Goal: Task Accomplishment & Management: Use online tool/utility

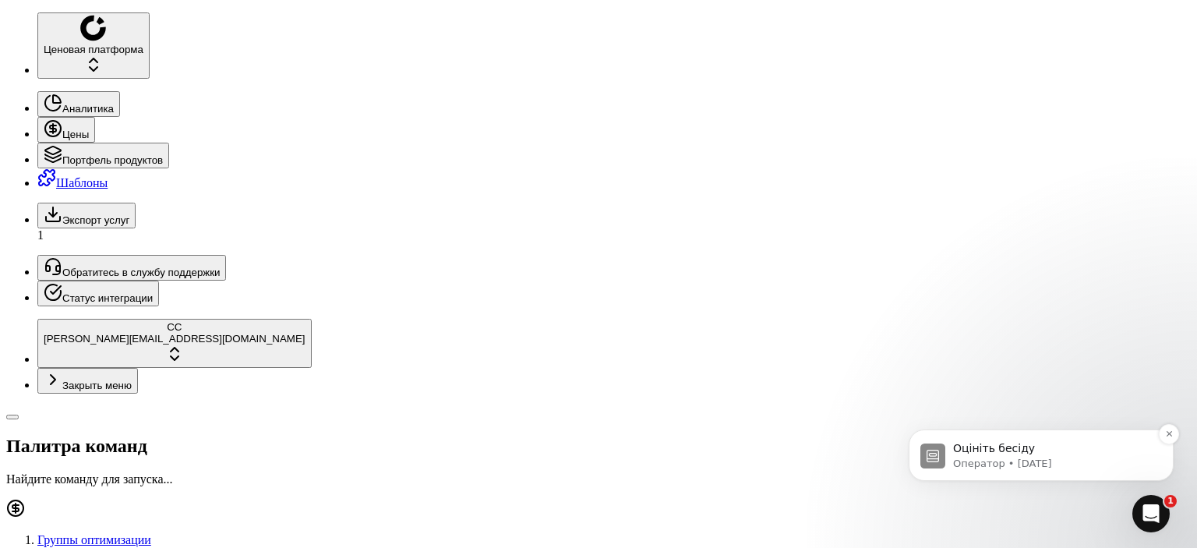
click at [1004, 461] on font "Оператор • 3 дня назад" at bounding box center [1002, 464] width 99 height 12
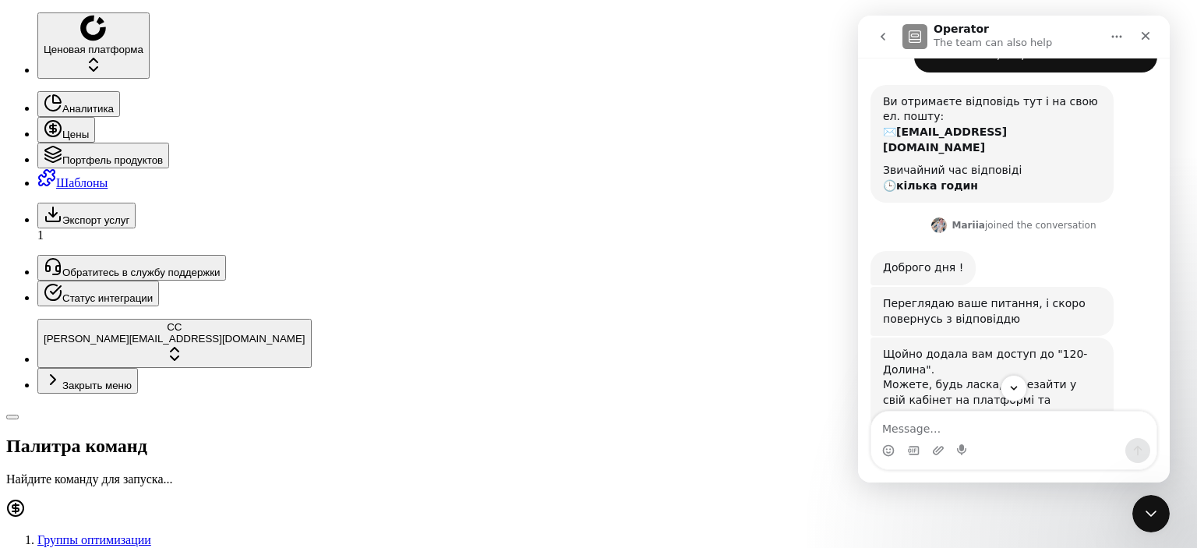
scroll to position [175, 0]
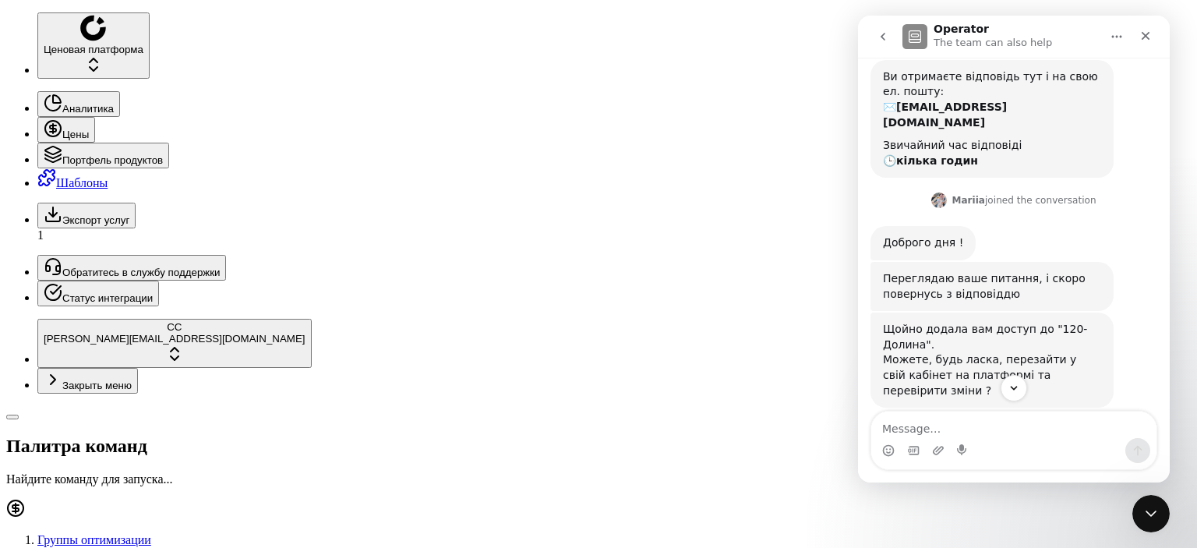
drag, startPoint x: 1012, startPoint y: 389, endPoint x: 981, endPoint y: 394, distance: 30.9
click at [1010, 390] on icon "Scroll to bottom" at bounding box center [1014, 388] width 14 height 14
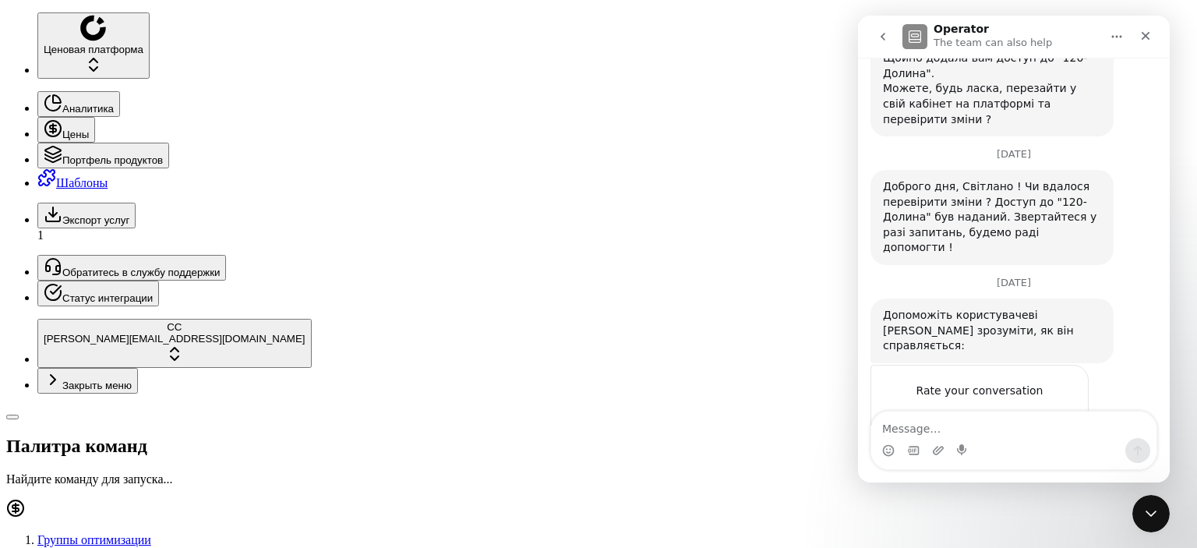
scroll to position [447, 0]
click at [1152, 36] on div "Close" at bounding box center [1146, 36] width 28 height 28
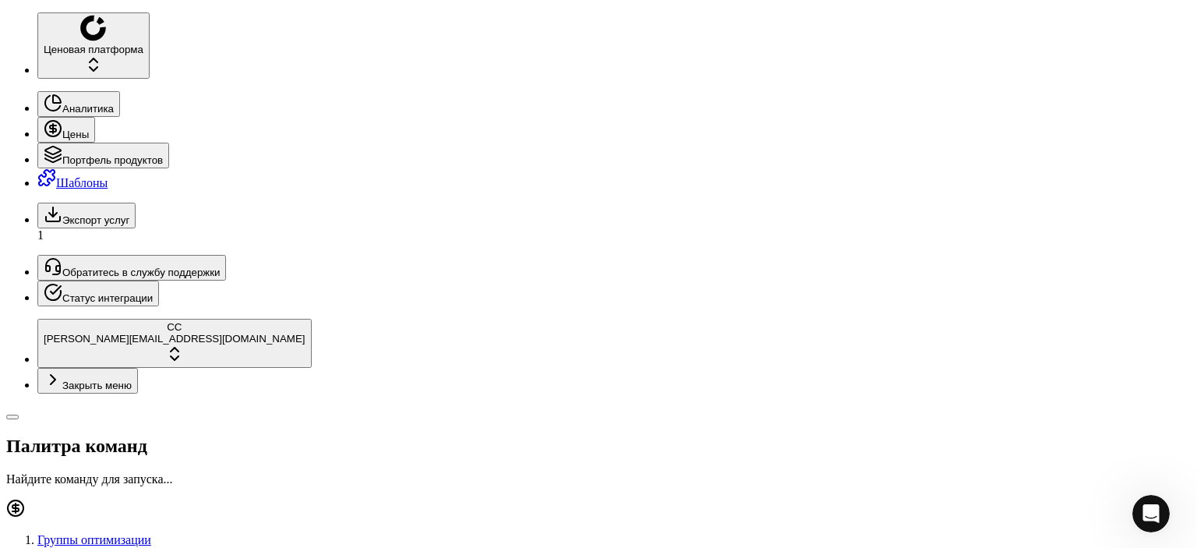
scroll to position [0, 0]
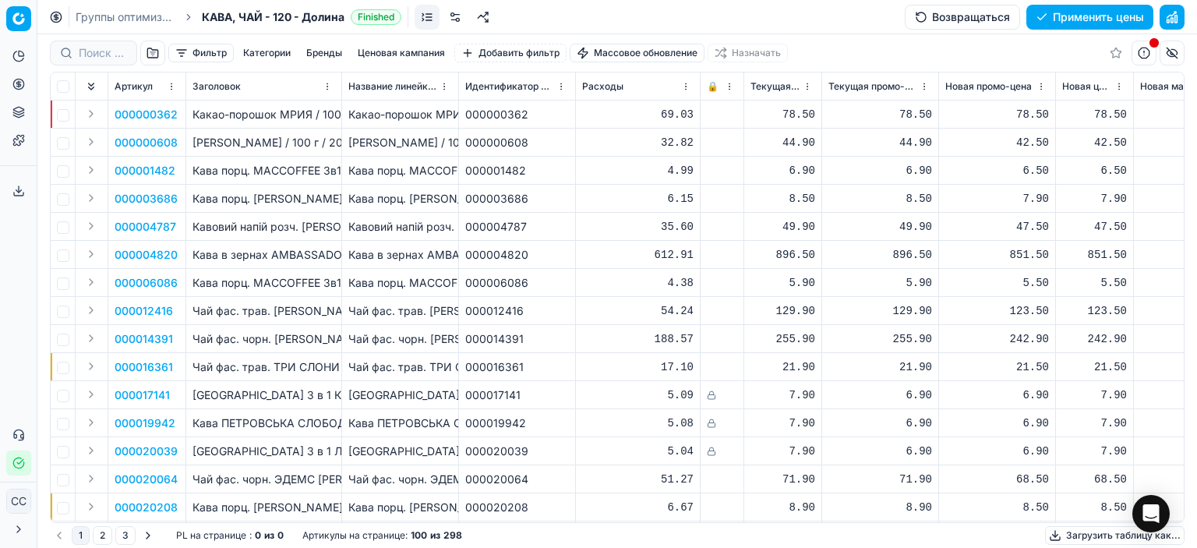
click at [213, 48] on font "Фильтр" at bounding box center [210, 53] width 34 height 12
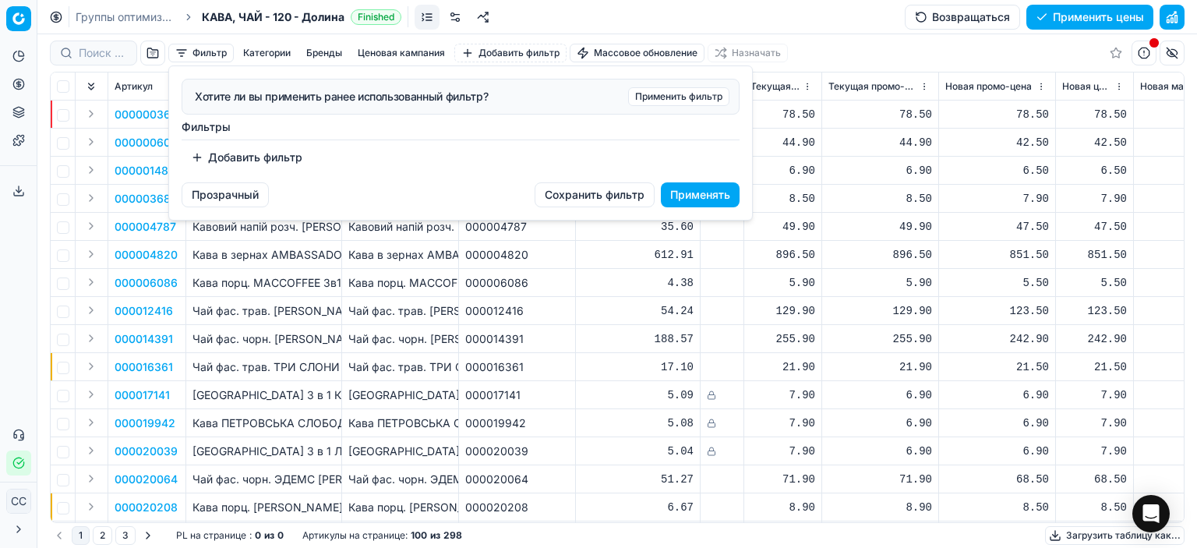
click at [510, 399] on html "Исходный текст Оцените этот перевод Ваш отзыв поможет нам улучшить Google Перев…" at bounding box center [598, 274] width 1197 height 548
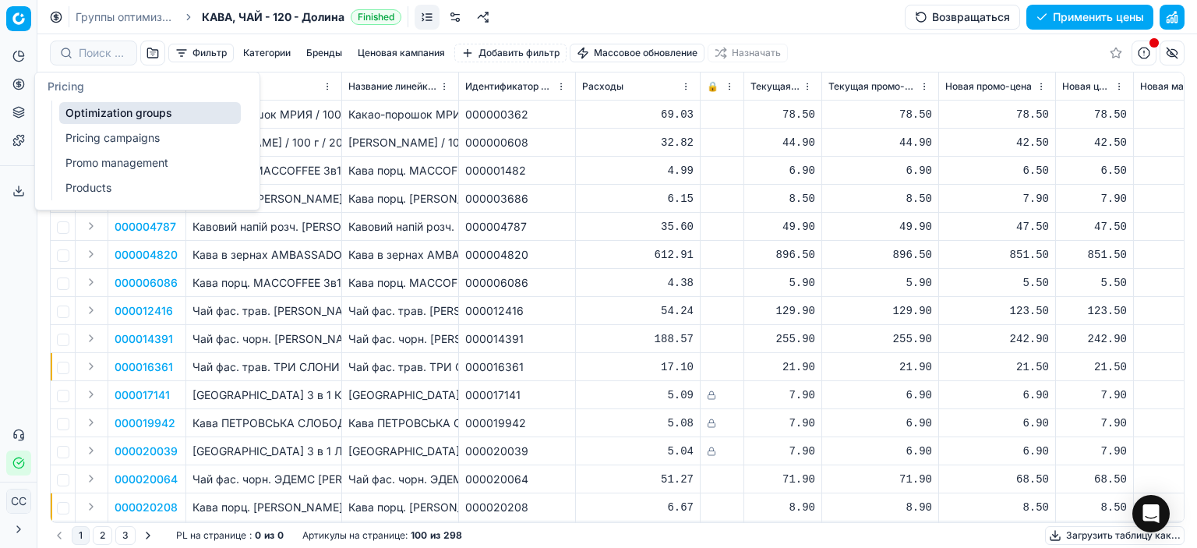
click at [16, 78] on icon at bounding box center [18, 84] width 12 height 12
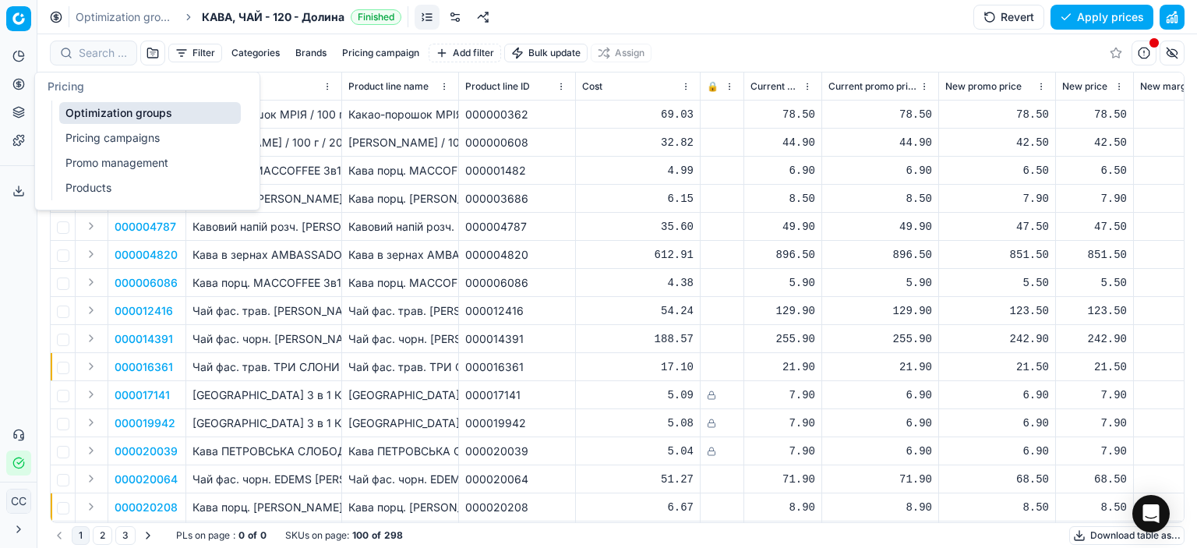
click at [17, 81] on icon at bounding box center [18, 84] width 12 height 12
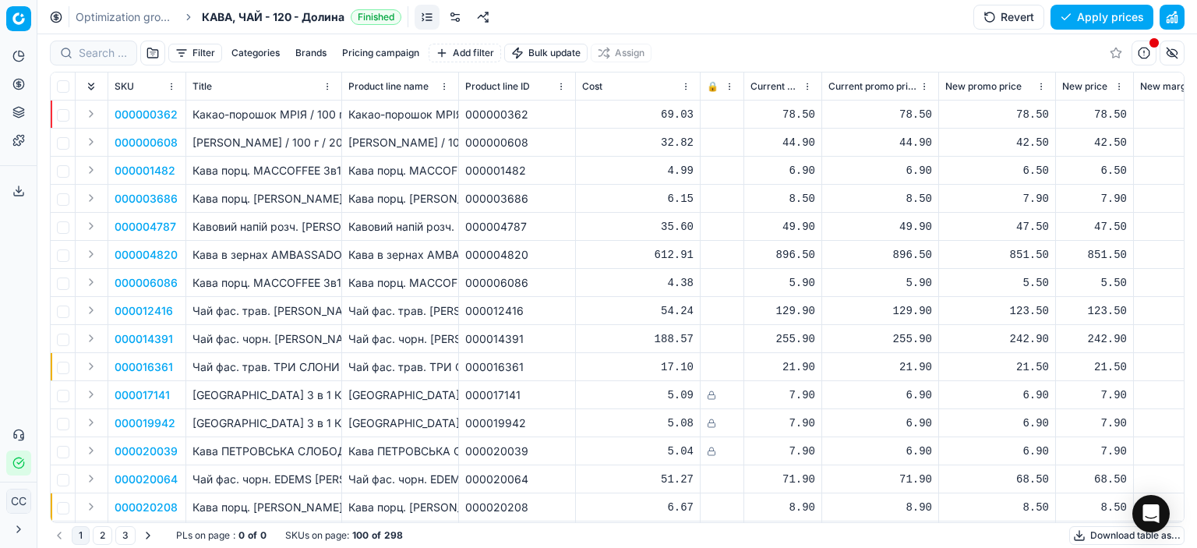
click at [22, 87] on circle at bounding box center [18, 84] width 10 height 10
click at [20, 85] on icon at bounding box center [18, 84] width 4 height 4
click at [18, 55] on icon at bounding box center [18, 56] width 12 height 12
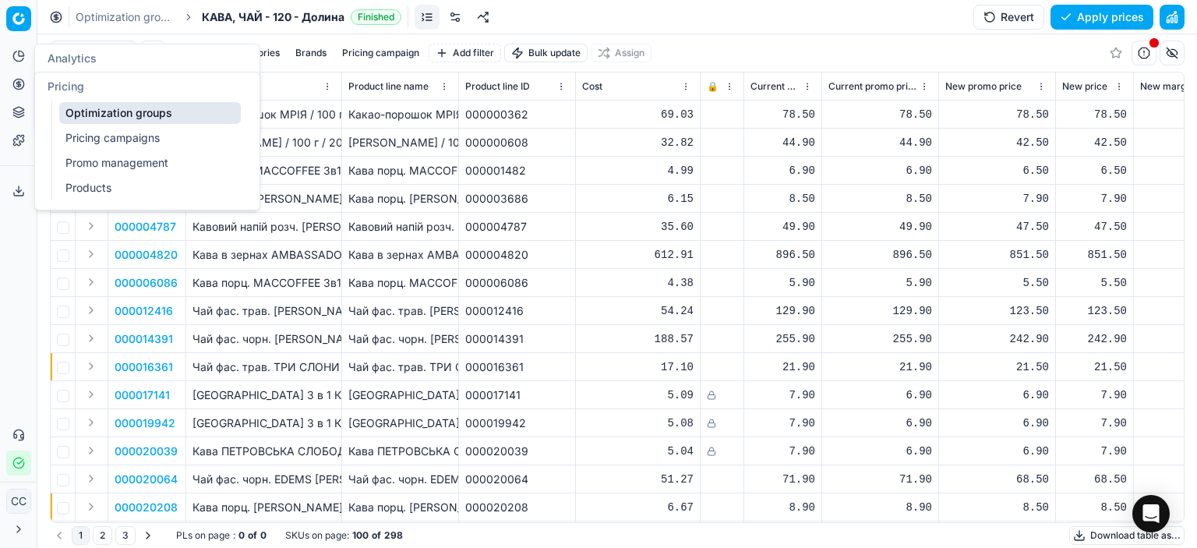
click at [20, 86] on icon at bounding box center [18, 84] width 4 height 4
click at [94, 134] on link "Pricing campaigns" at bounding box center [150, 138] width 182 height 22
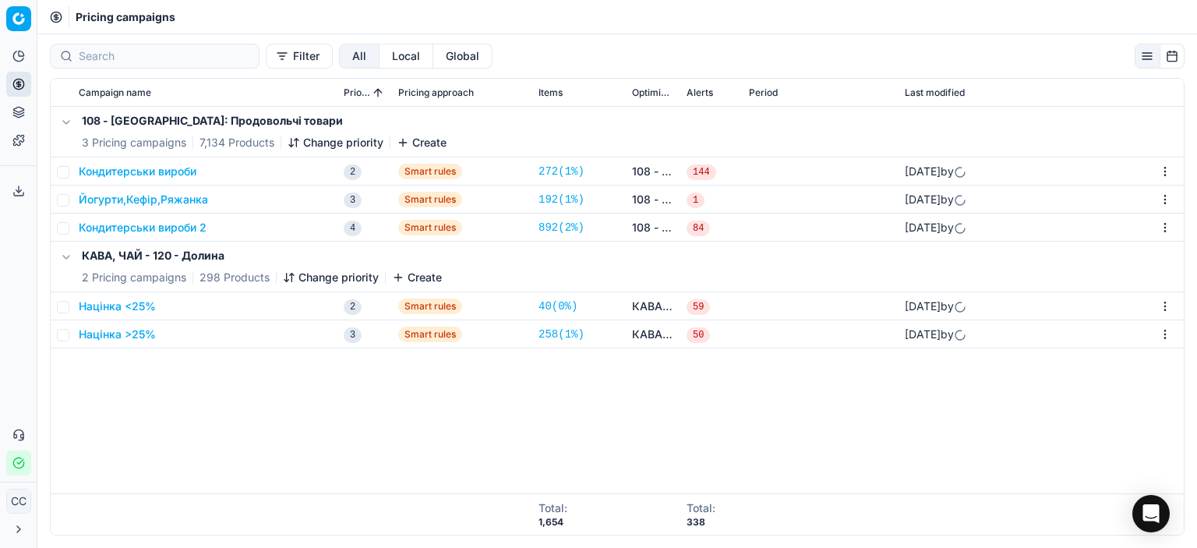
click at [246, 408] on div "108 - Івано-Франківськ: Продовольчі товари 3 Pricing campaigns 7,134 Products C…" at bounding box center [617, 300] width 1133 height 387
click at [132, 309] on button "Націнка <25%" at bounding box center [117, 307] width 77 height 16
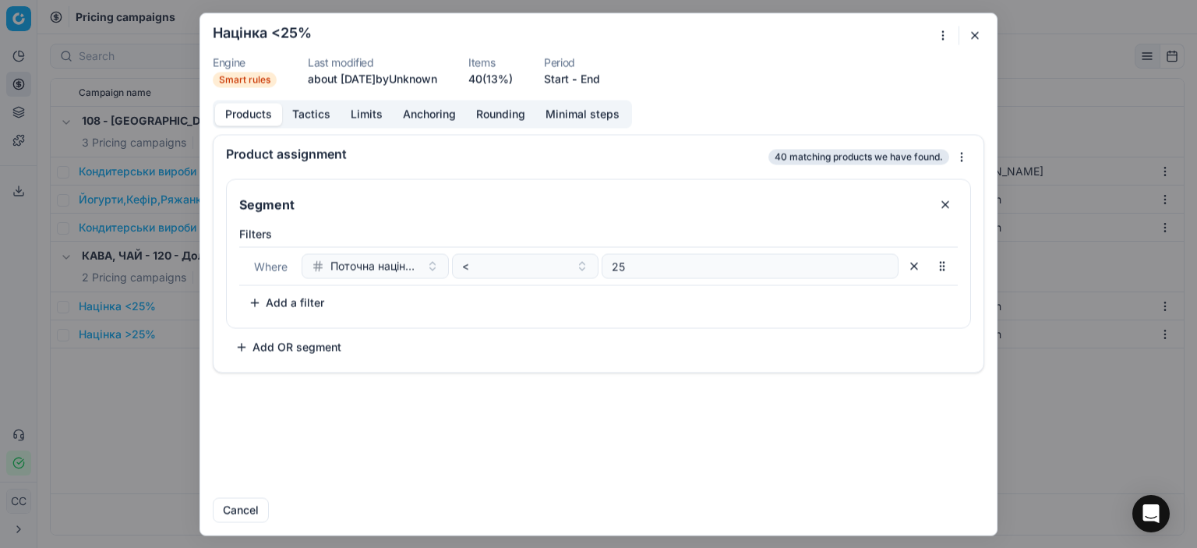
click at [979, 31] on button "button" at bounding box center [975, 35] width 19 height 19
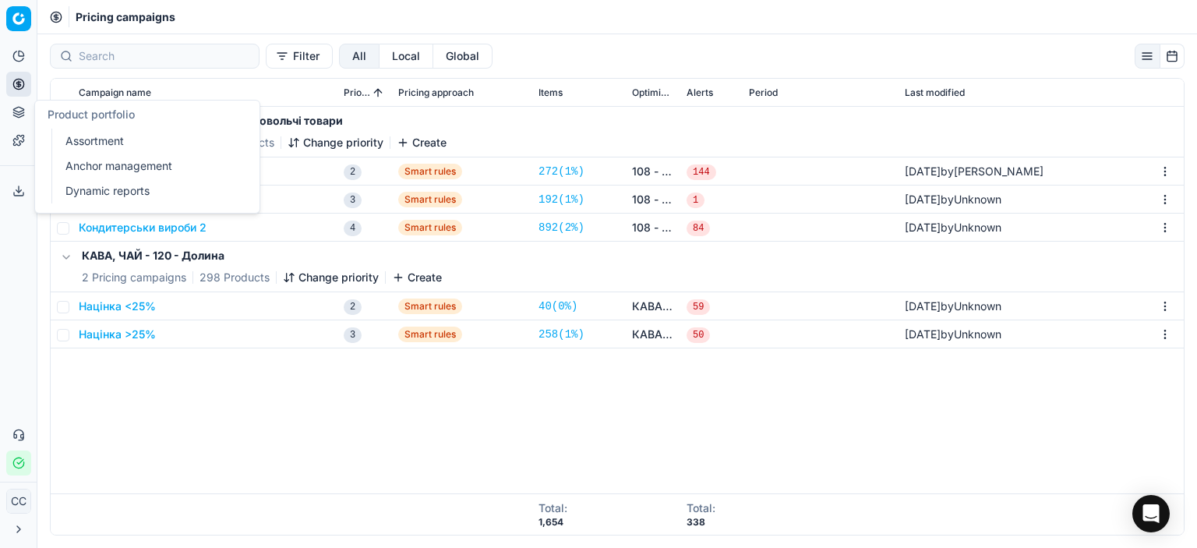
click at [16, 106] on icon at bounding box center [18, 112] width 12 height 12
click at [118, 143] on link "Assortment" at bounding box center [150, 141] width 182 height 22
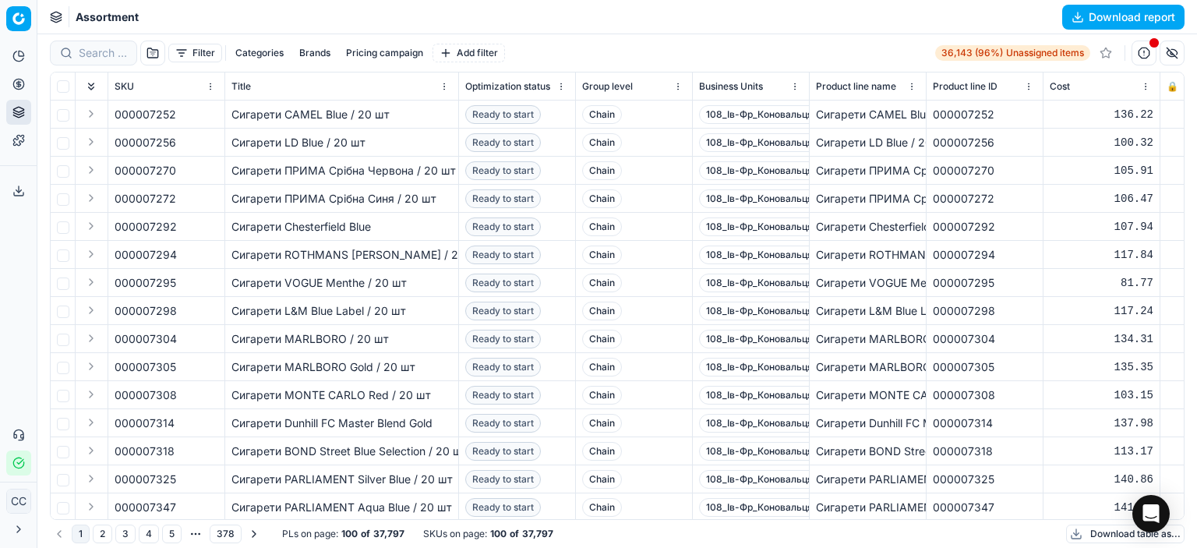
click at [35, 24] on button "Toggle Sidebar" at bounding box center [36, 274] width 12 height 548
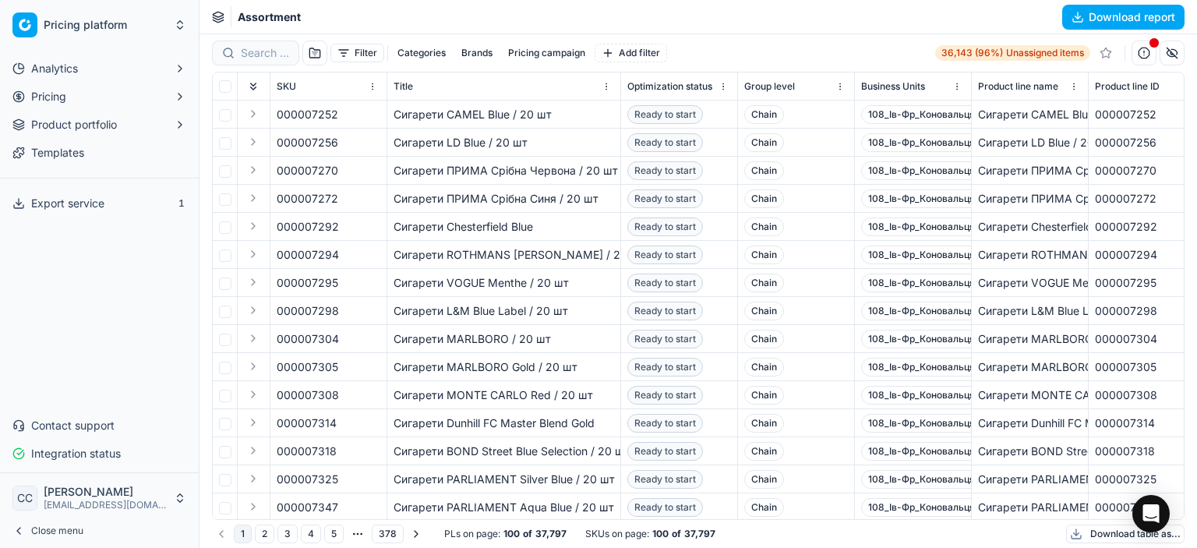
click at [83, 157] on span "Templates" at bounding box center [57, 153] width 53 height 16
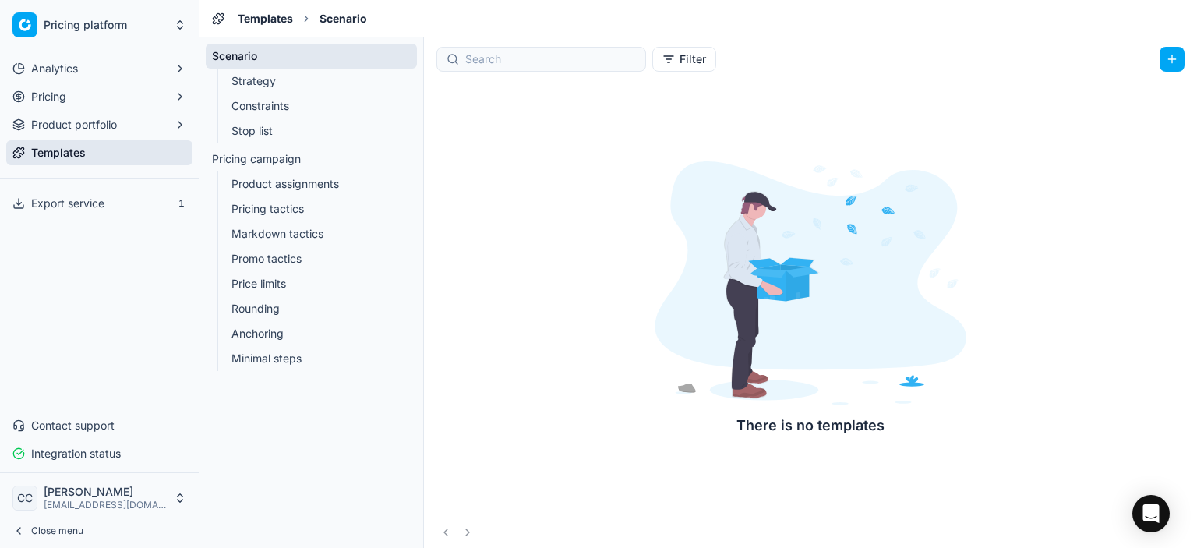
click at [60, 74] on span "Analytics" at bounding box center [54, 69] width 47 height 16
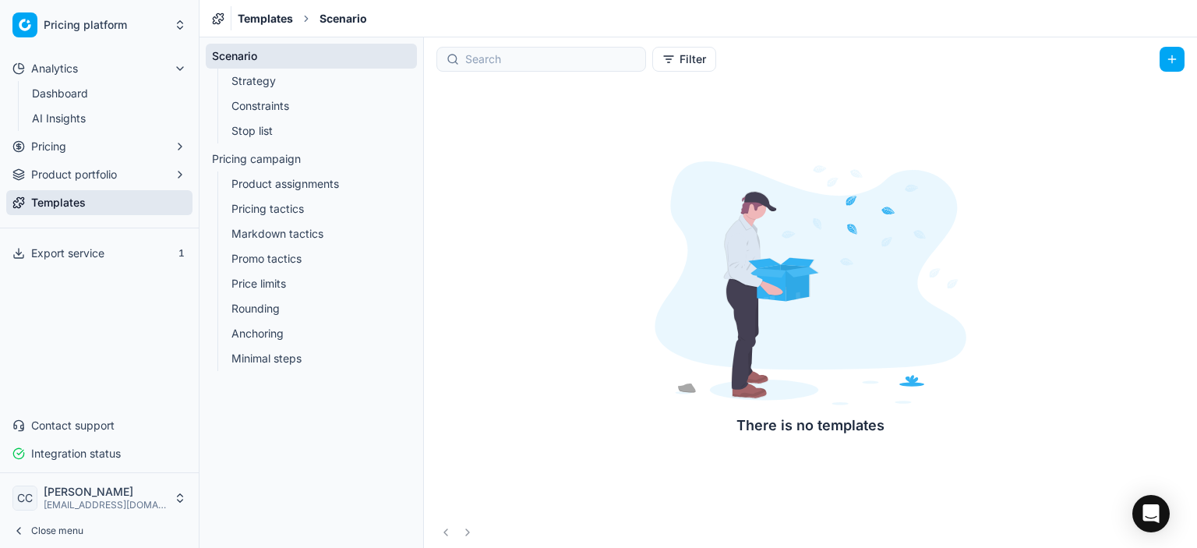
click at [27, 69] on button "Analytics" at bounding box center [99, 68] width 186 height 25
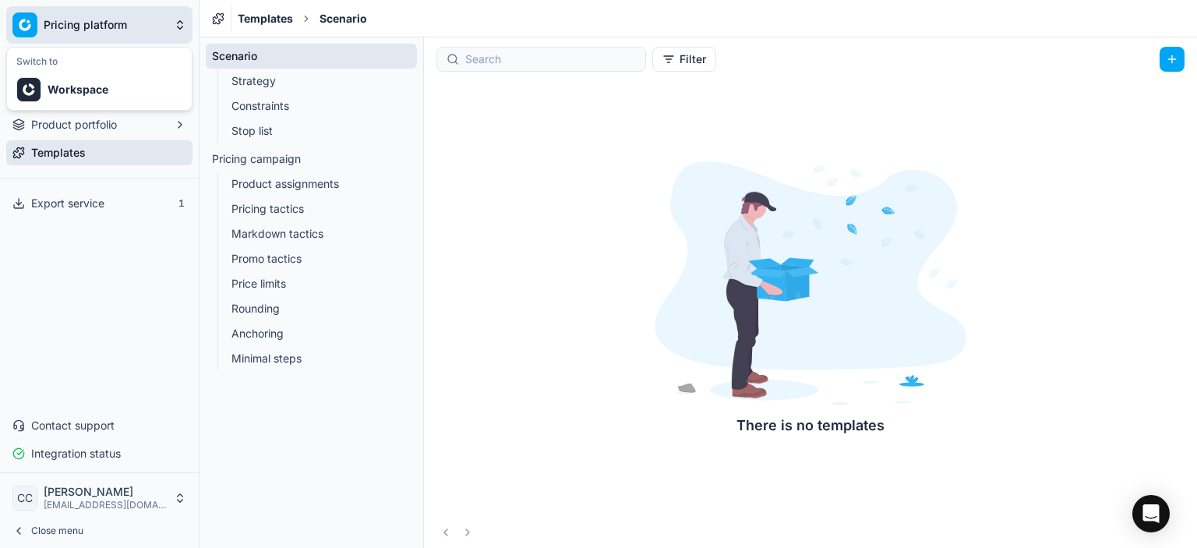
click at [44, 27] on html "Исходный текст Оцените этот перевод Ваш отзыв поможет нам улучшить Google Перев…" at bounding box center [598, 274] width 1197 height 548
click at [44, 102] on div "Workspace" at bounding box center [99, 89] width 178 height 34
click at [23, 27] on html "Исходный текст Оцените этот перевод Ваш отзыв поможет нам улучшить Google Перев…" at bounding box center [598, 274] width 1197 height 548
click at [638, 210] on html "Исходный текст Оцените этот перевод Ваш отзыв поможет нам улучшить Google Перев…" at bounding box center [598, 274] width 1197 height 548
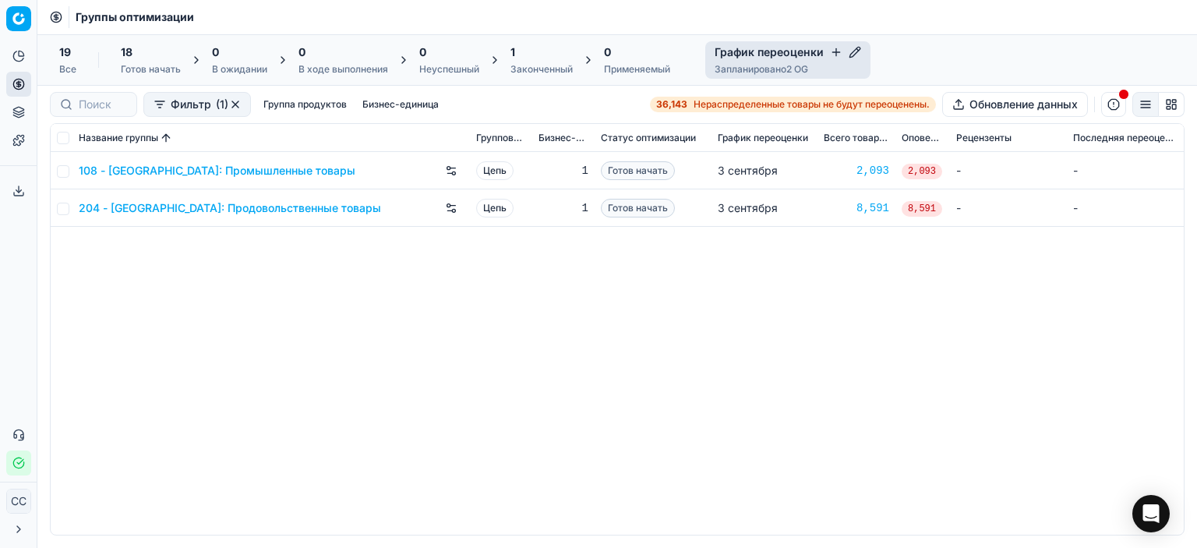
click at [547, 336] on div "108 - Ивано-Франковск: Промышленные товары Цепь 1 Готов начать 3 сентября 2,093…" at bounding box center [617, 343] width 1133 height 383
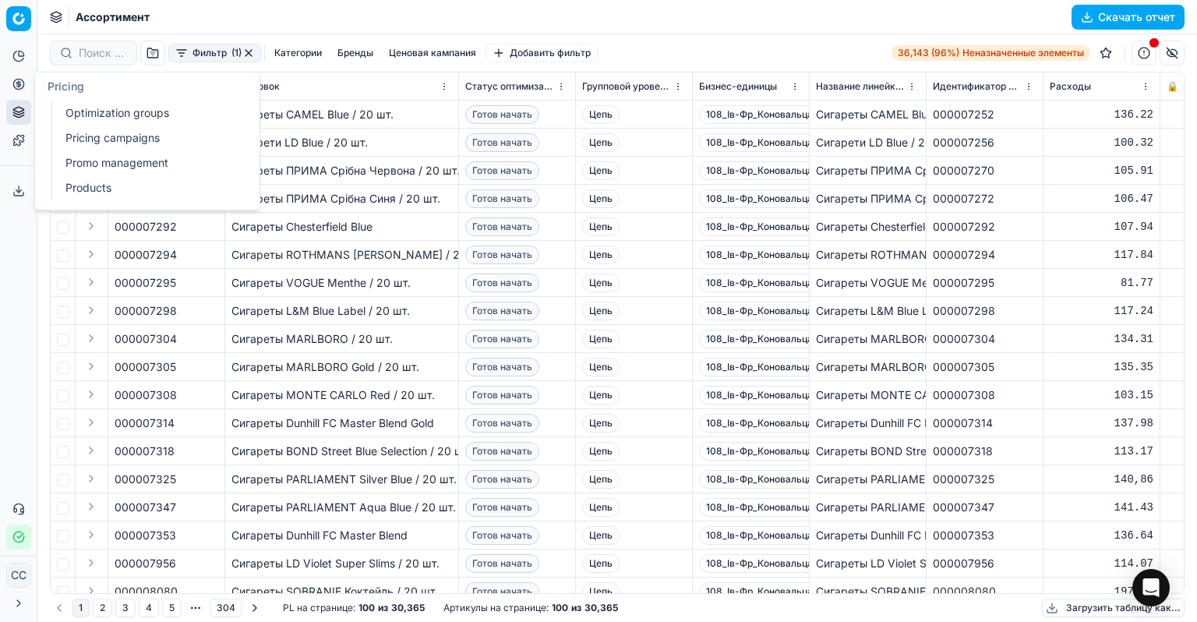
click at [16, 84] on icon at bounding box center [18, 84] width 12 height 12
click at [80, 131] on font "Ценовые кампании" at bounding box center [116, 137] width 102 height 13
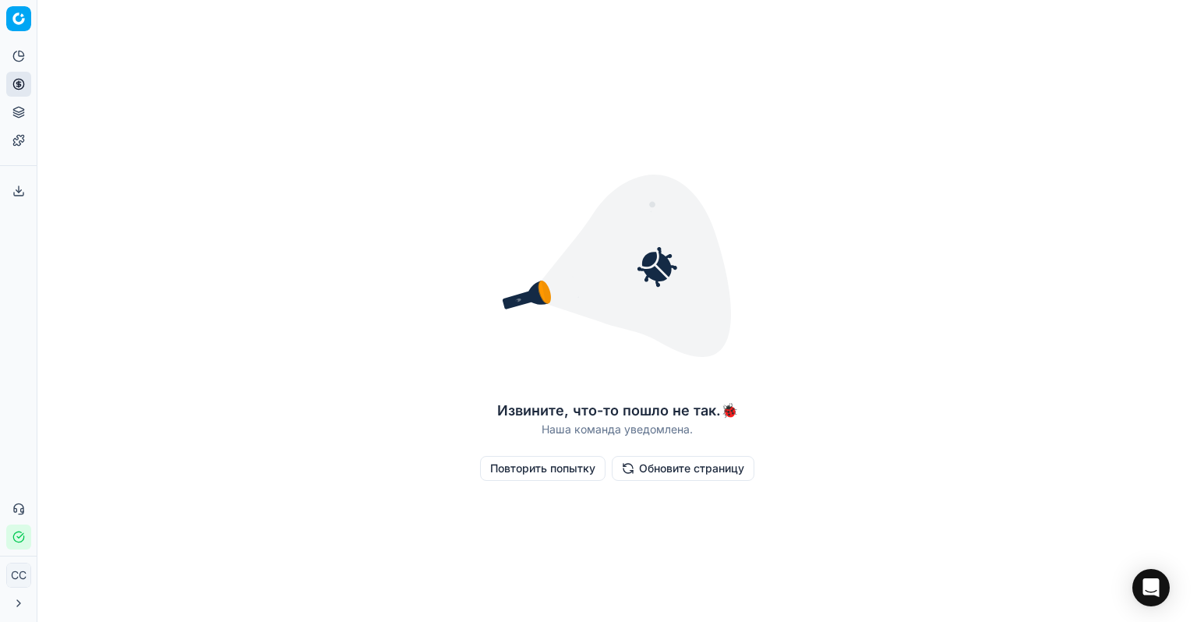
click at [496, 463] on font "Повторить попытку" at bounding box center [542, 467] width 105 height 13
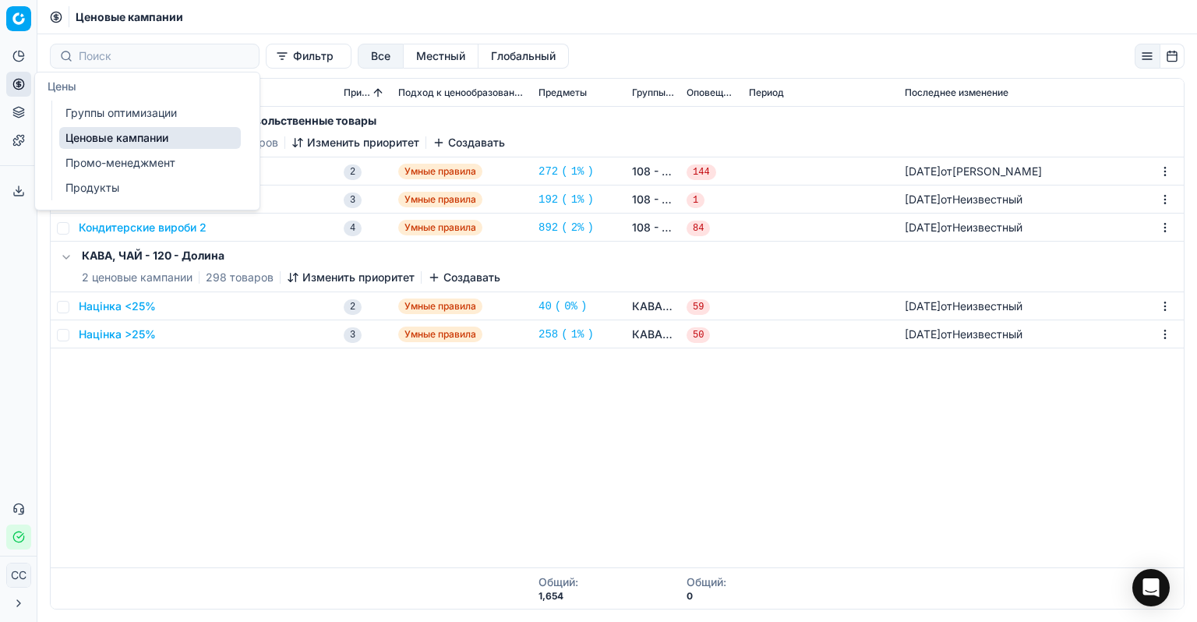
click at [110, 115] on font "Группы оптимизации" at bounding box center [120, 112] width 111 height 13
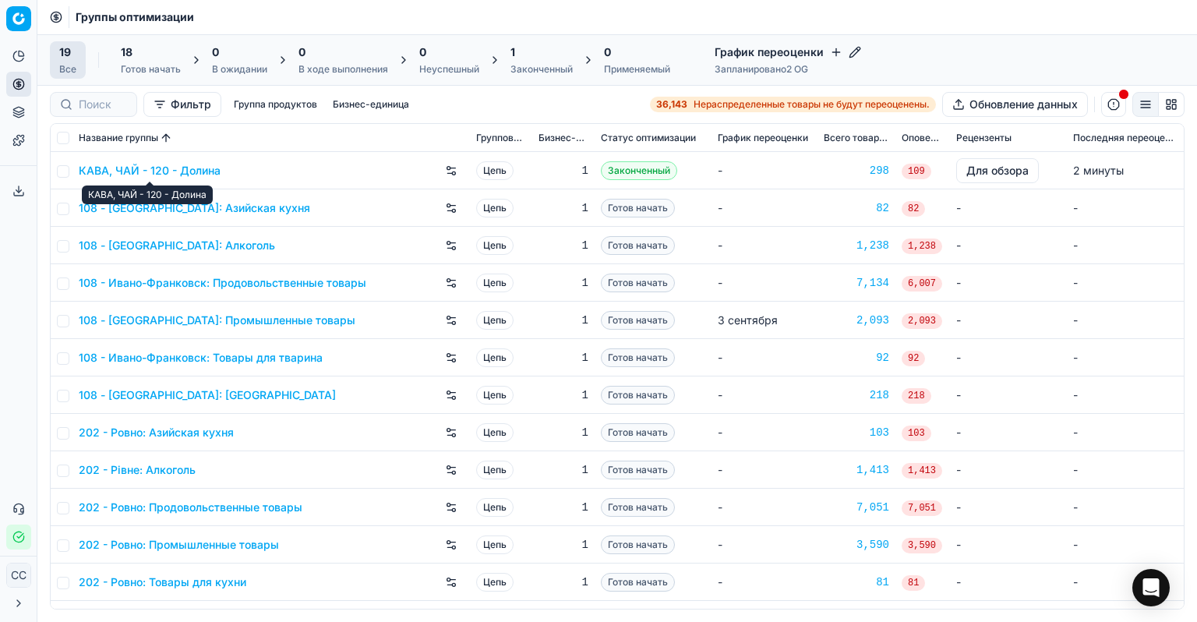
click at [196, 167] on font "КАВА, ЧАЙ - 120 - Долина" at bounding box center [150, 170] width 142 height 13
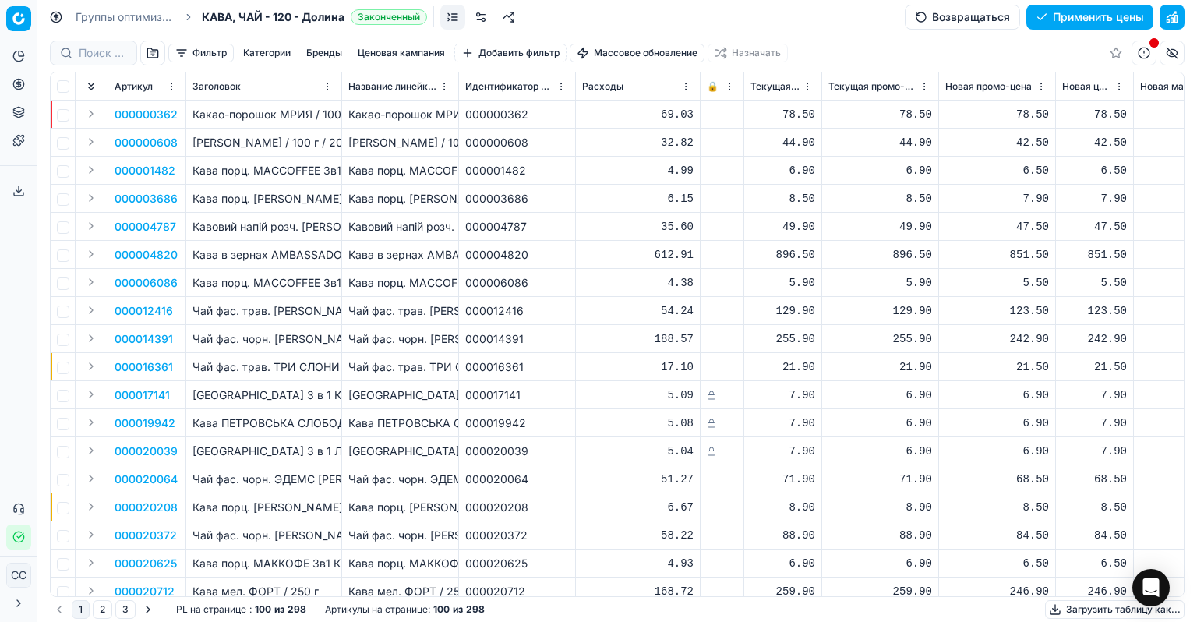
click at [203, 57] on font "Фильтр" at bounding box center [210, 53] width 34 height 12
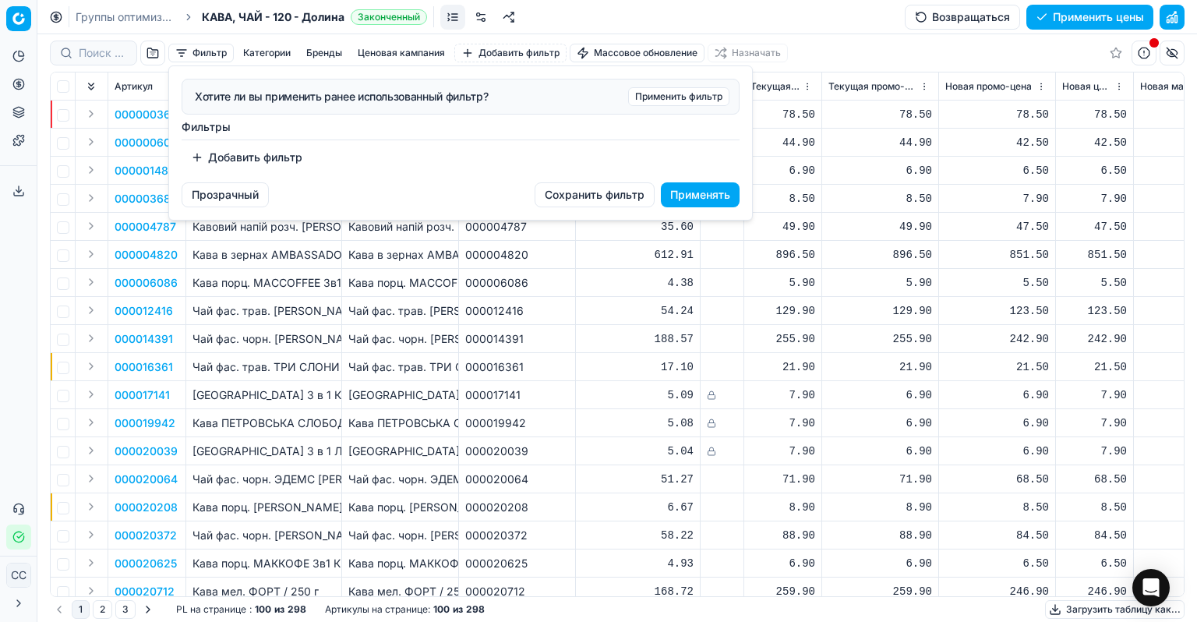
click at [595, 380] on html "Исходный текст Оцените этот перевод Ваш отзыв поможет нам улучшить Google Перев…" at bounding box center [598, 311] width 1197 height 622
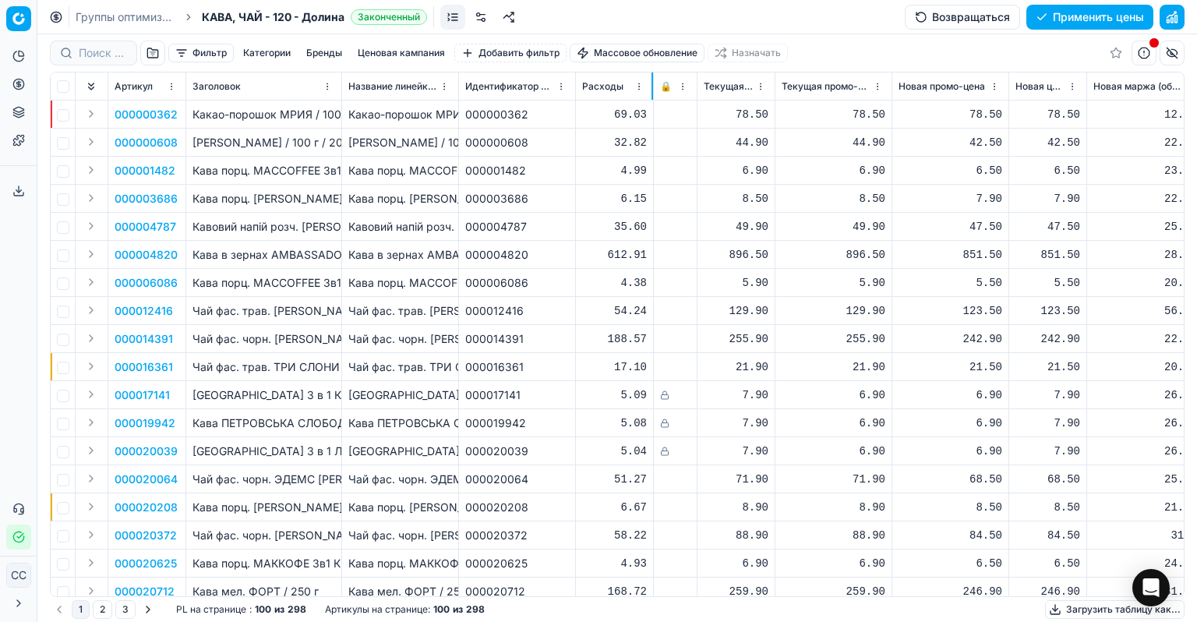
drag, startPoint x: 698, startPoint y: 92, endPoint x: 652, endPoint y: 92, distance: 46.8
click at [652, 92] on div at bounding box center [653, 85] width 2 height 27
click at [573, 94] on th "Идентификатор линейки продуктов" at bounding box center [517, 86] width 117 height 28
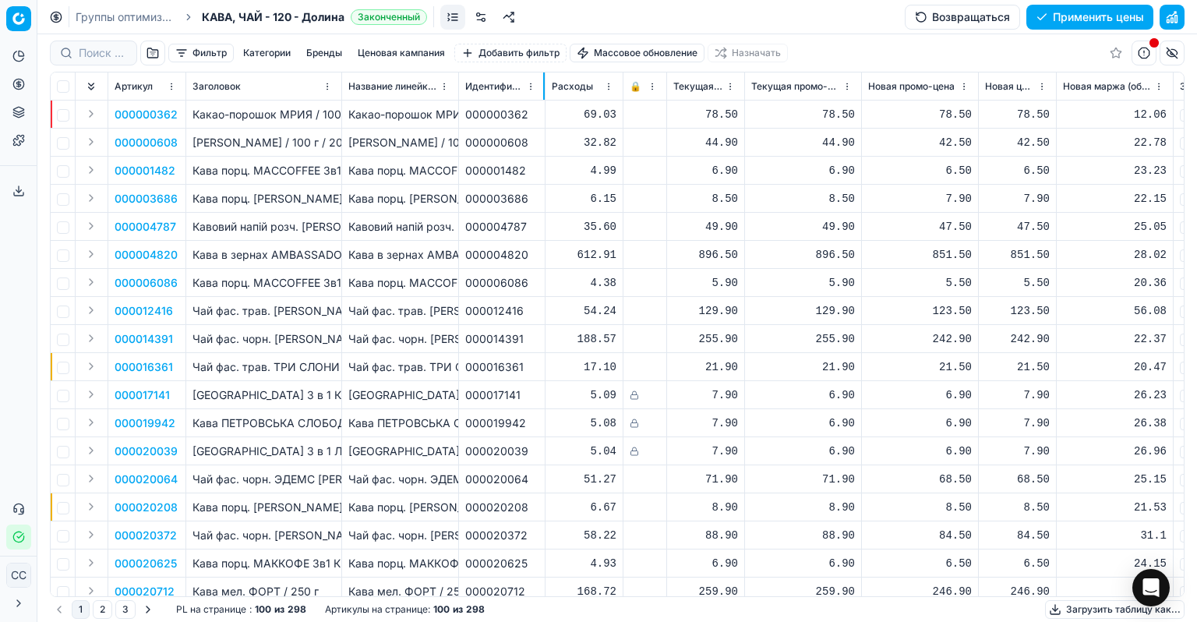
drag, startPoint x: 574, startPoint y: 96, endPoint x: 542, endPoint y: 98, distance: 31.3
click at [543, 98] on div at bounding box center [544, 85] width 2 height 27
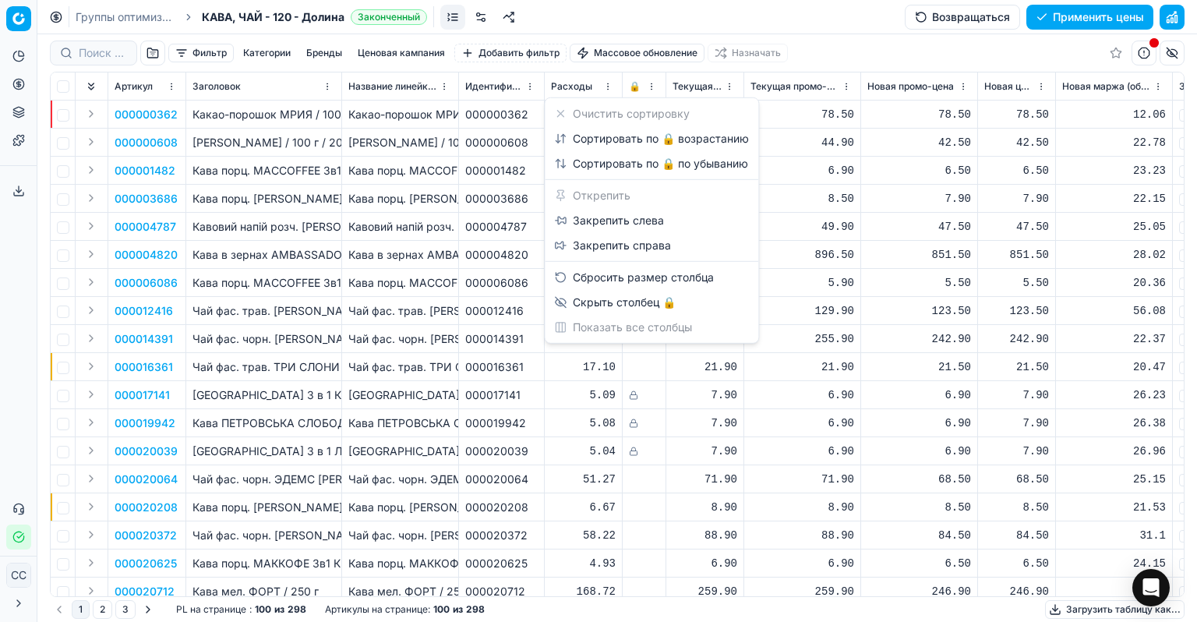
click at [643, 87] on html "Исходный текст Оцените этот перевод Ваш отзыв поможет нам улучшить Google Перев…" at bounding box center [598, 311] width 1197 height 622
click at [790, 186] on html "Исходный текст Оцените этот перевод Ваш отзыв поможет нам улучшить Google Перев…" at bounding box center [598, 311] width 1197 height 622
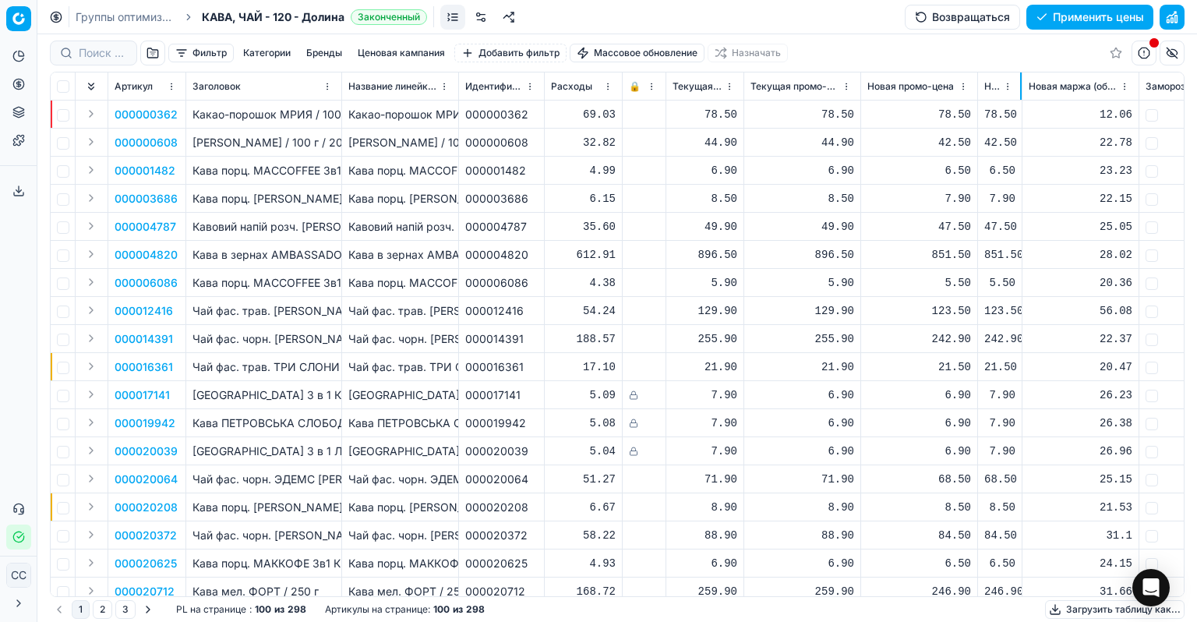
drag, startPoint x: 1054, startPoint y: 94, endPoint x: 1018, endPoint y: 94, distance: 35.9
click at [808, 94] on div at bounding box center [1021, 85] width 2 height 27
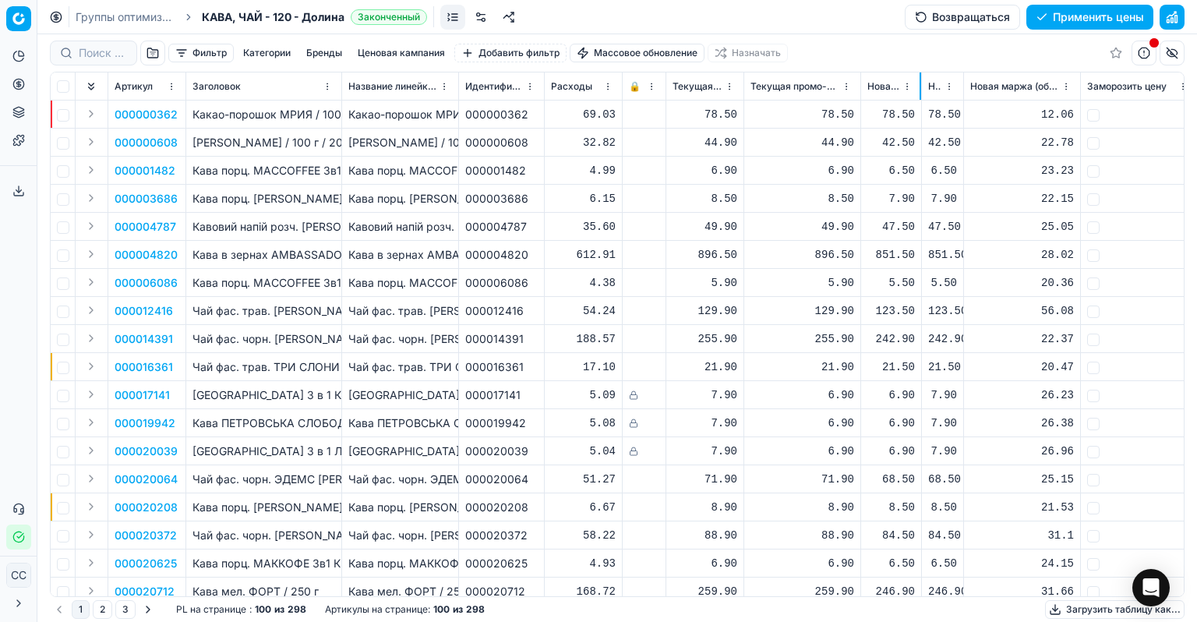
drag, startPoint x: 941, startPoint y: 98, endPoint x: 921, endPoint y: 100, distance: 20.3
click at [808, 100] on th "Новая промо-цена" at bounding box center [891, 86] width 61 height 28
click at [808, 95] on th "Заморозить цену" at bounding box center [1139, 86] width 117 height 28
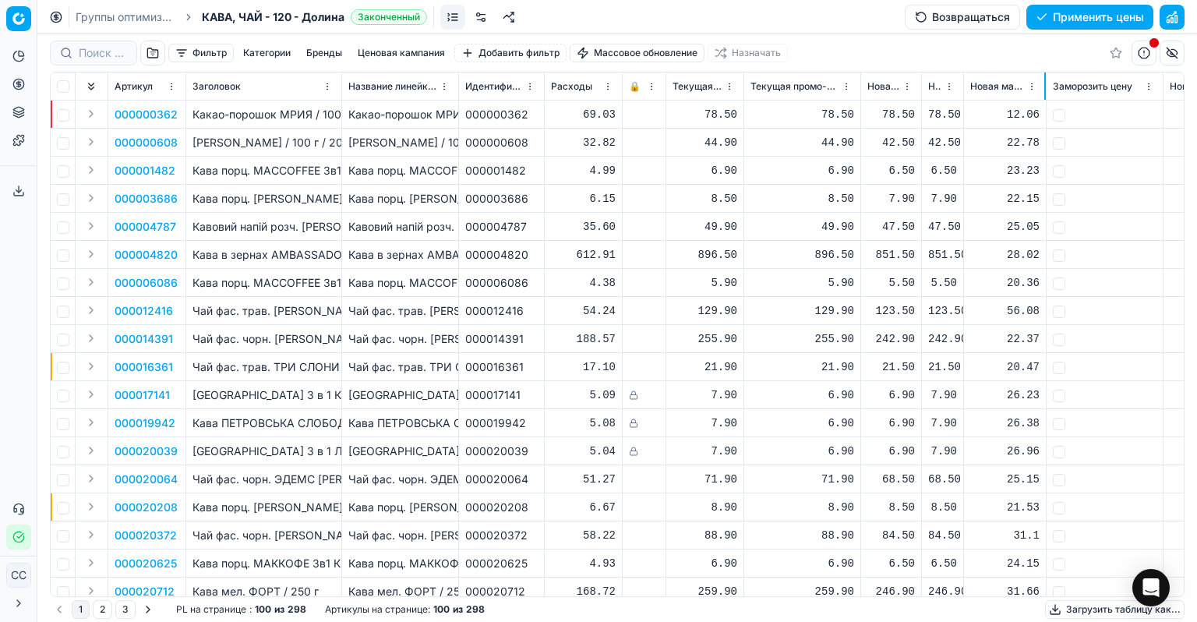
drag, startPoint x: 1079, startPoint y: 95, endPoint x: 1044, endPoint y: 97, distance: 34.4
click at [808, 97] on div at bounding box center [1045, 85] width 2 height 27
click at [808, 13] on font "Применить цены" at bounding box center [1098, 16] width 91 height 13
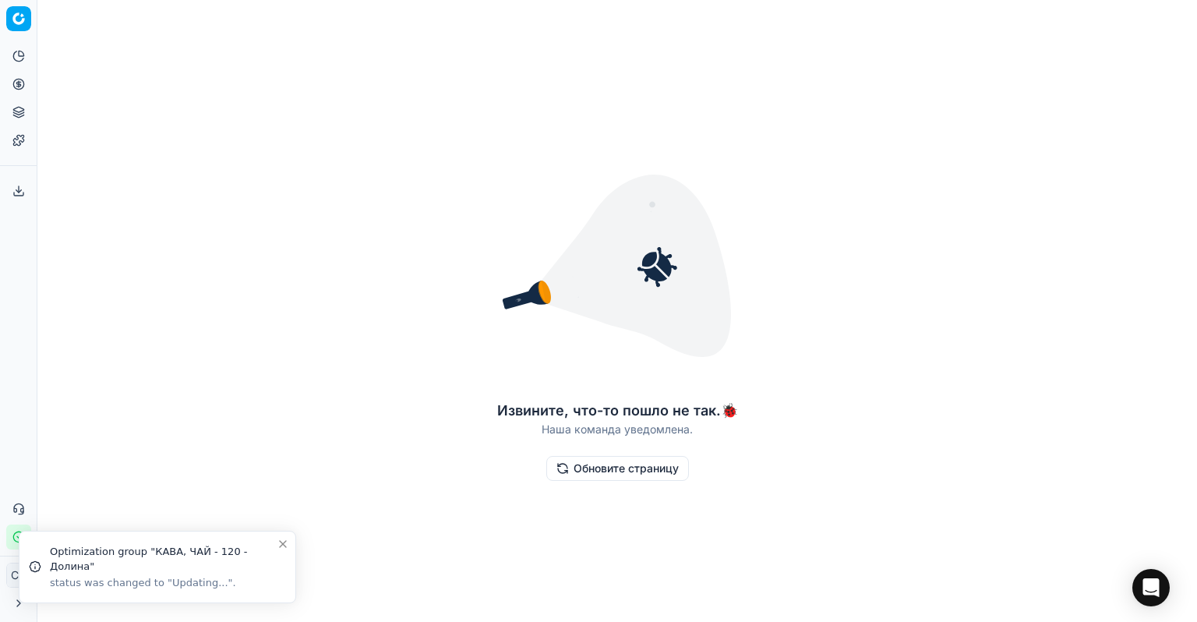
click at [583, 472] on font "Обновите страницу" at bounding box center [626, 467] width 105 height 13
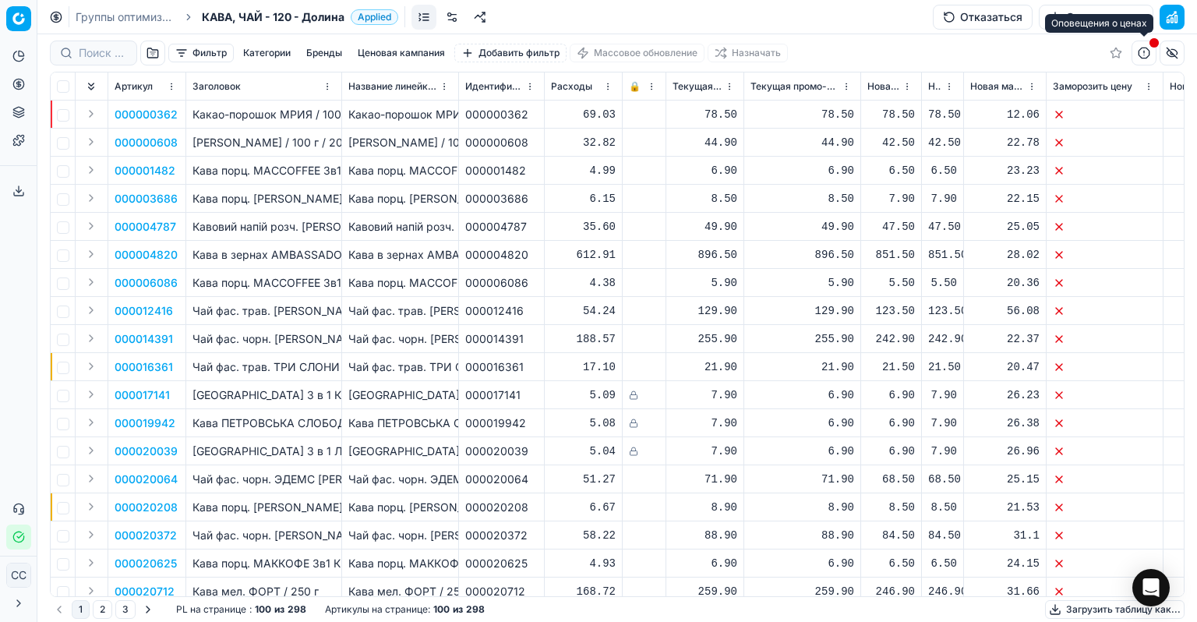
click at [1147, 58] on button "button" at bounding box center [1144, 53] width 25 height 25
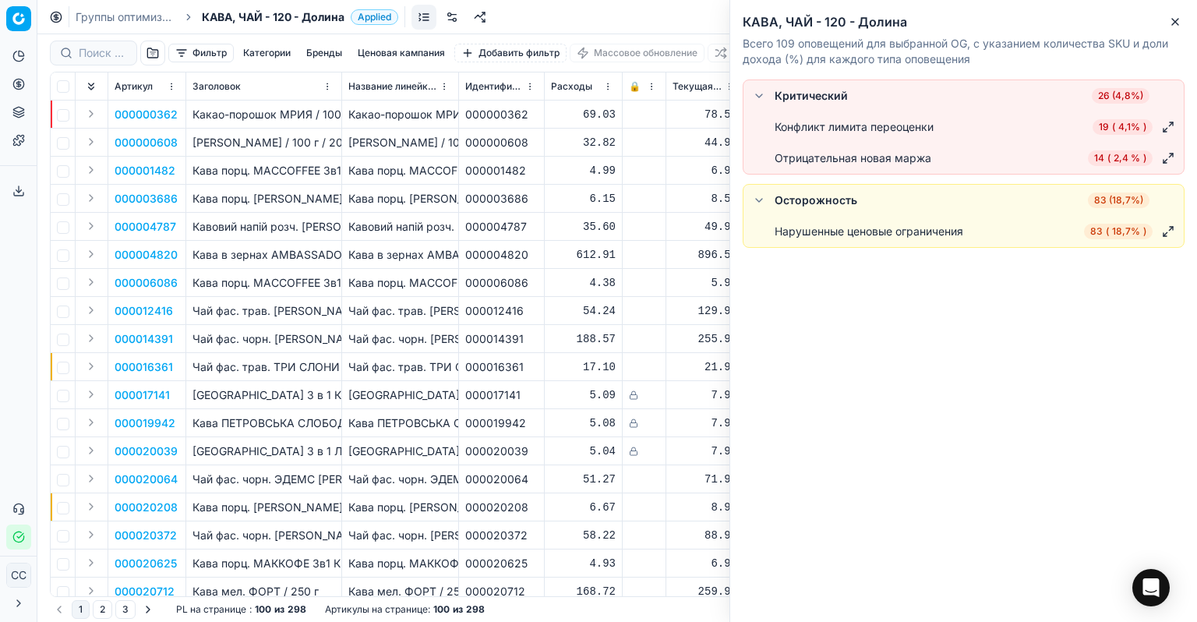
click at [1122, 160] on font "2,4 %" at bounding box center [1127, 158] width 27 height 12
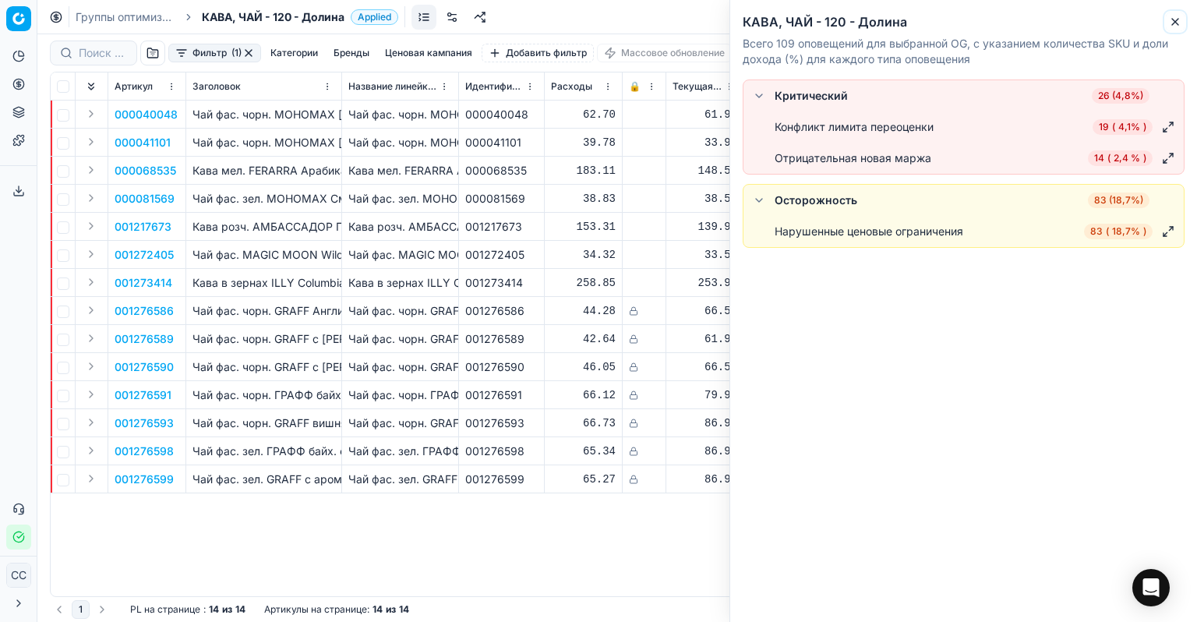
click at [1176, 25] on icon "button" at bounding box center [1175, 22] width 12 height 12
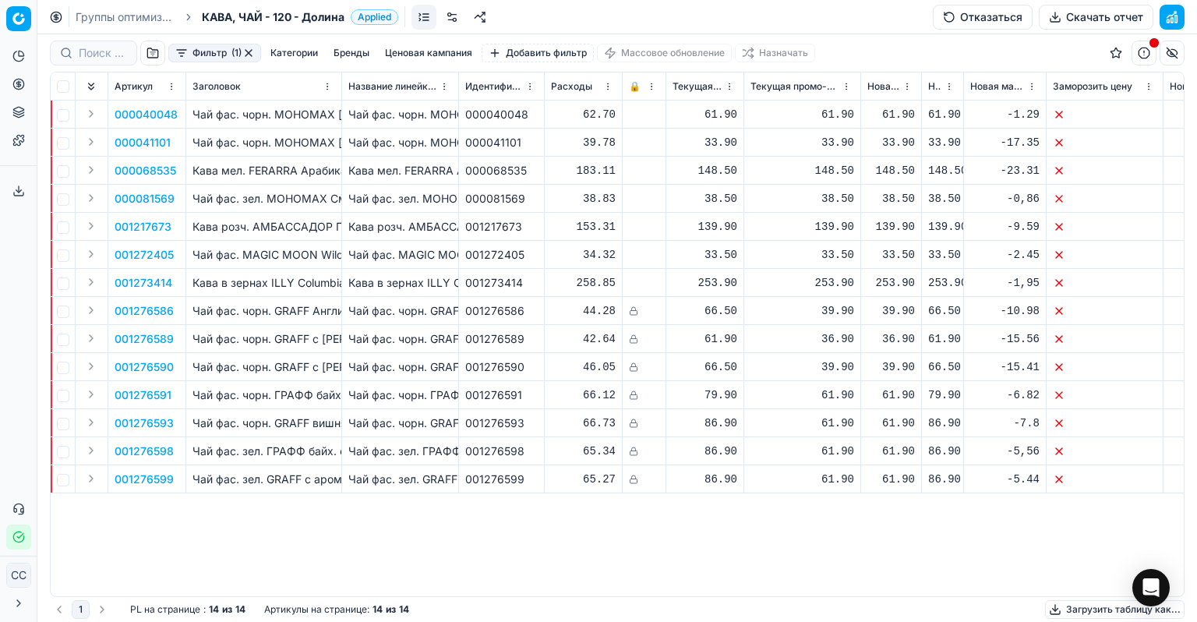
click at [1073, 21] on font "Скачать отчет" at bounding box center [1104, 16] width 77 height 13
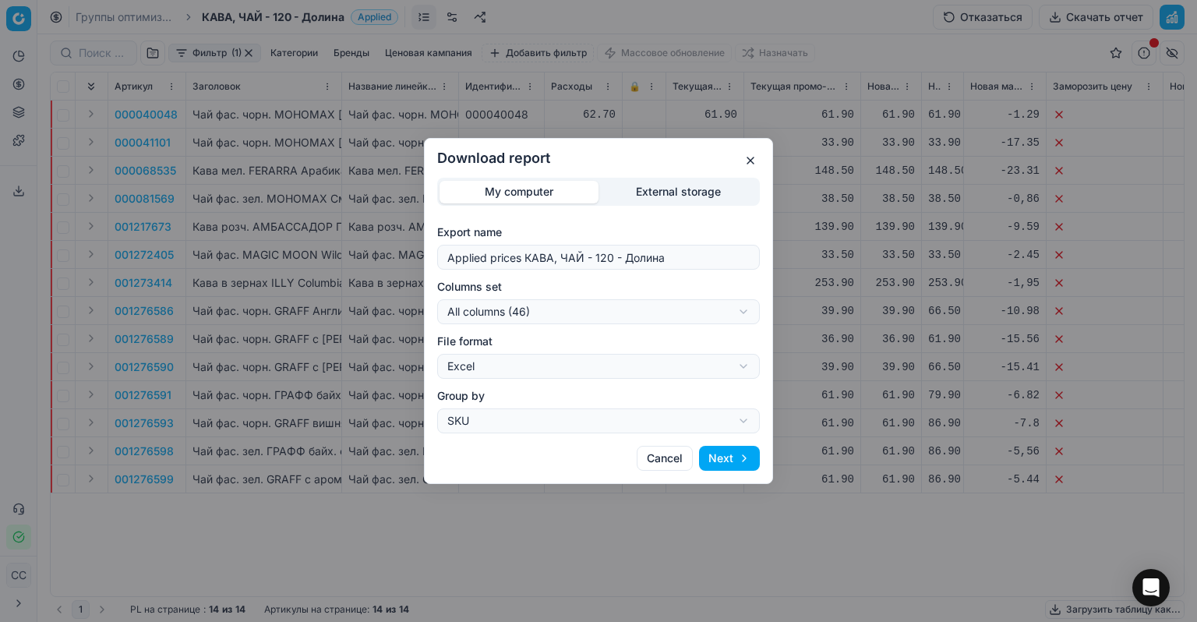
click at [723, 458] on button "Next" at bounding box center [729, 458] width 61 height 25
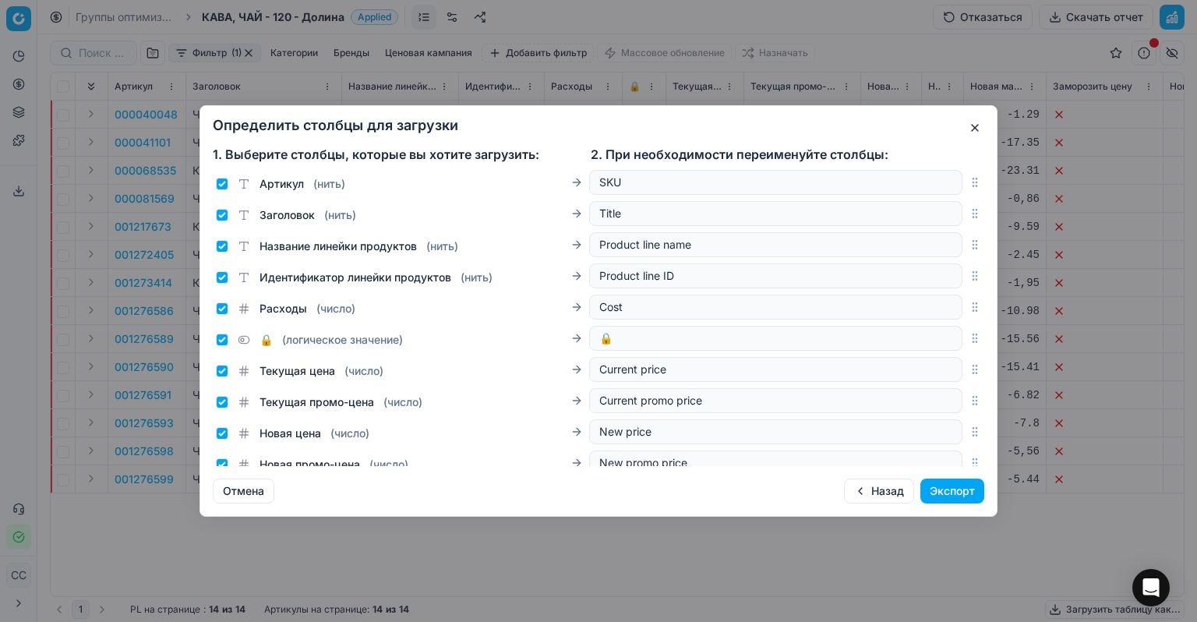
click at [972, 122] on button "button" at bounding box center [975, 127] width 19 height 19
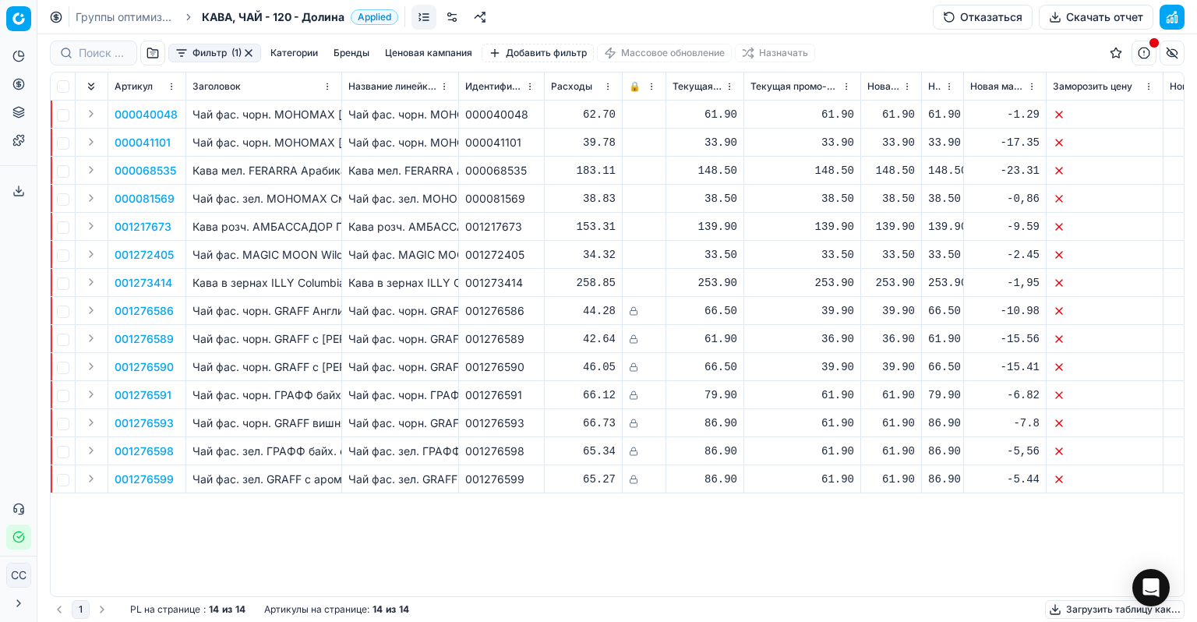
click at [1138, 54] on button "button" at bounding box center [1144, 53] width 25 height 25
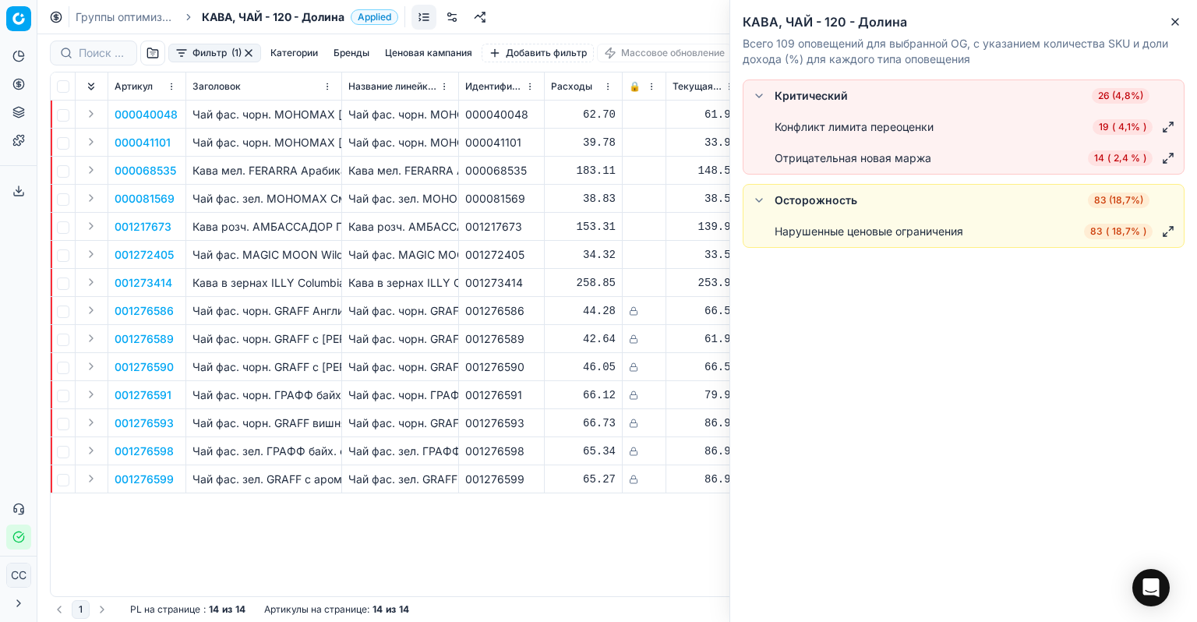
click at [1111, 232] on span "83 ( 18,7% )" at bounding box center [1118, 232] width 69 height 16
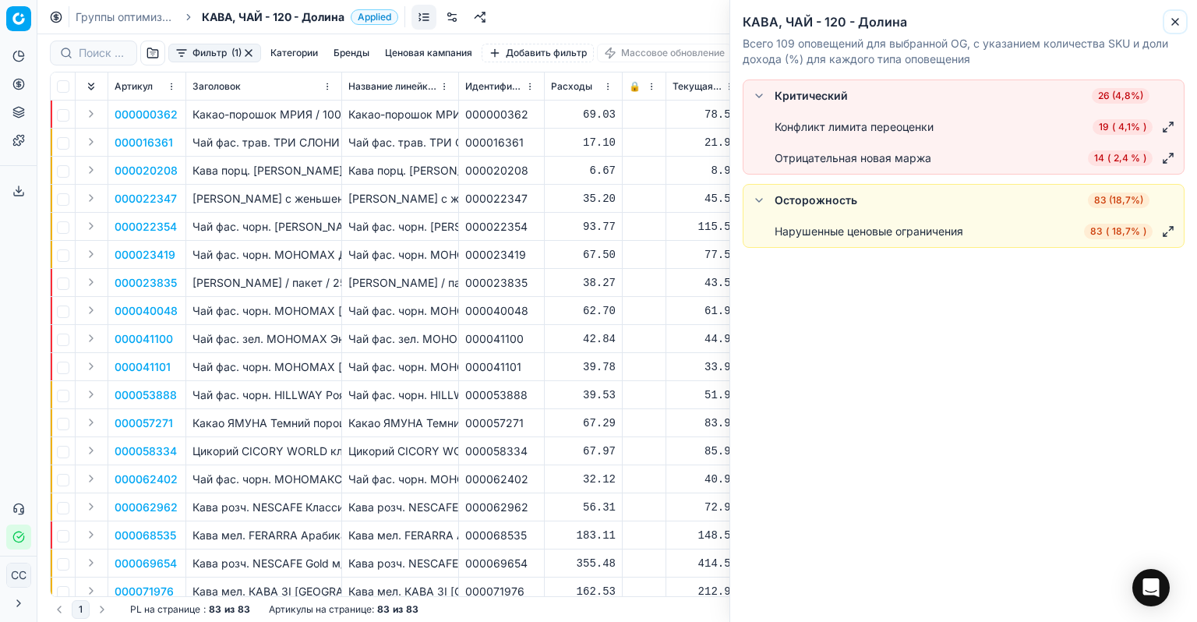
click at [1172, 27] on icon "button" at bounding box center [1175, 22] width 12 height 12
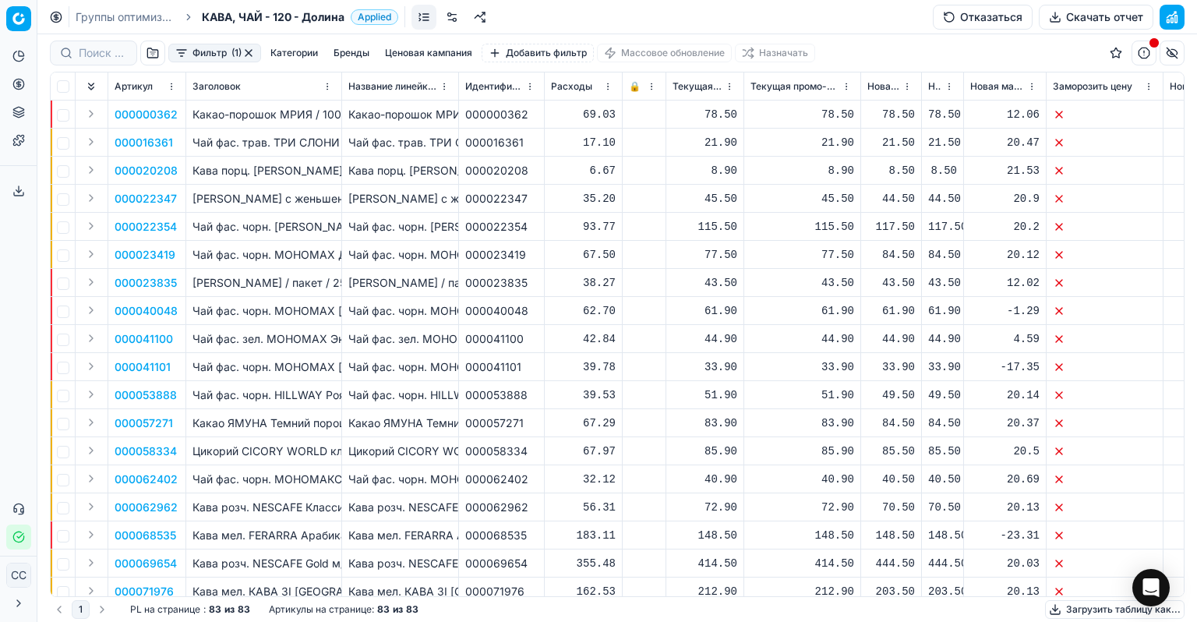
click at [1104, 21] on font "Скачать отчет" at bounding box center [1104, 16] width 77 height 13
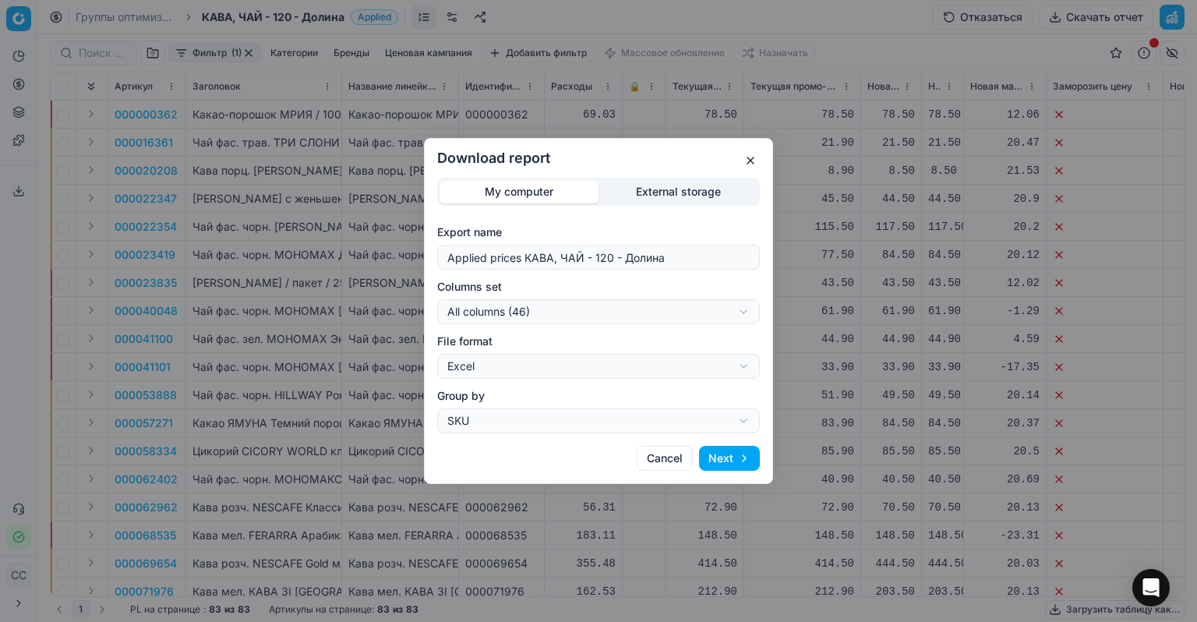
click at [743, 306] on div "Download report My computer External storage Export name Applied prices КАВА, Ч…" at bounding box center [598, 311] width 1197 height 622
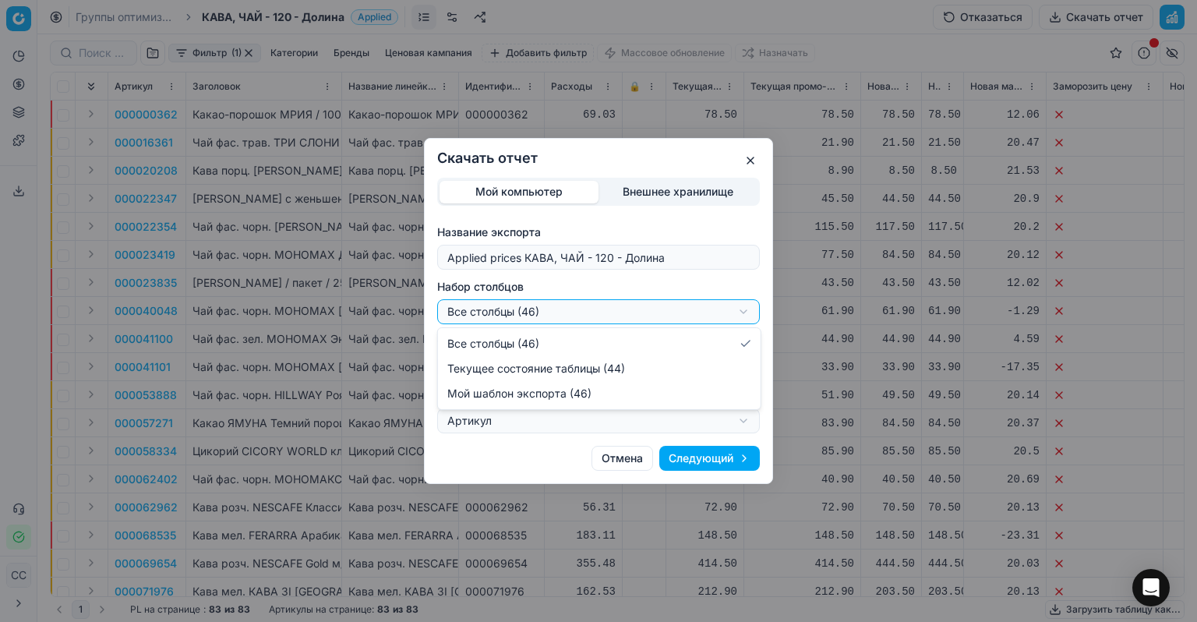
click at [748, 305] on div "Скачать отчет Мой компьютер Внешнее хранилище Название экспорта Applied prices …" at bounding box center [598, 311] width 1197 height 622
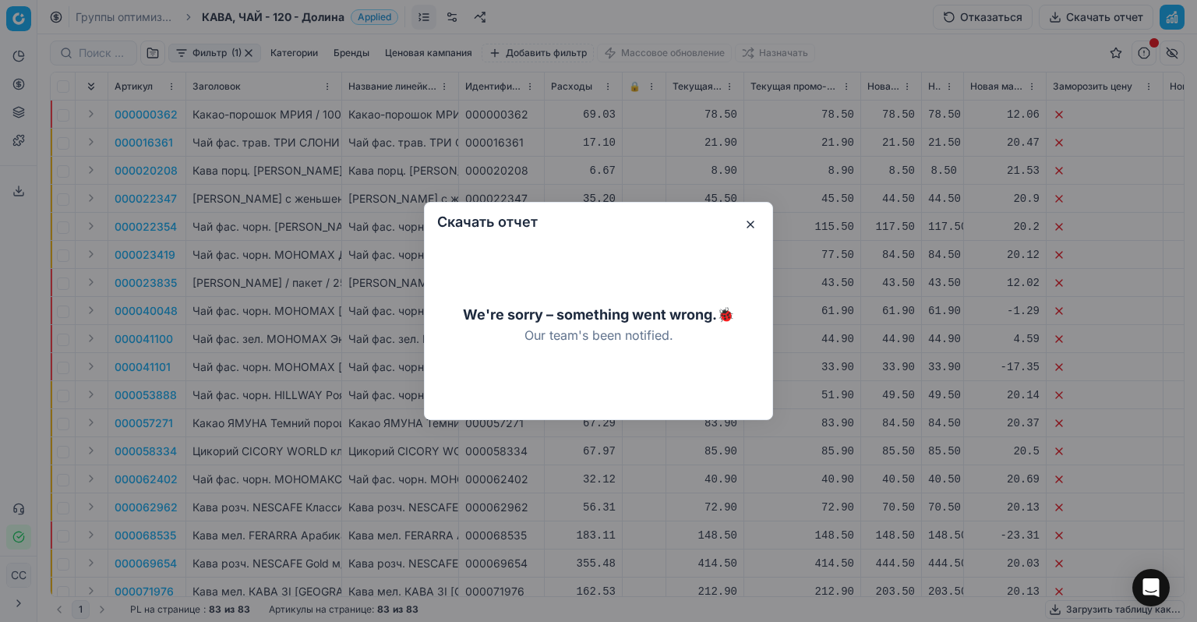
click at [743, 224] on button "button" at bounding box center [750, 224] width 19 height 19
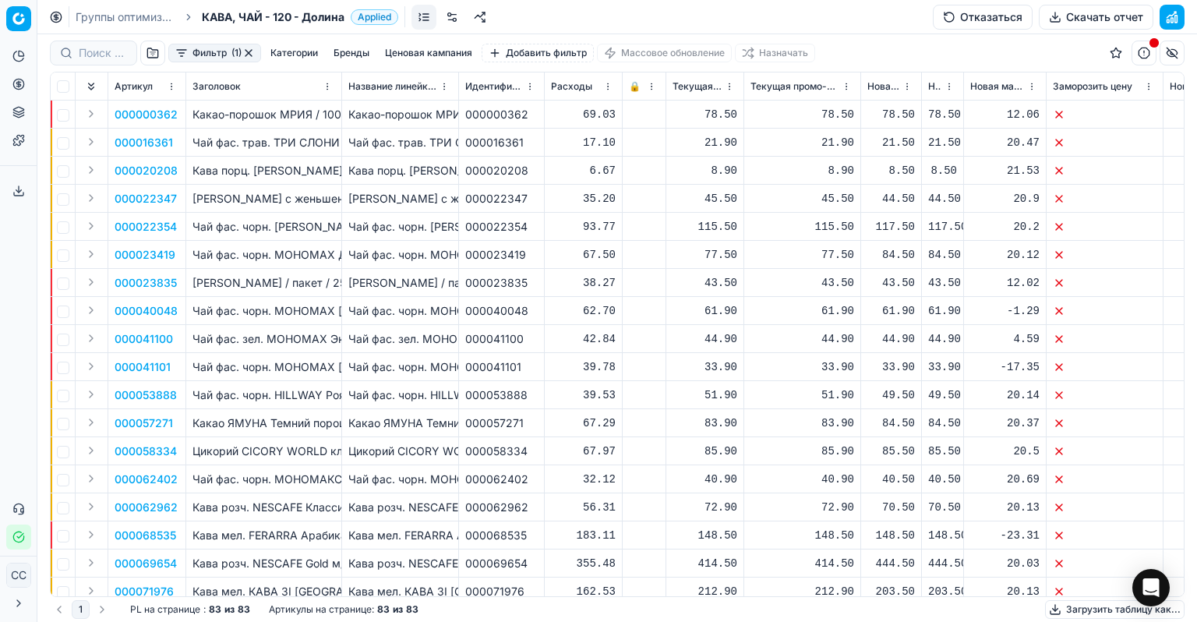
click at [1126, 17] on font "Скачать отчет" at bounding box center [1104, 16] width 77 height 13
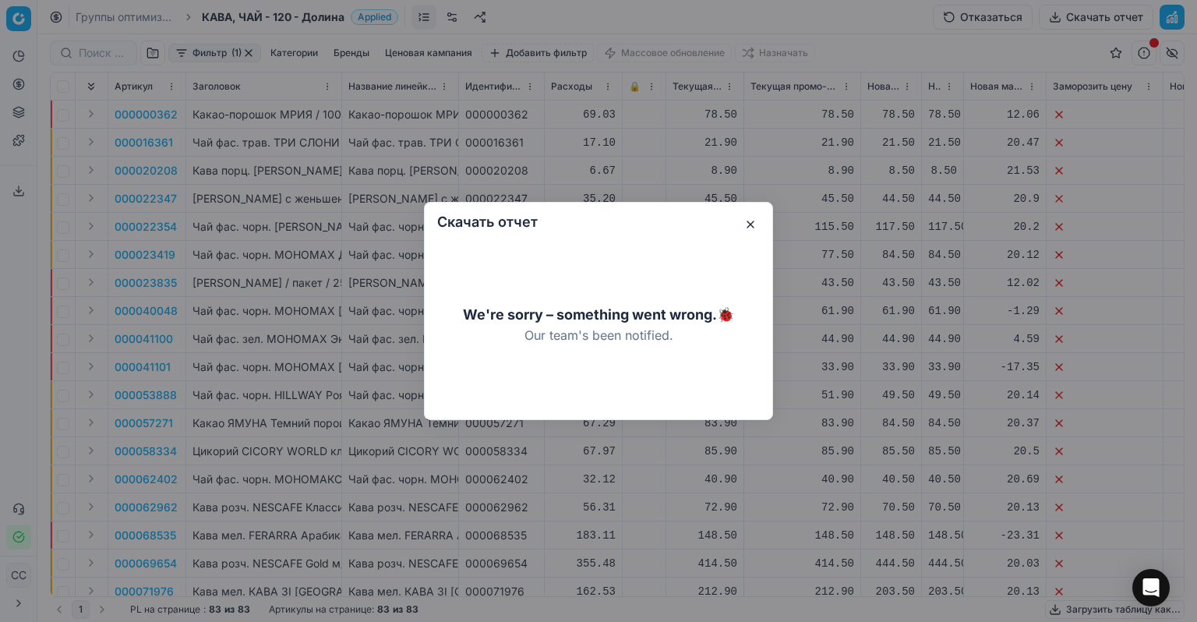
click at [745, 223] on button "button" at bounding box center [750, 224] width 19 height 19
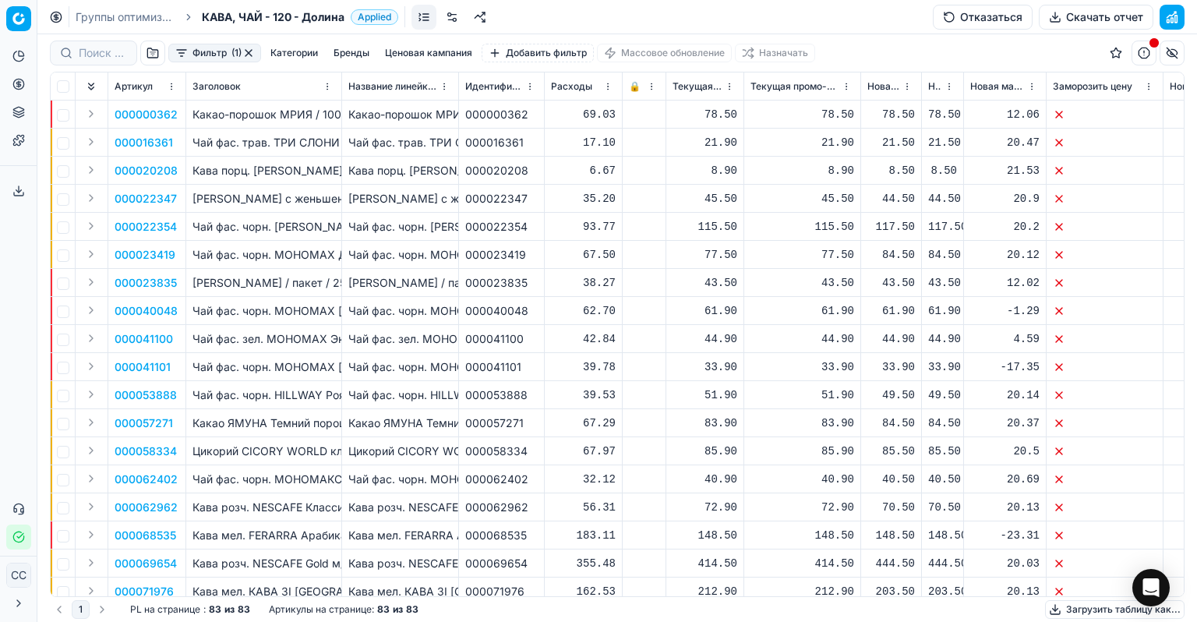
click at [1138, 58] on button "button" at bounding box center [1144, 53] width 25 height 25
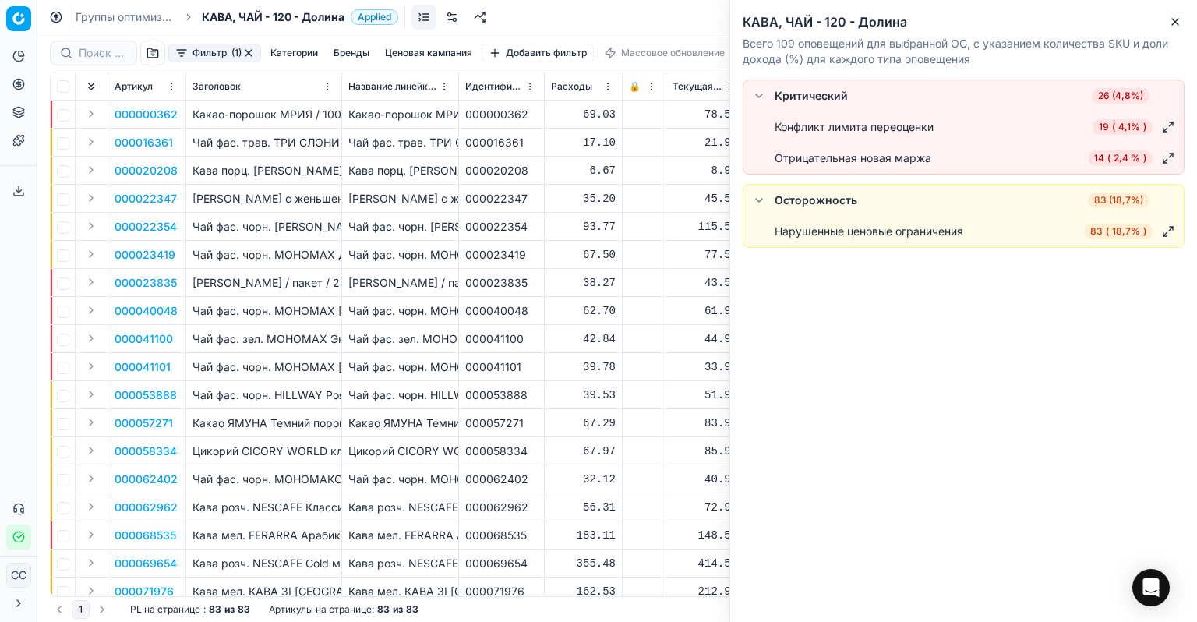
drag, startPoint x: 884, startPoint y: 157, endPoint x: 917, endPoint y: 156, distance: 32.7
click at [885, 157] on font "Отрицательная новая маржа" at bounding box center [853, 157] width 157 height 13
click at [1106, 158] on span "14 ( 2,4 % )" at bounding box center [1120, 158] width 65 height 16
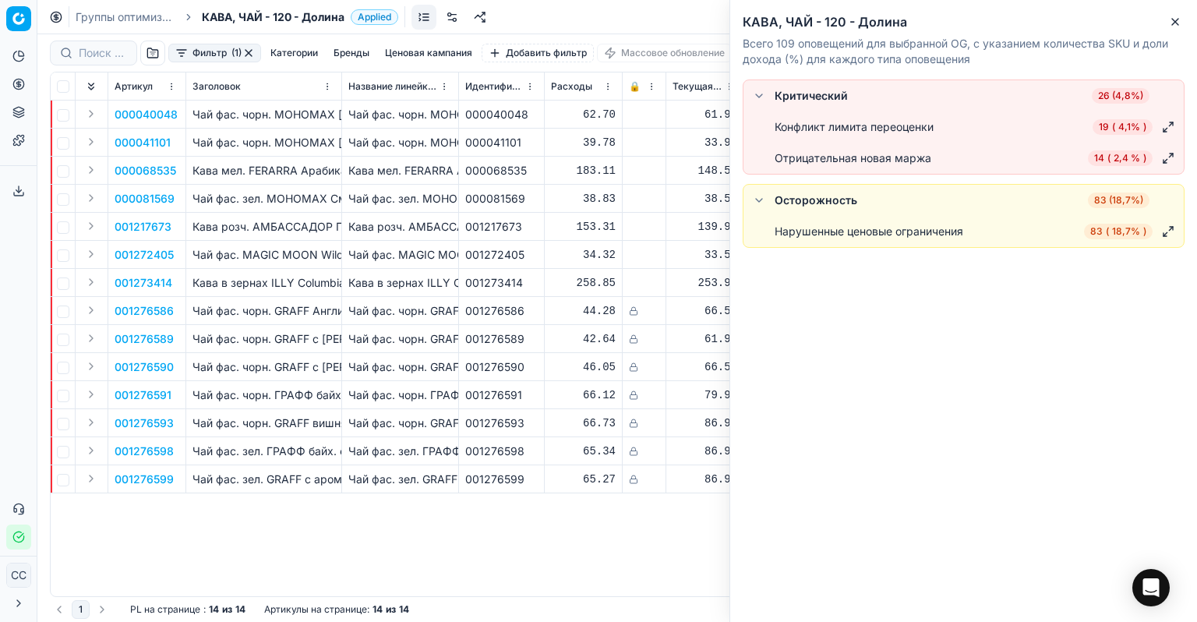
click at [646, 207] on td at bounding box center [645, 199] width 44 height 28
drag, startPoint x: 1179, startPoint y: 21, endPoint x: 1133, endPoint y: 36, distance: 47.6
click at [1179, 22] on icon "button" at bounding box center [1175, 22] width 12 height 12
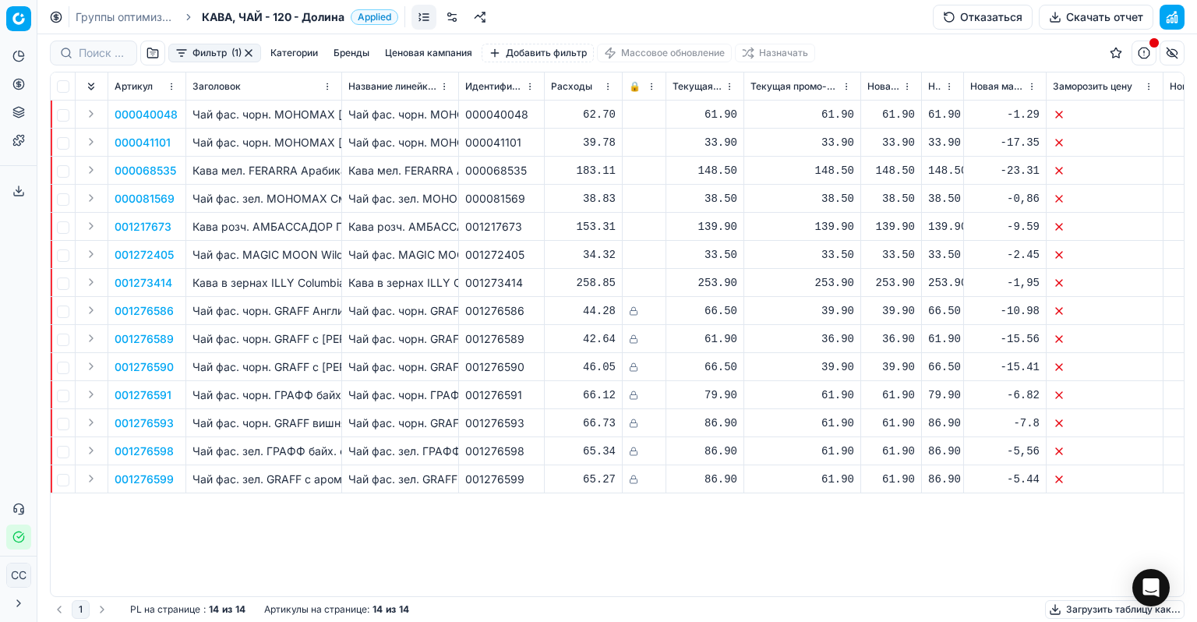
click at [1107, 23] on font "Скачать отчет" at bounding box center [1104, 17] width 77 height 16
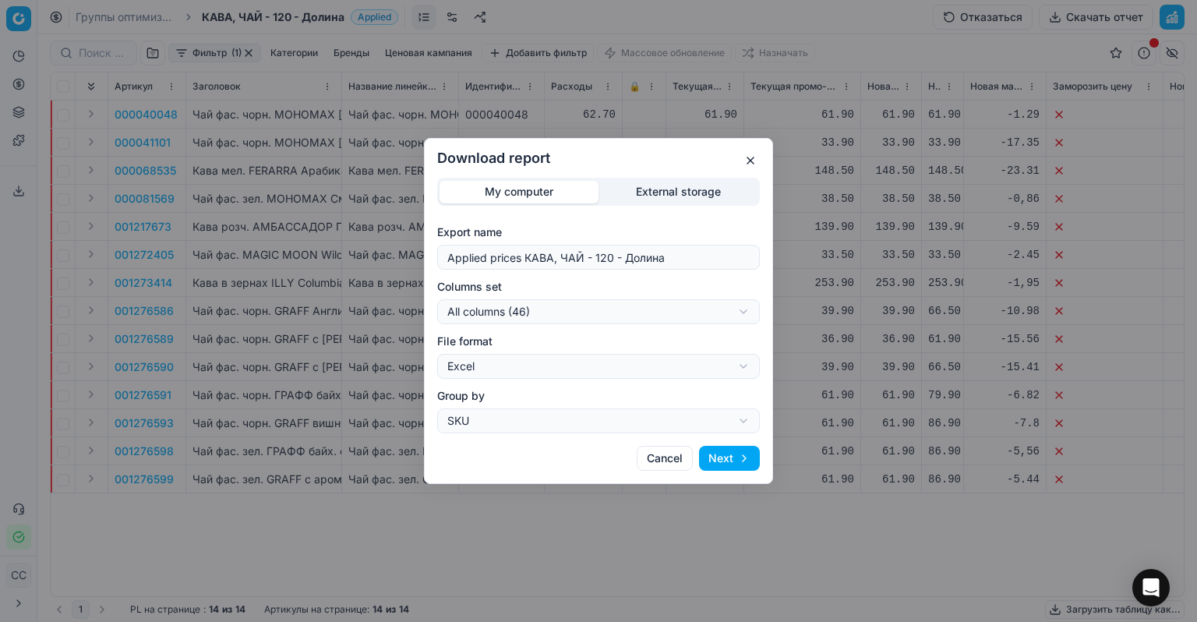
click at [709, 464] on button "Next" at bounding box center [729, 458] width 61 height 25
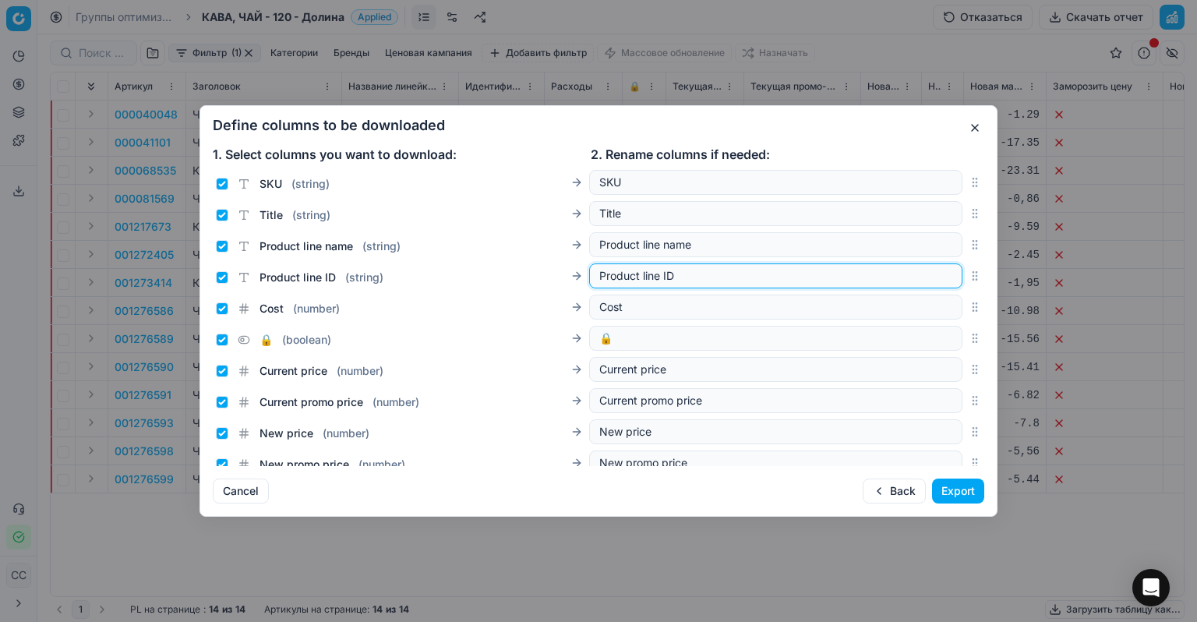
click at [731, 281] on input "Product line ID" at bounding box center [775, 276] width 353 height 16
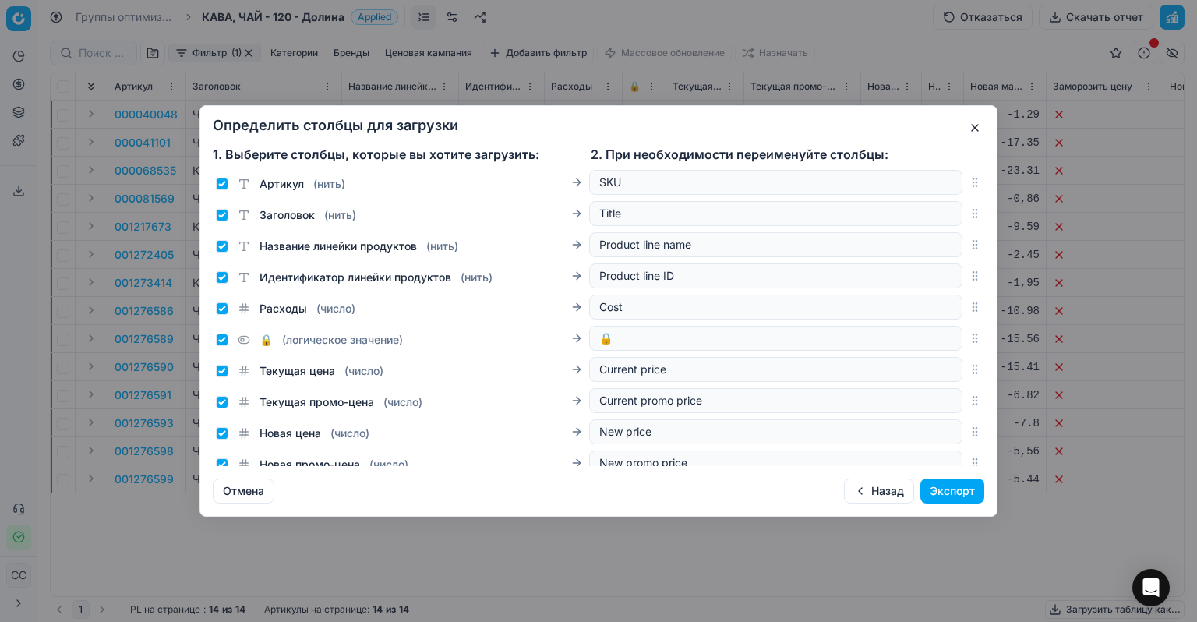
click at [857, 581] on div "Определить столбцы для загрузки 1. Выберите столбцы, которые вы хотите загрузит…" at bounding box center [598, 311] width 1197 height 622
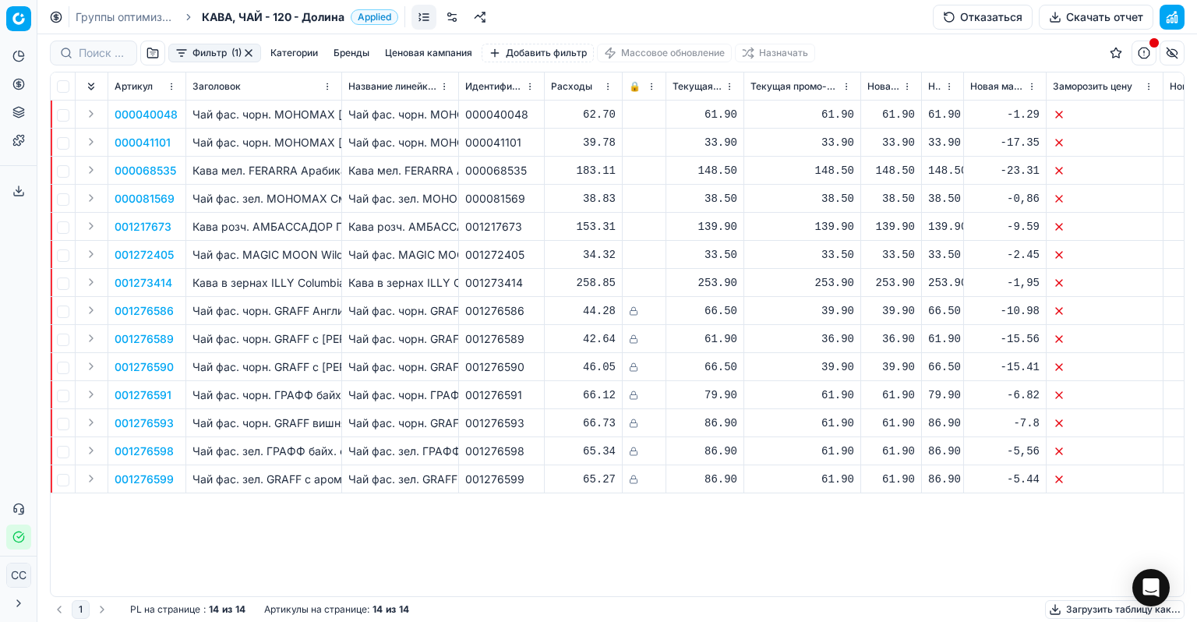
click at [1108, 22] on font "Скачать отчет" at bounding box center [1104, 16] width 77 height 13
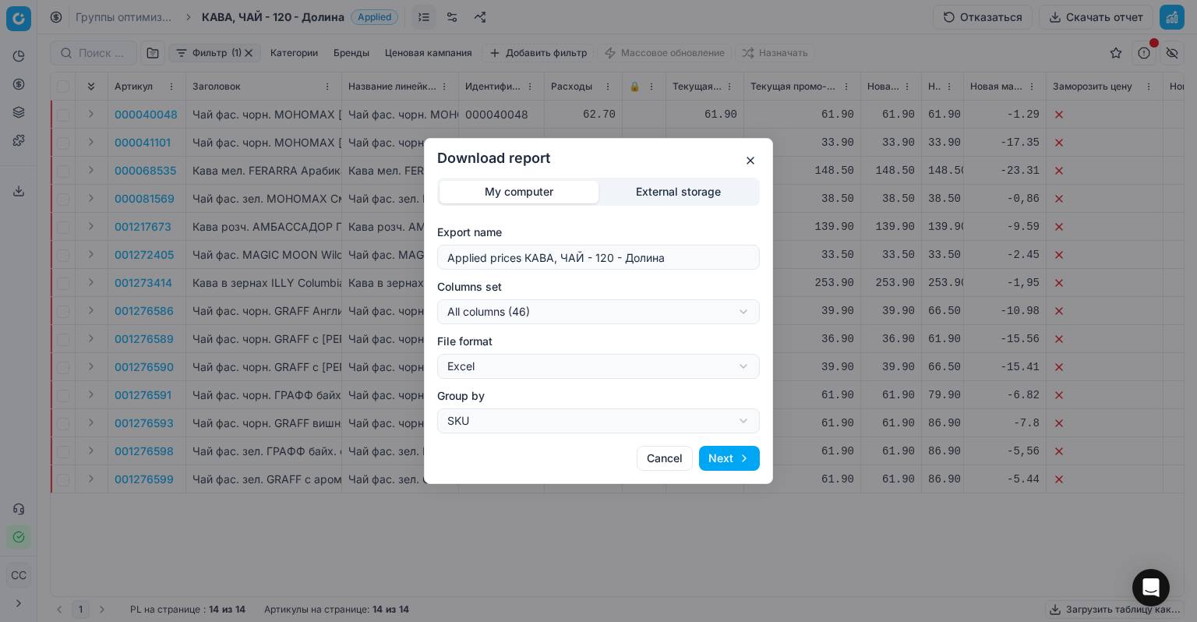
click at [719, 460] on button "Next" at bounding box center [729, 458] width 61 height 25
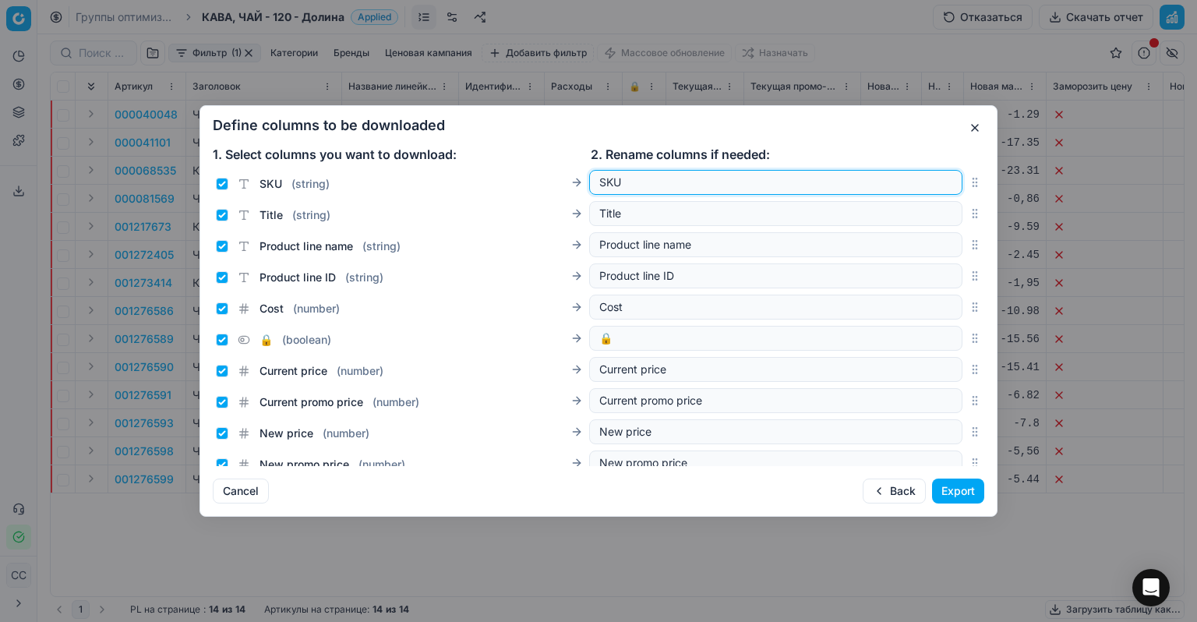
click at [700, 186] on input "SKU" at bounding box center [775, 183] width 353 height 16
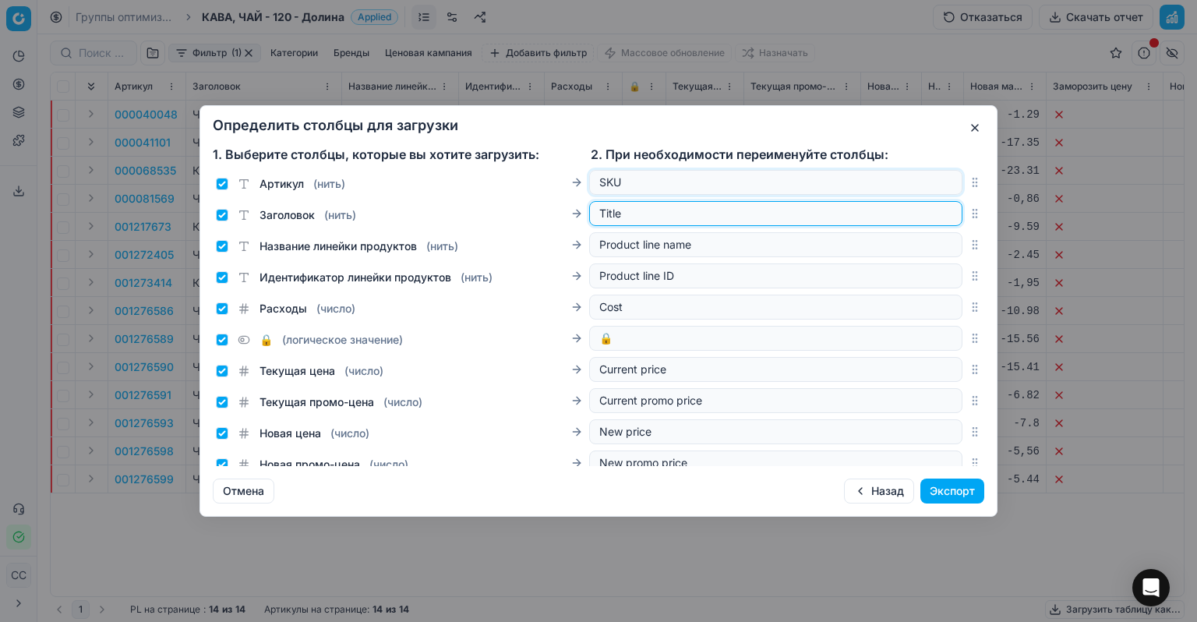
click at [702, 210] on input "Title" at bounding box center [775, 214] width 353 height 16
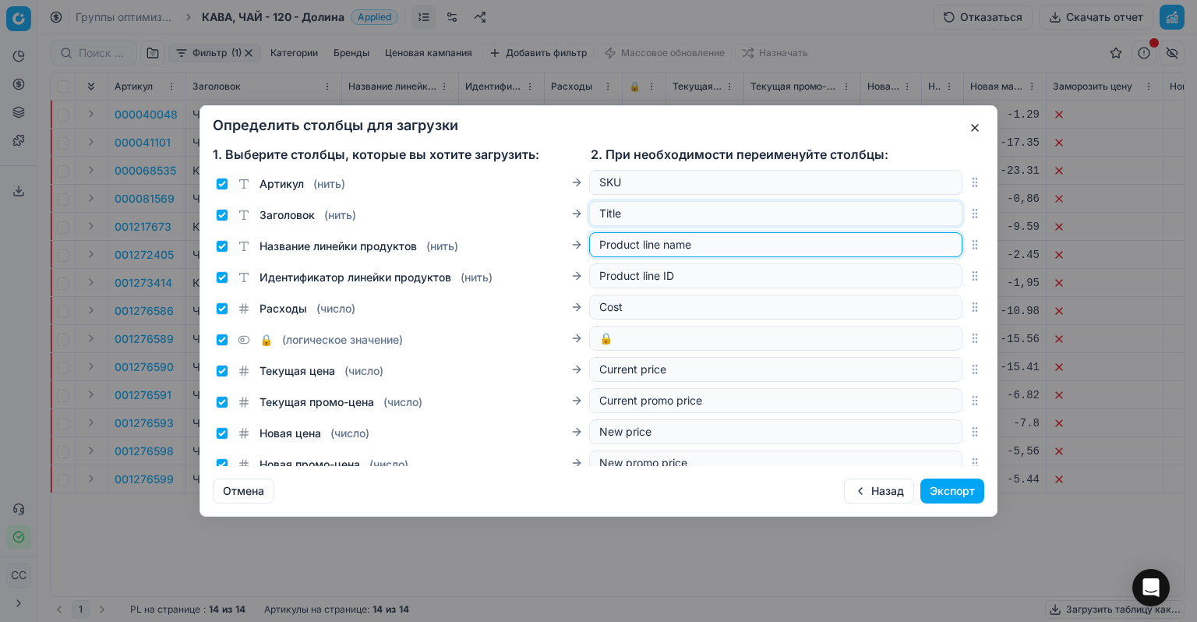
click at [698, 237] on input "Product line name" at bounding box center [775, 245] width 353 height 16
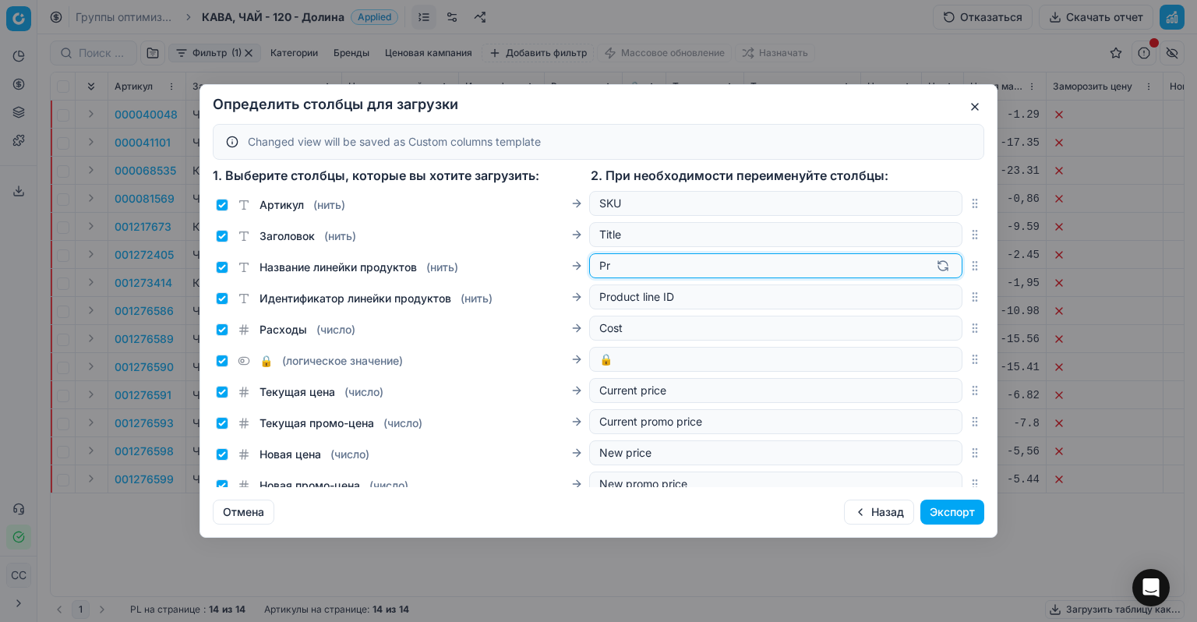
type input "P"
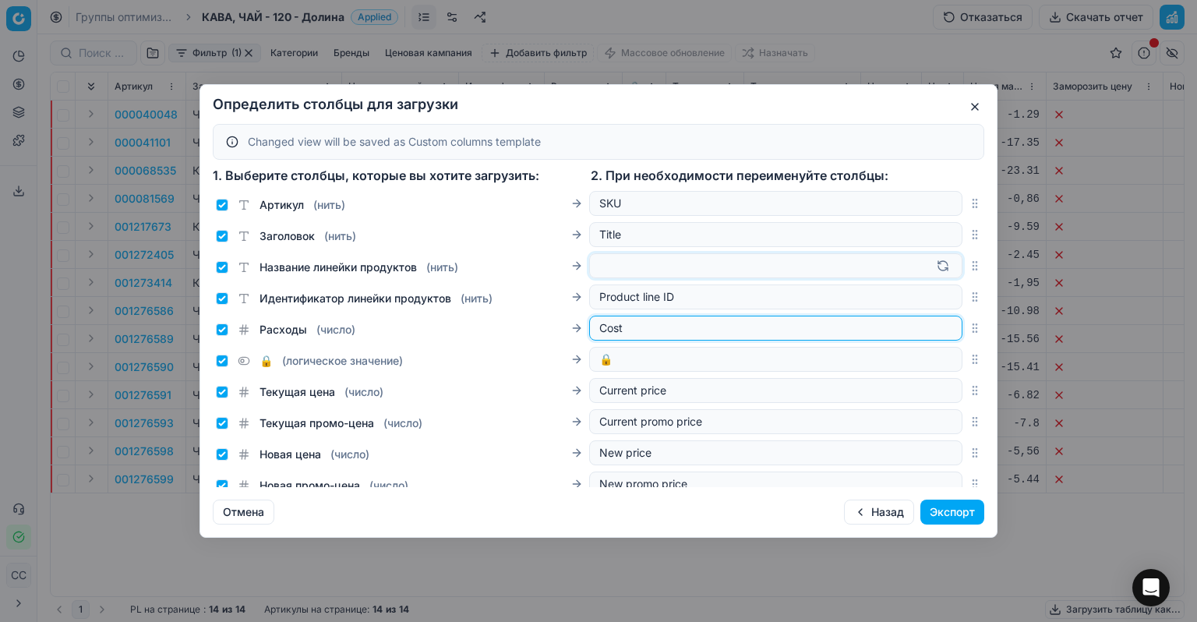
click at [790, 326] on input "Cost" at bounding box center [775, 328] width 353 height 16
click at [762, 299] on input "Product line ID" at bounding box center [775, 297] width 353 height 16
drag, startPoint x: 761, startPoint y: 295, endPoint x: 561, endPoint y: 291, distance: 199.6
click at [561, 291] on div "Идентификатор линейки продуктов ( нить ) Product line ID" at bounding box center [589, 296] width 747 height 25
drag, startPoint x: 634, startPoint y: 324, endPoint x: 590, endPoint y: 327, distance: 43.8
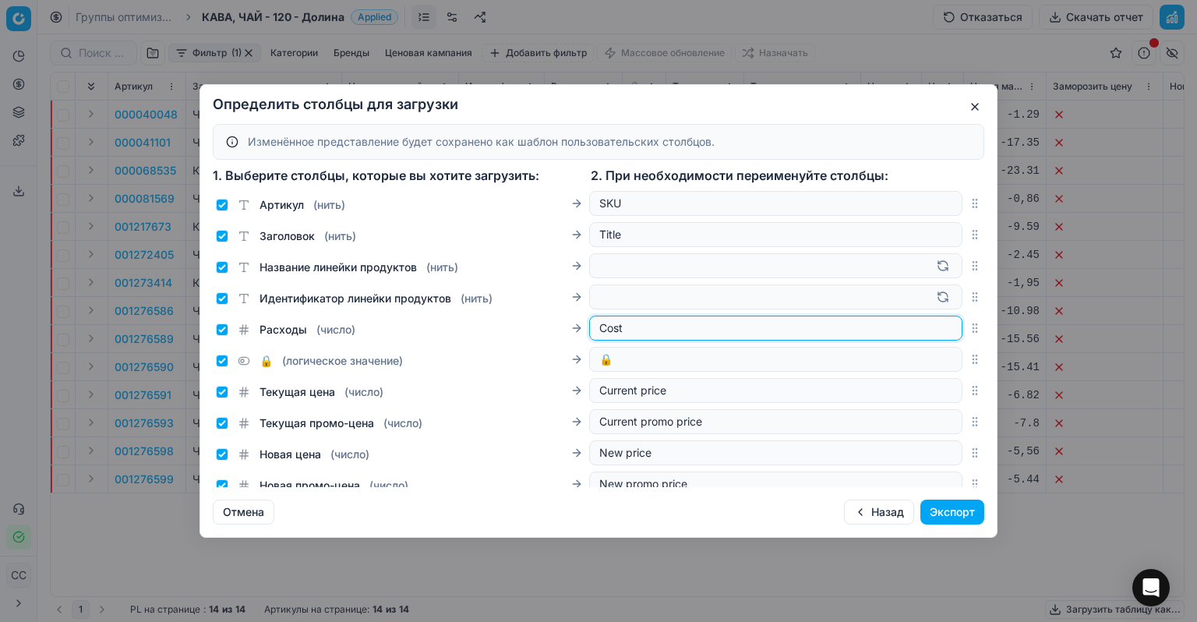
click at [590, 327] on div "Cost" at bounding box center [775, 328] width 373 height 25
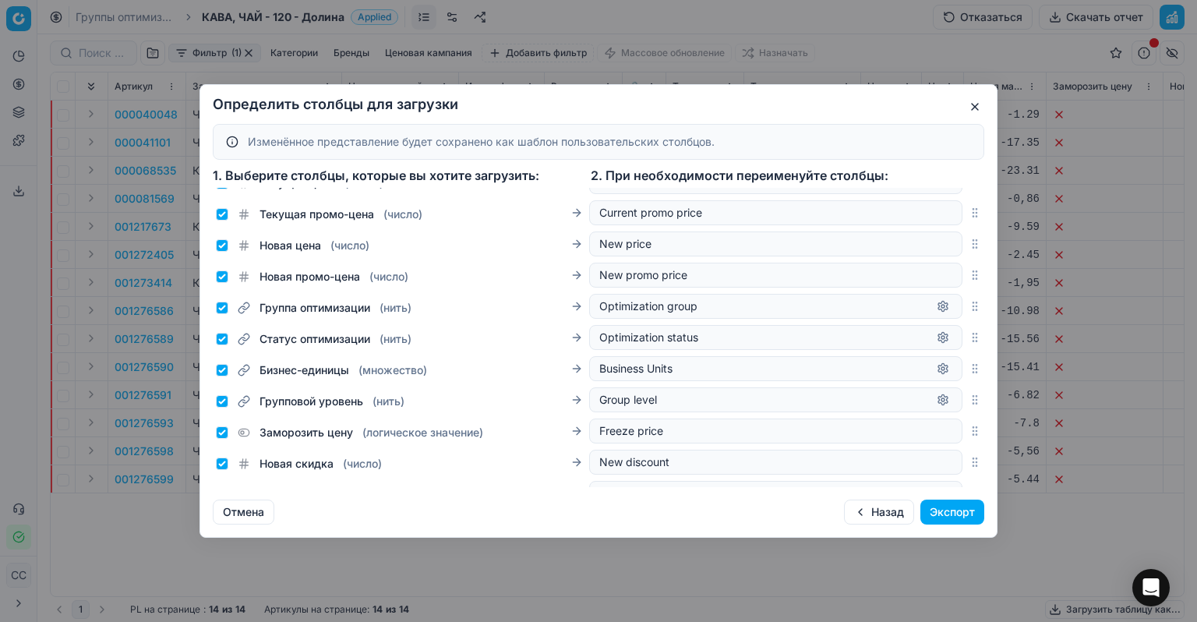
scroll to position [234, 0]
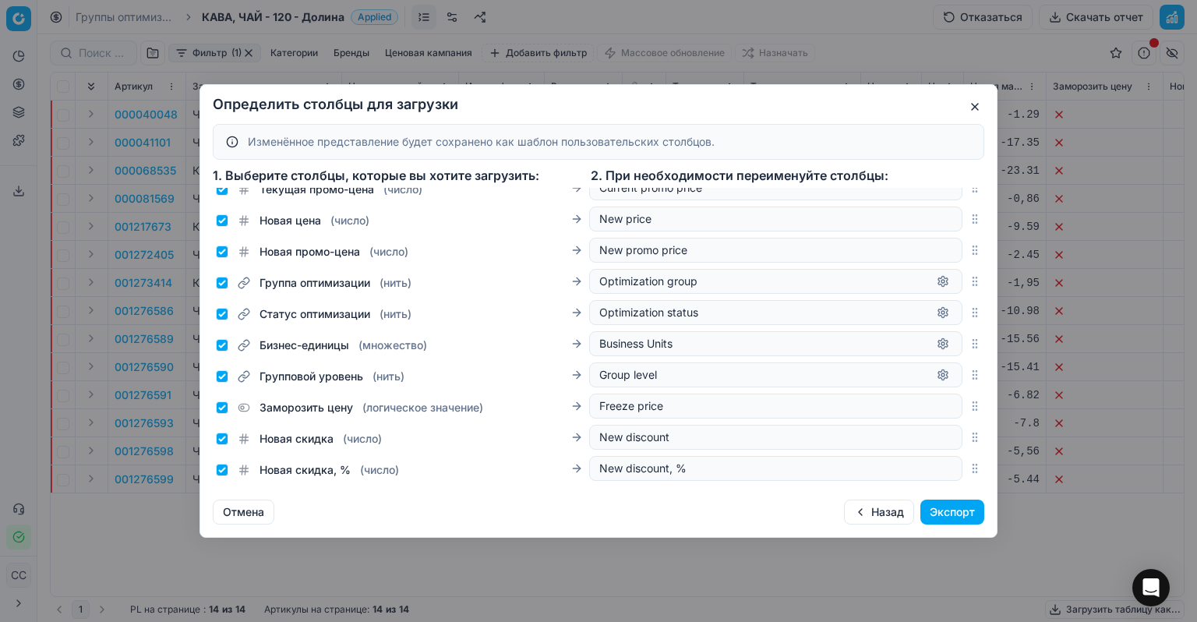
drag, startPoint x: 693, startPoint y: 383, endPoint x: 605, endPoint y: 375, distance: 88.4
click at [605, 375] on div "Group level" at bounding box center [775, 374] width 373 height 25
drag, startPoint x: 589, startPoint y: 374, endPoint x: 657, endPoint y: 373, distance: 67.8
click at [657, 373] on div "Group level" at bounding box center [775, 374] width 373 height 25
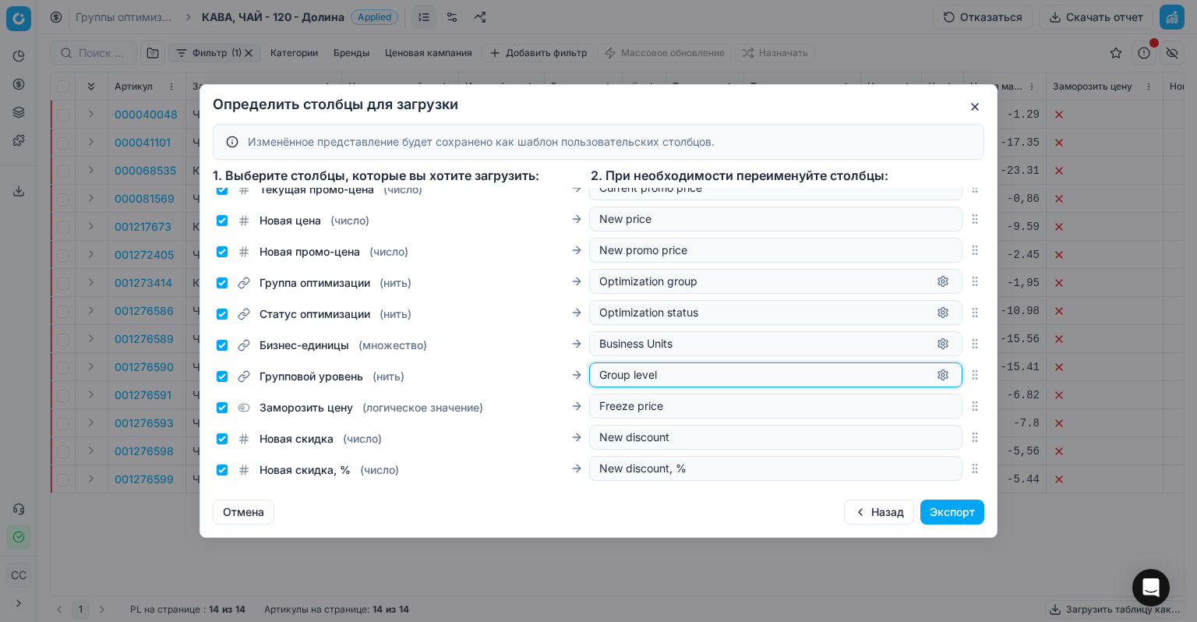
drag, startPoint x: 656, startPoint y: 373, endPoint x: 581, endPoint y: 373, distance: 74.8
click at [581, 373] on div "Групповой уровень ( нить ) Group level" at bounding box center [589, 374] width 747 height 25
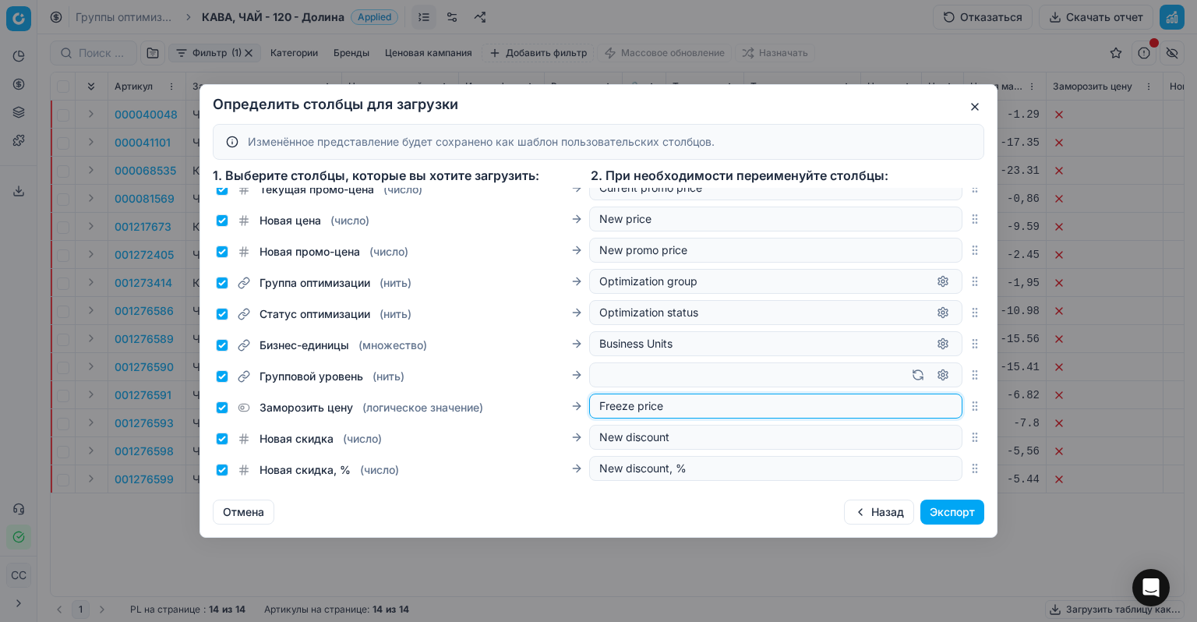
drag, startPoint x: 661, startPoint y: 407, endPoint x: 567, endPoint y: 405, distance: 93.5
click at [567, 405] on div "Заморозить цену ( логическое значение ) Freeze price" at bounding box center [589, 406] width 747 height 25
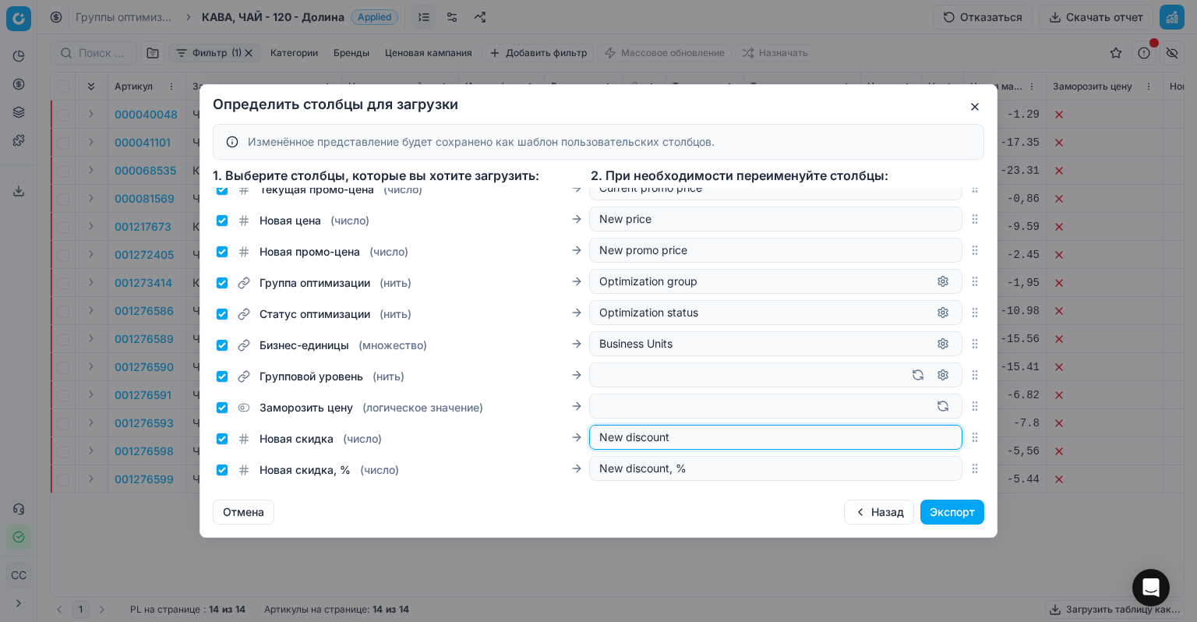
drag, startPoint x: 673, startPoint y: 438, endPoint x: 570, endPoint y: 429, distance: 103.3
click at [570, 429] on div "Новая скидка ( число ) New discount" at bounding box center [589, 437] width 747 height 25
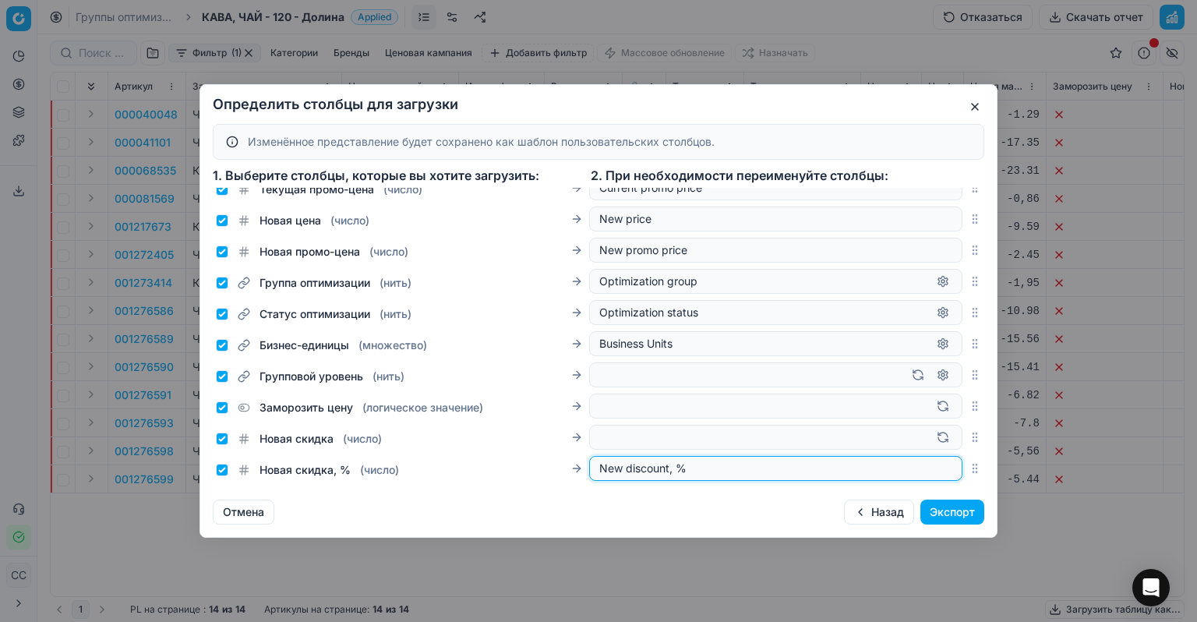
drag, startPoint x: 689, startPoint y: 465, endPoint x: 590, endPoint y: 455, distance: 99.5
click at [590, 456] on div "New discount, %" at bounding box center [775, 468] width 373 height 25
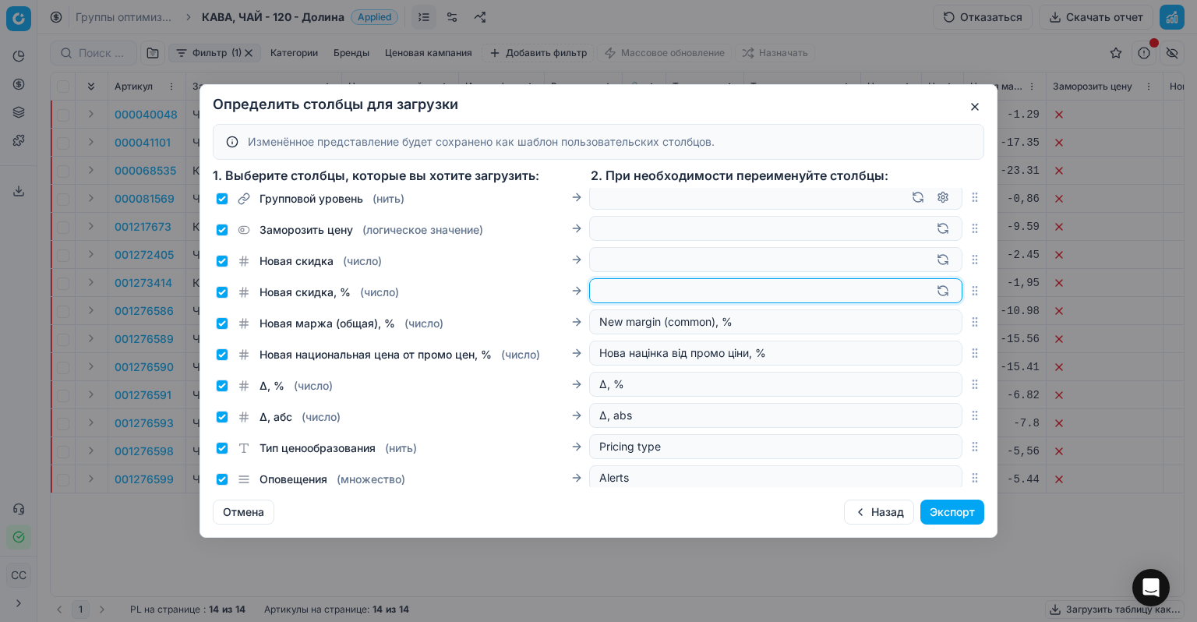
scroll to position [468, 0]
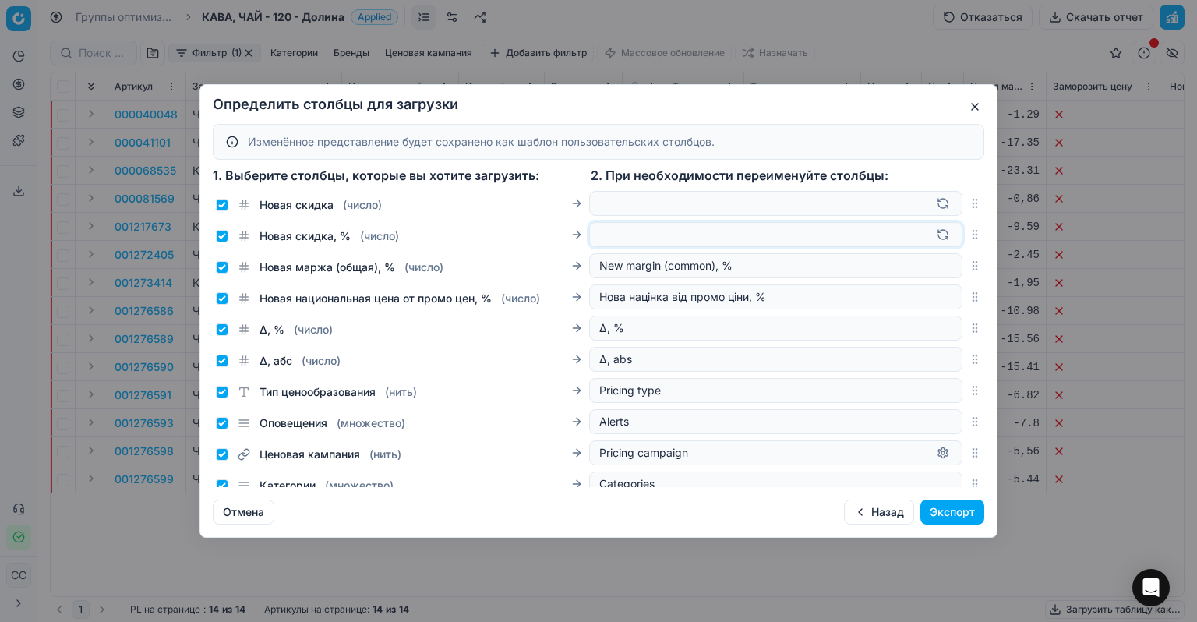
click at [963, 515] on font "Экспорт" at bounding box center [952, 511] width 45 height 13
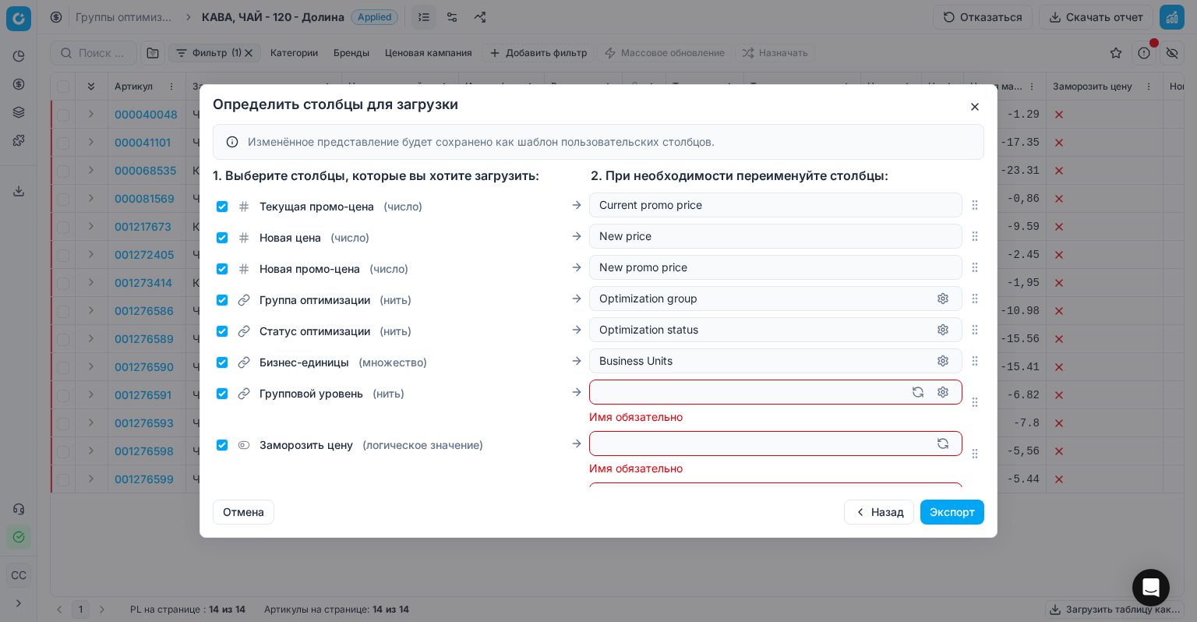
scroll to position [257, 0]
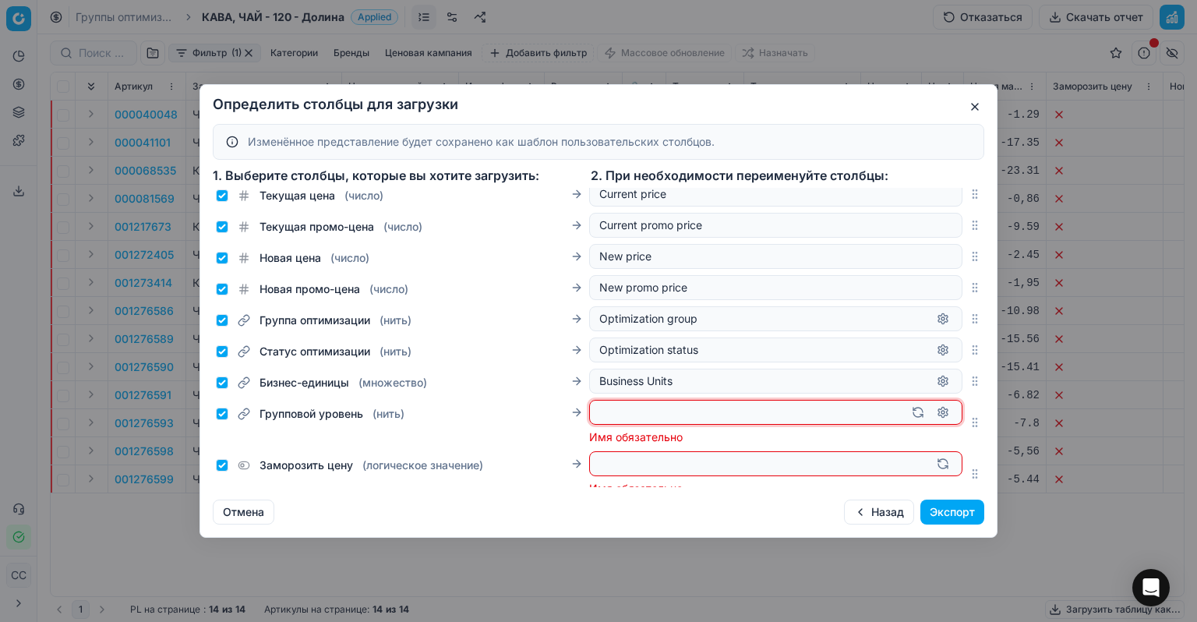
click at [909, 415] on button "button" at bounding box center [918, 412] width 19 height 19
type input "Group level"
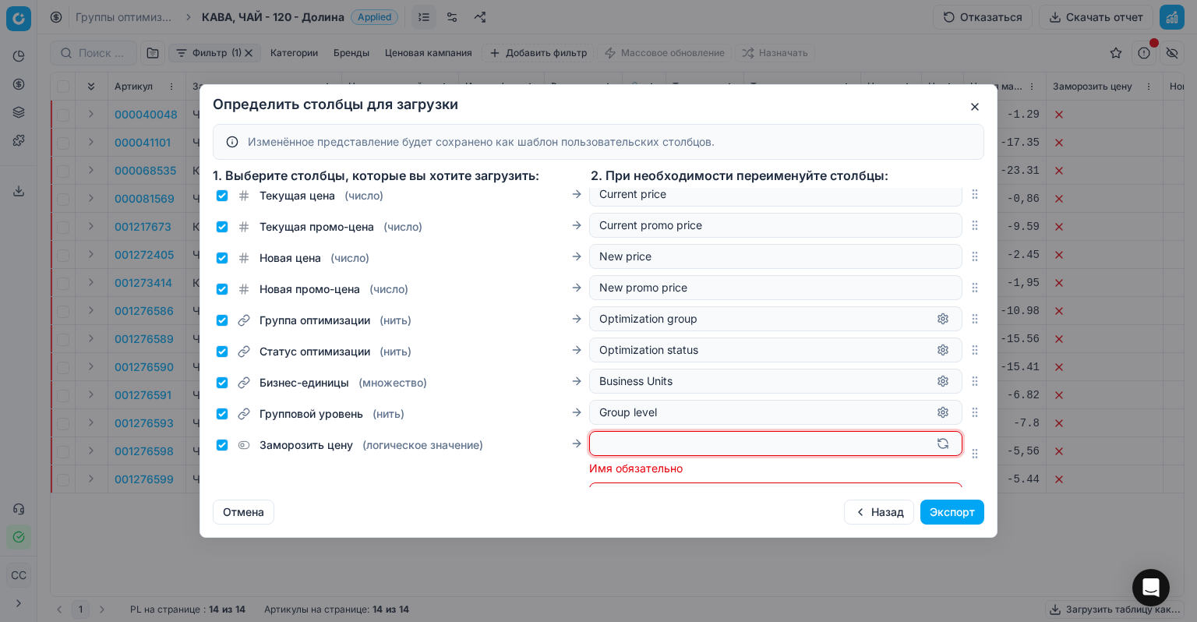
click at [935, 447] on button "button" at bounding box center [943, 443] width 19 height 19
type input "Freeze price"
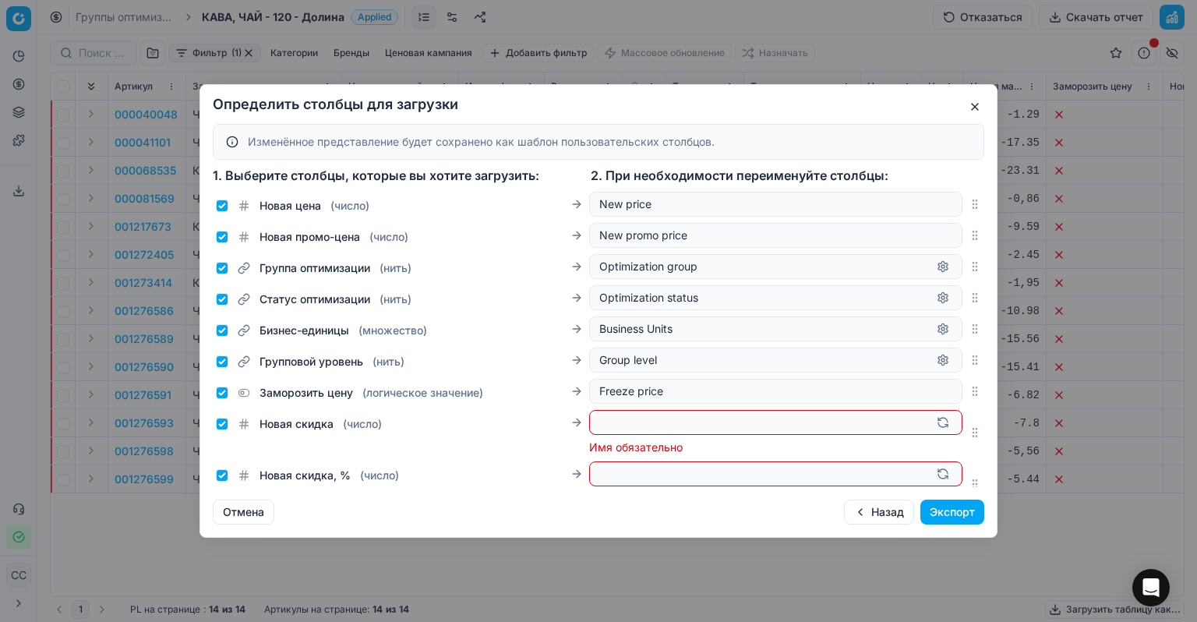
scroll to position [335, 0]
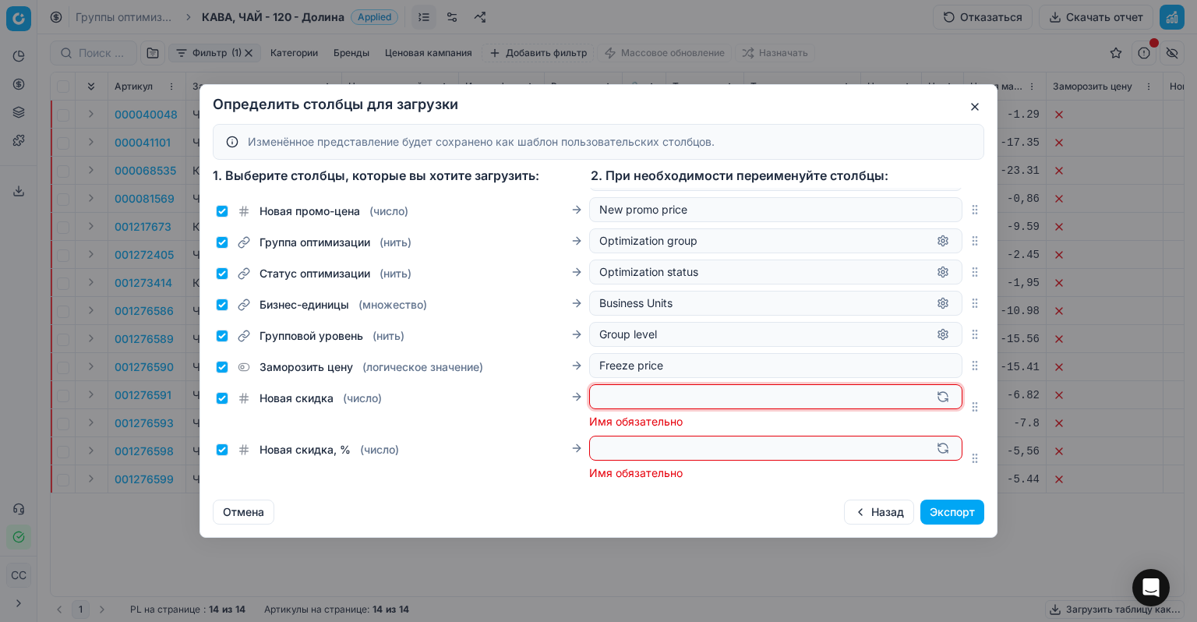
drag, startPoint x: 930, startPoint y: 400, endPoint x: 930, endPoint y: 416, distance: 16.4
click at [934, 401] on button "button" at bounding box center [943, 396] width 19 height 19
type input "New discount"
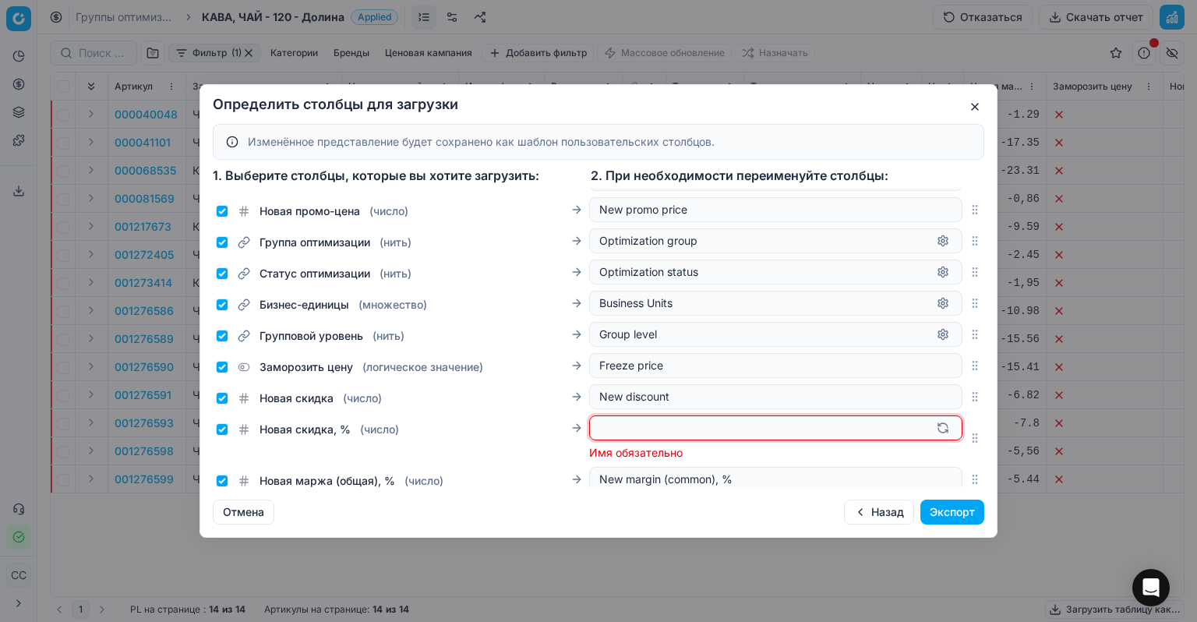
drag, startPoint x: 938, startPoint y: 429, endPoint x: 808, endPoint y: 444, distance: 130.9
click at [936, 429] on button "button" at bounding box center [943, 428] width 19 height 19
type input "New discount, %"
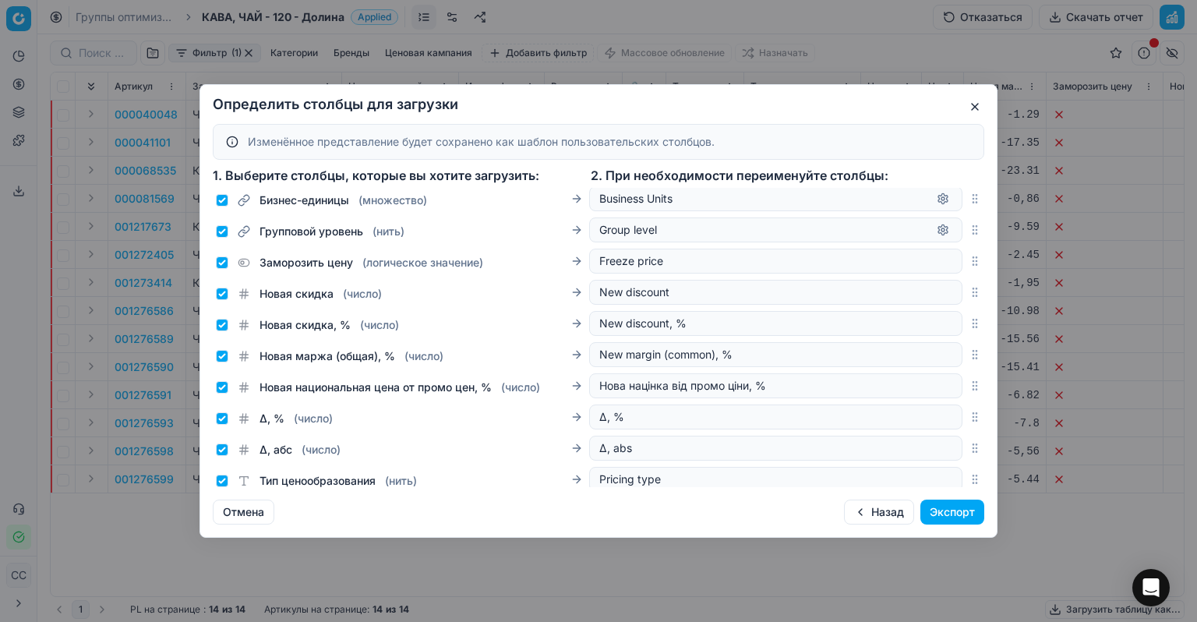
scroll to position [491, 0]
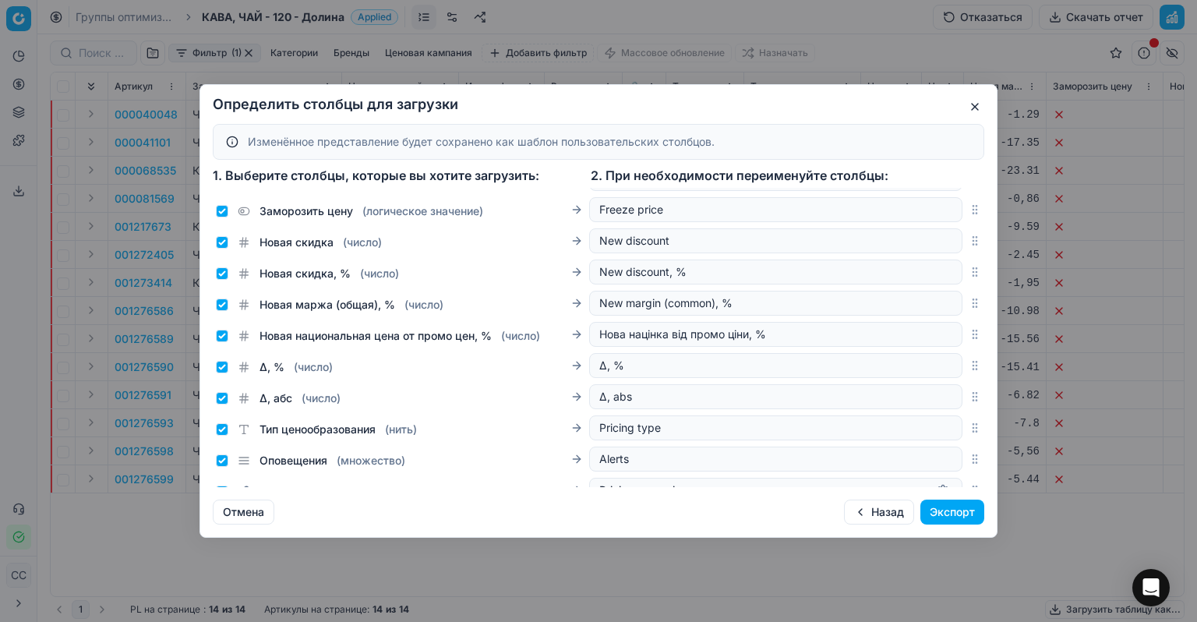
click at [959, 514] on font "Экспорт" at bounding box center [952, 511] width 45 height 13
click at [949, 510] on font "Экспорт" at bounding box center [952, 511] width 45 height 13
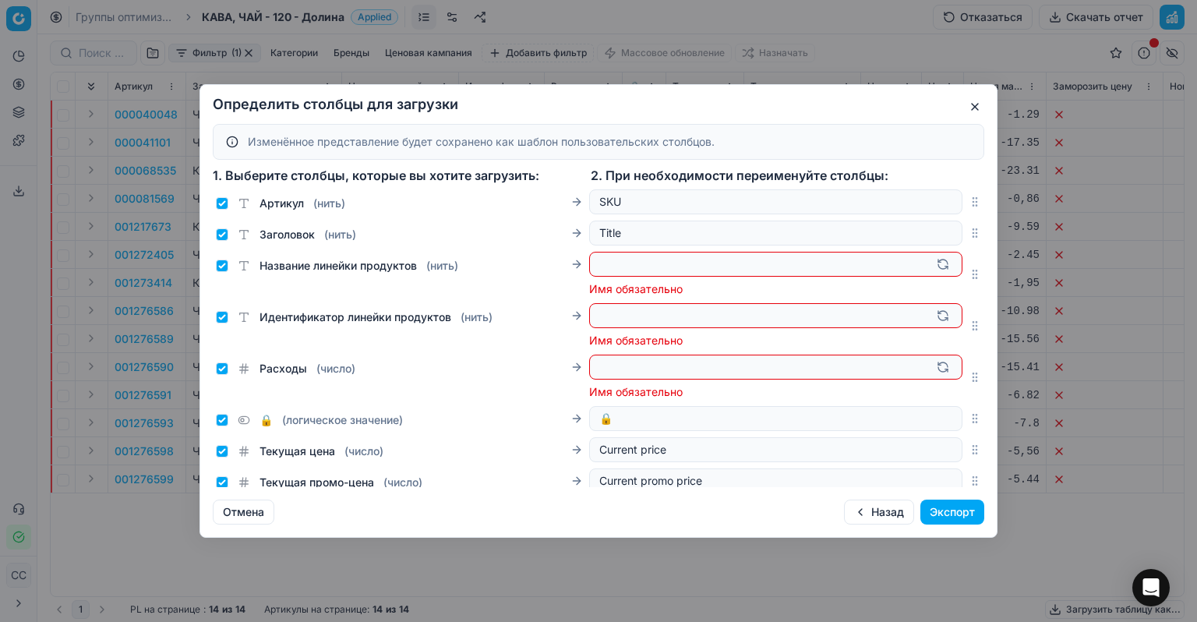
scroll to position [0, 0]
click at [631, 274] on div at bounding box center [775, 265] width 373 height 25
drag, startPoint x: 928, startPoint y: 267, endPoint x: 921, endPoint y: 299, distance: 32.9
click at [934, 270] on button "button" at bounding box center [943, 265] width 19 height 19
type input "Product line name"
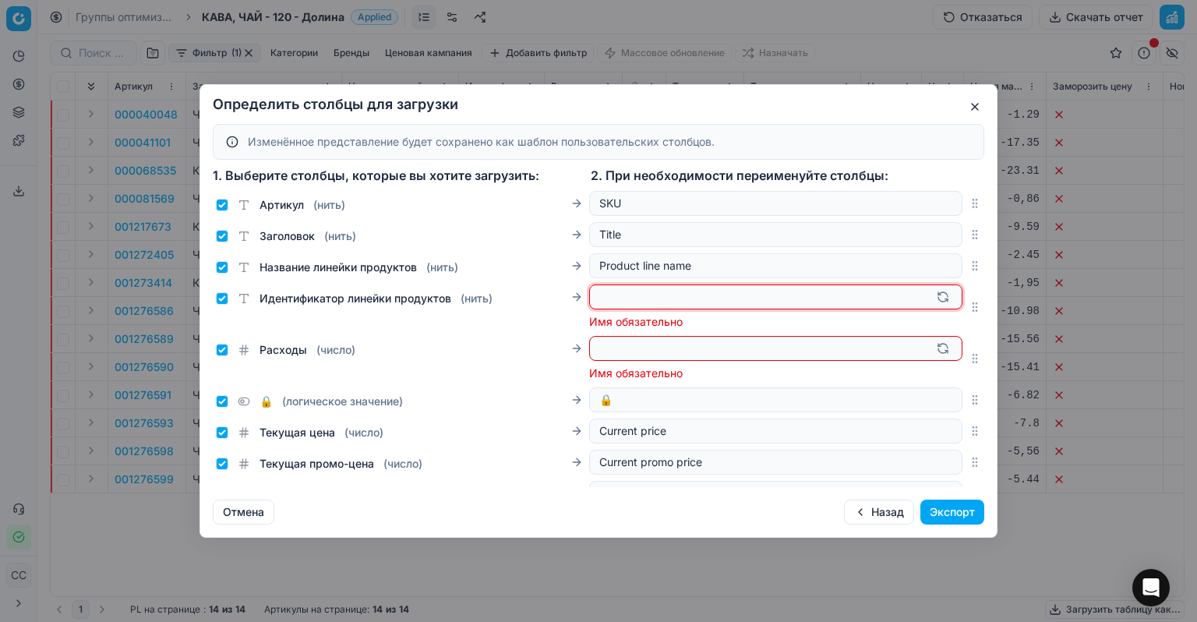
drag, startPoint x: 929, startPoint y: 298, endPoint x: 921, endPoint y: 334, distance: 36.9
click at [934, 298] on button "button" at bounding box center [943, 297] width 19 height 19
type input "Product line ID"
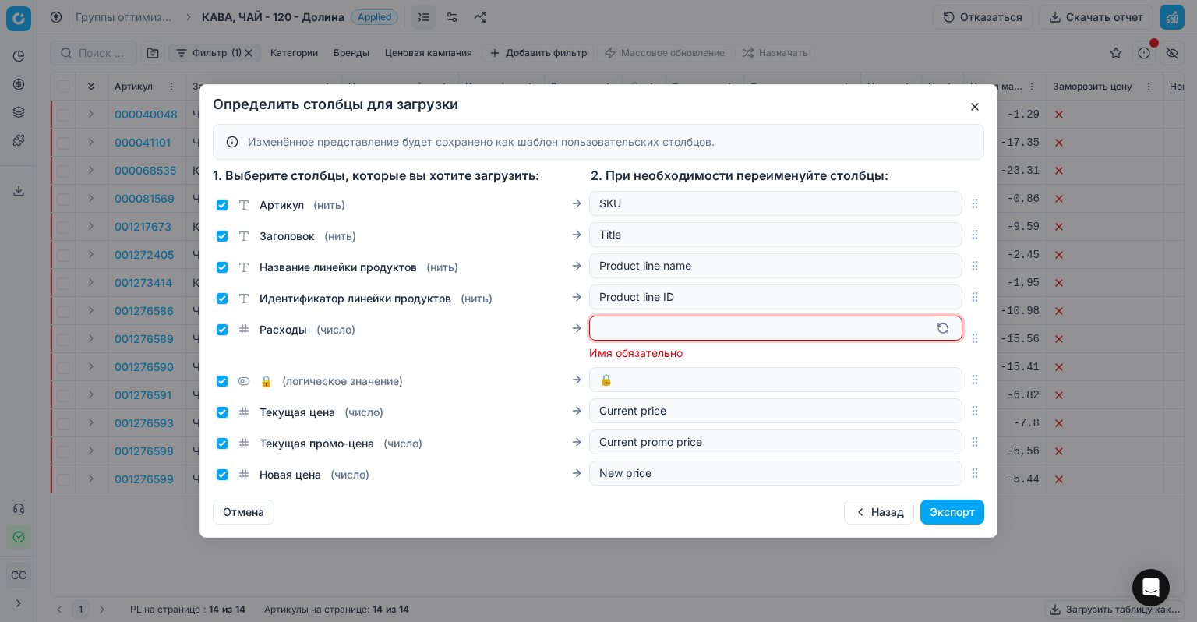
click at [934, 329] on button "button" at bounding box center [943, 328] width 19 height 19
type input "Cost"
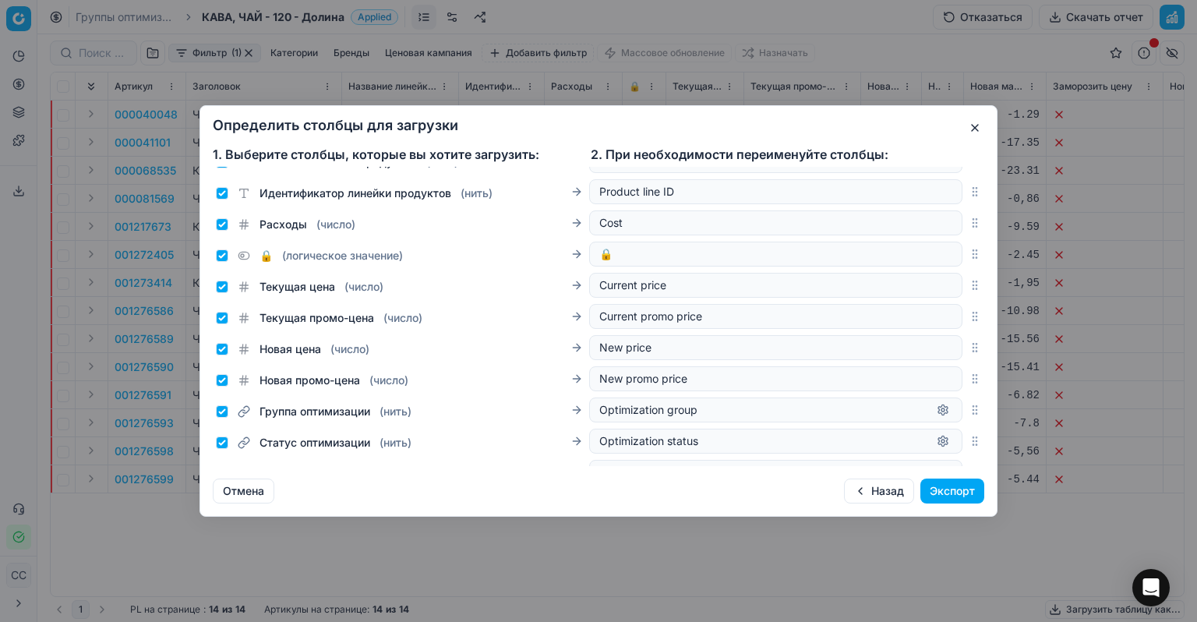
scroll to position [156, 0]
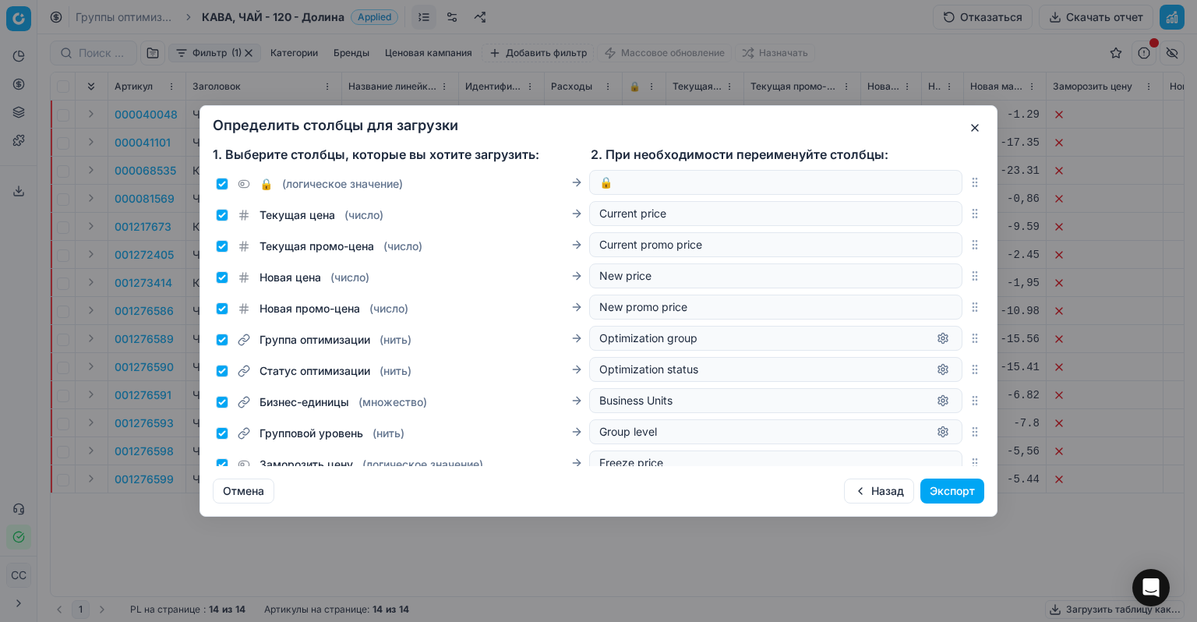
click at [926, 496] on button "Экспорт" at bounding box center [953, 491] width 64 height 25
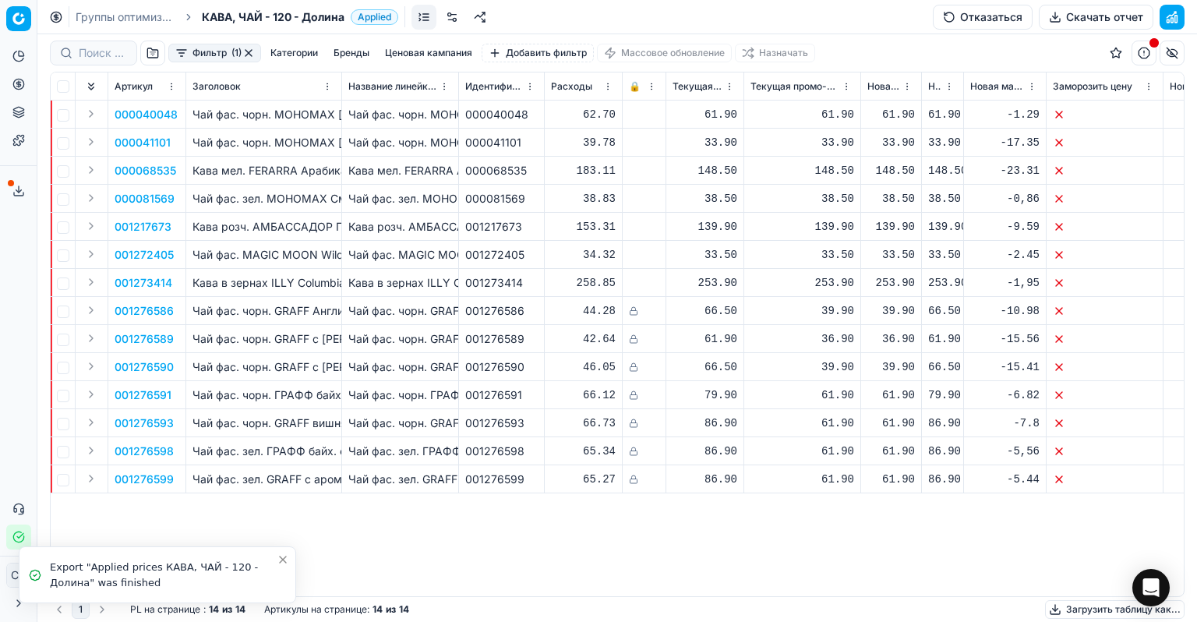
click at [92, 580] on div "Export "Applied prices КАВА, ЧАЙ - 120 - Долина" was finished" at bounding box center [163, 575] width 227 height 30
click at [34, 578] on icon "Уведомления alt+T" at bounding box center [35, 575] width 12 height 12
click at [1076, 606] on font "Загрузить таблицу как..." at bounding box center [1123, 609] width 115 height 12
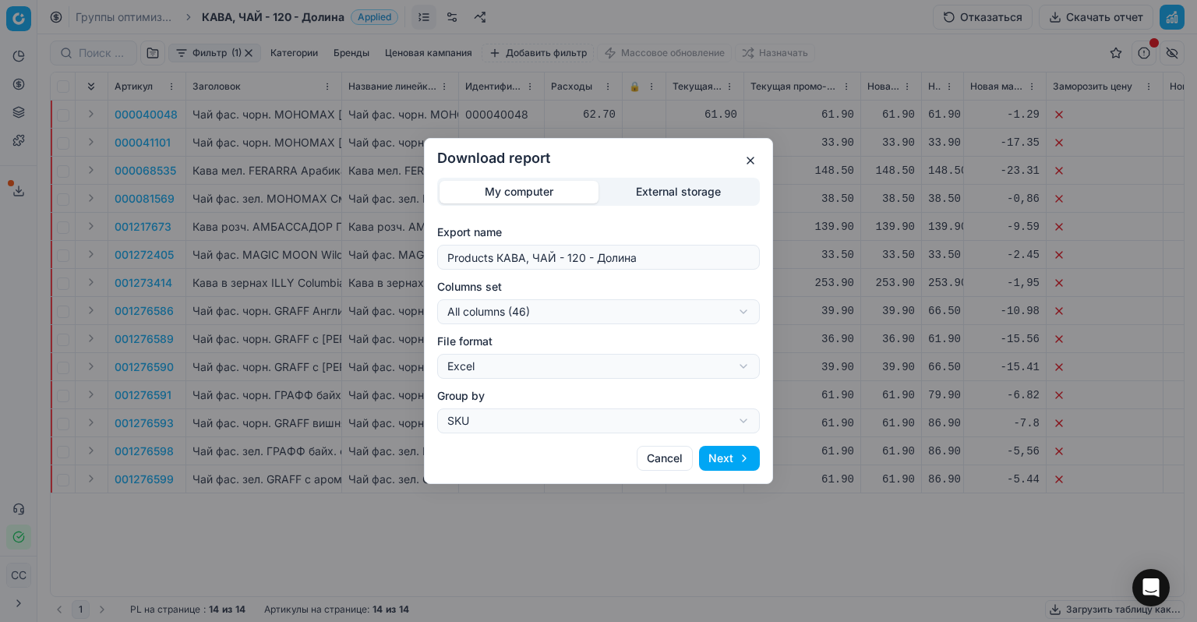
click at [747, 164] on button "button" at bounding box center [750, 160] width 19 height 19
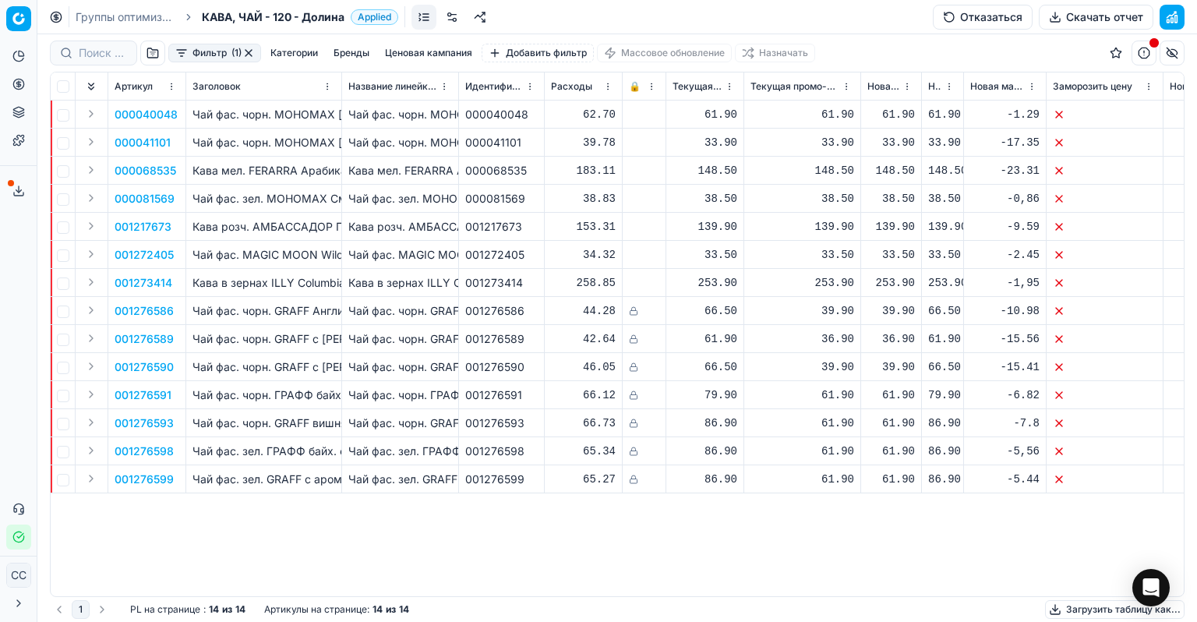
drag, startPoint x: 1012, startPoint y: 1, endPoint x: 102, endPoint y: 13, distance: 909.7
click at [102, 13] on font "Группы оптимизации" at bounding box center [131, 16] width 111 height 13
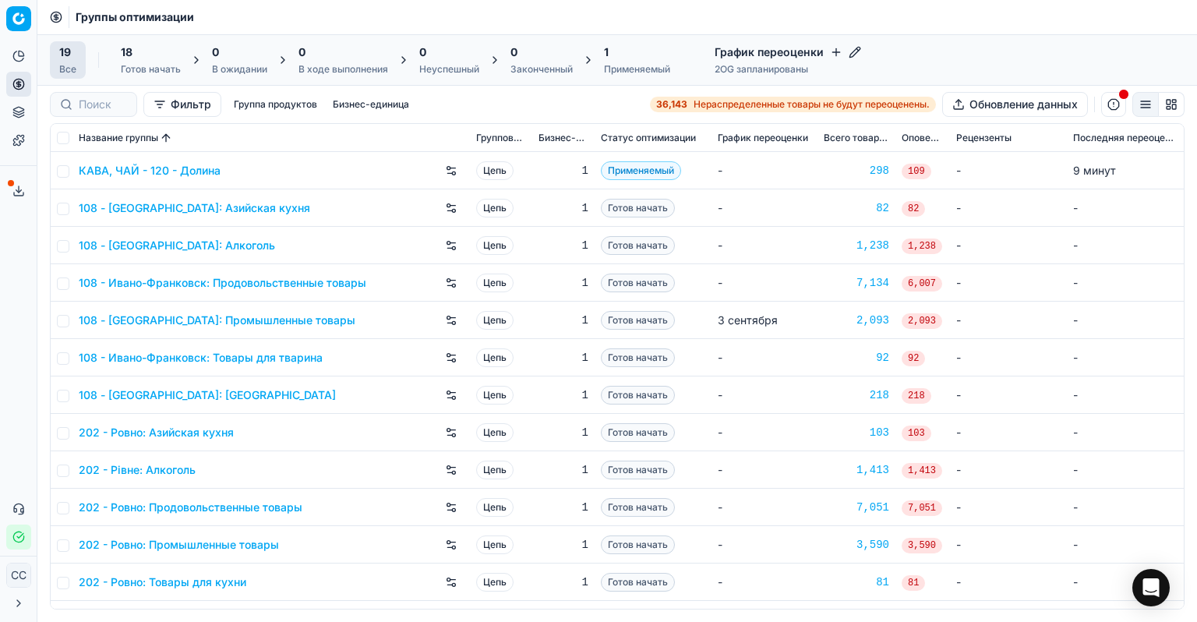
click at [638, 63] on font "Применяемый" at bounding box center [637, 69] width 66 height 12
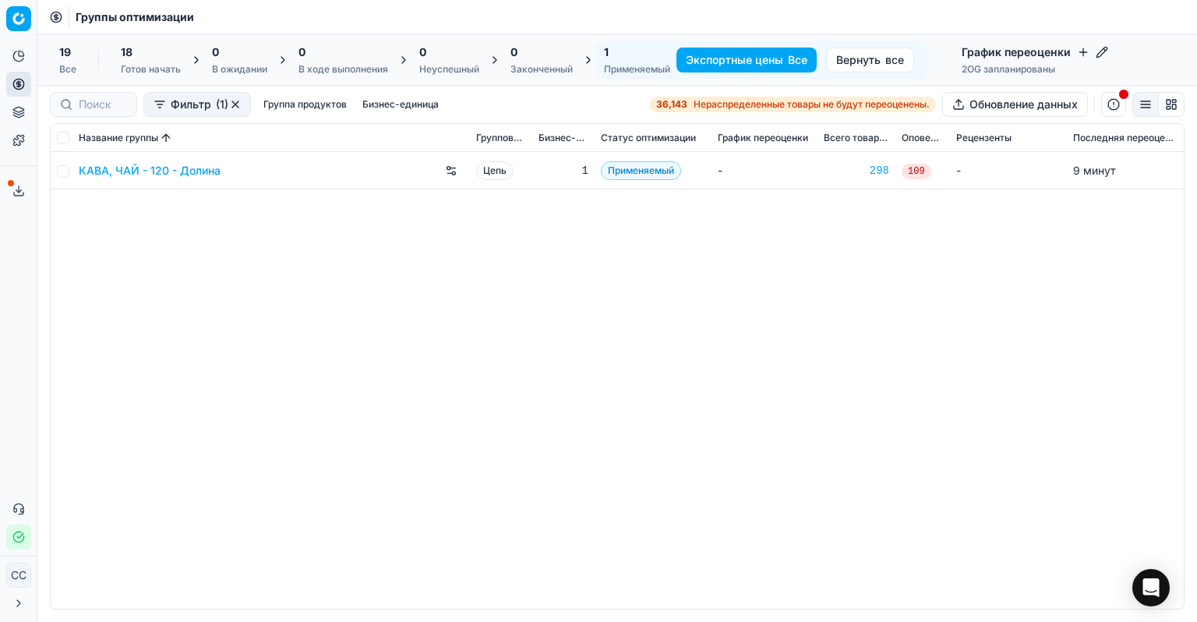
click at [193, 175] on font "КАВА, ЧАЙ - 120 - Долина" at bounding box center [150, 170] width 142 height 13
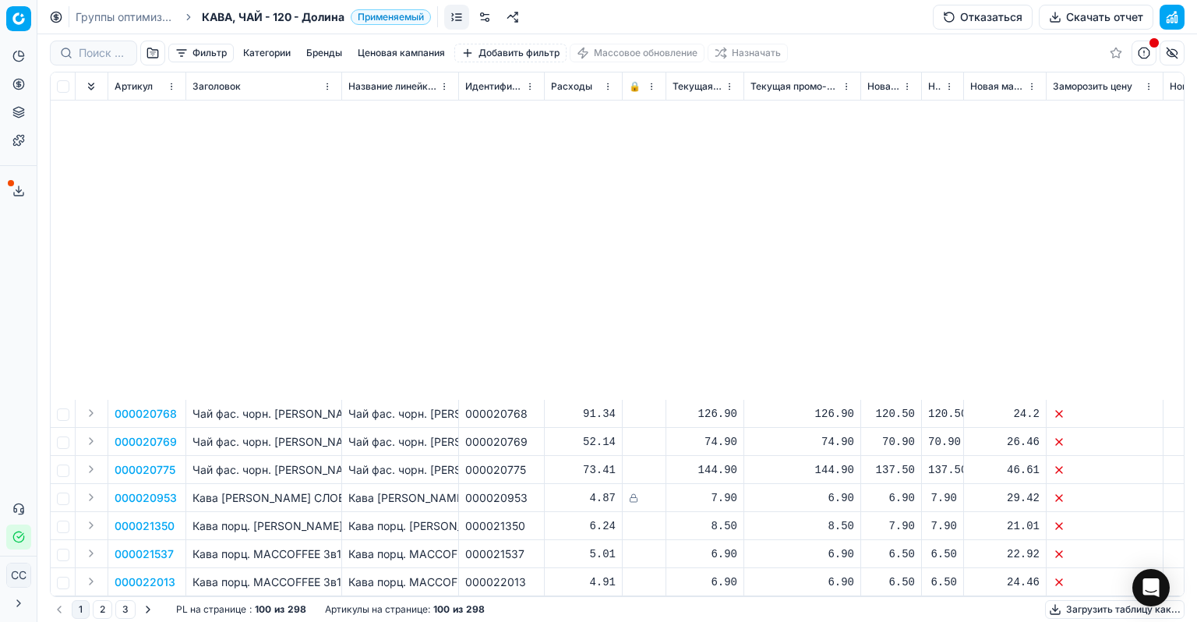
scroll to position [624, 0]
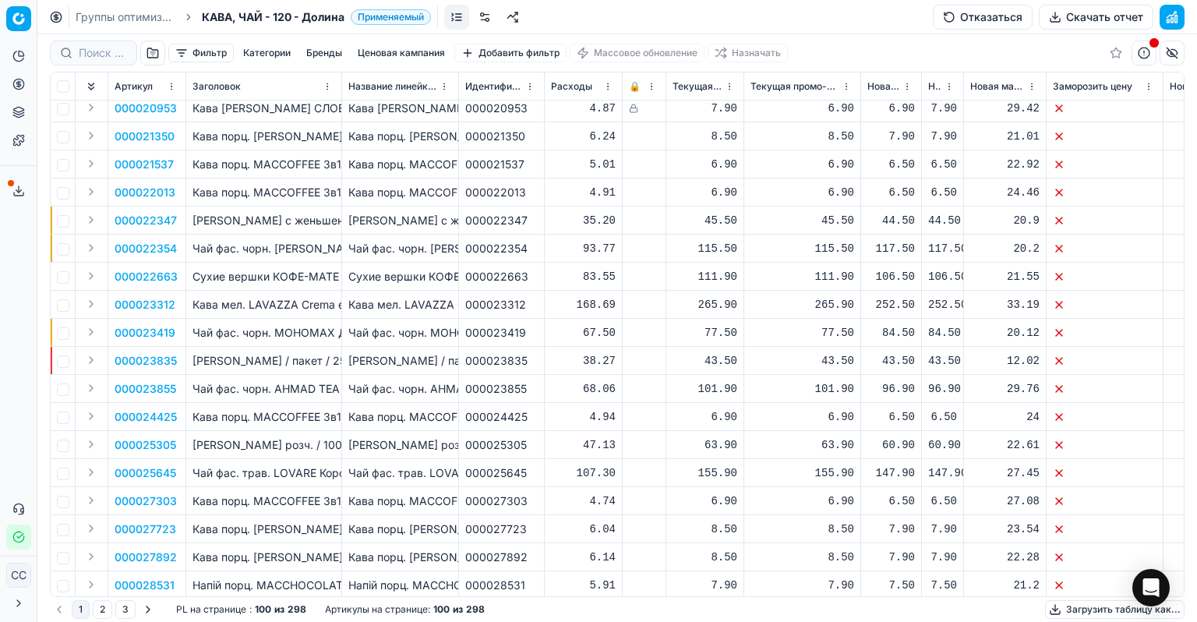
click at [1110, 323] on td at bounding box center [1105, 333] width 117 height 28
click at [1090, 327] on td at bounding box center [1105, 333] width 117 height 28
click at [1061, 332] on icon at bounding box center [1059, 333] width 12 height 12
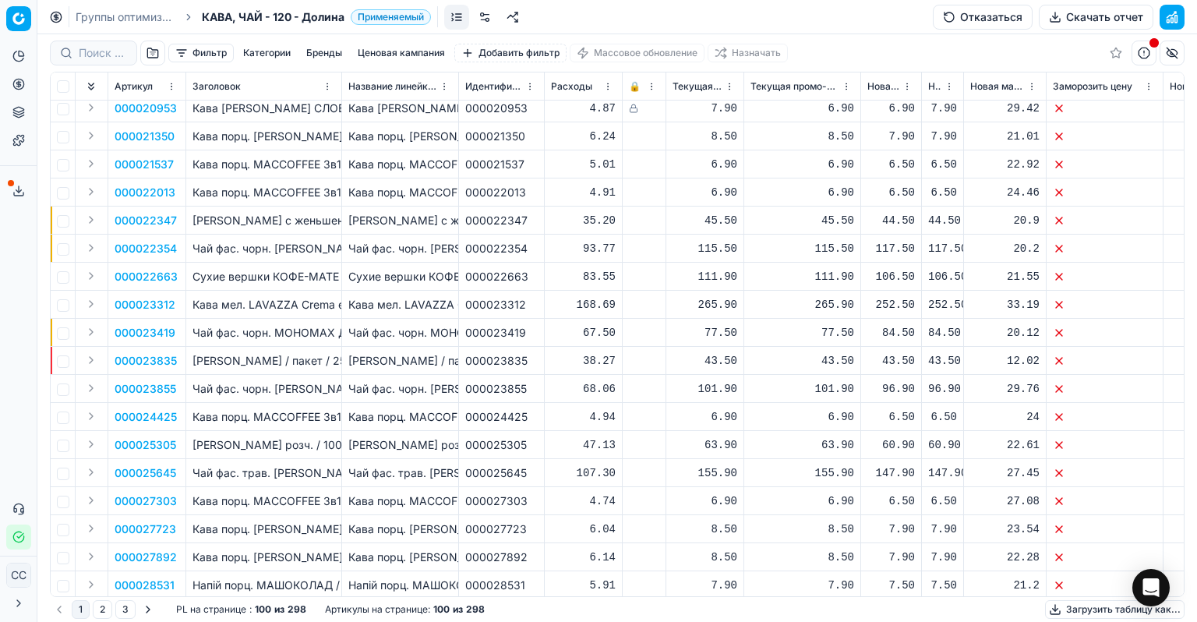
click at [1061, 332] on icon at bounding box center [1059, 333] width 12 height 12
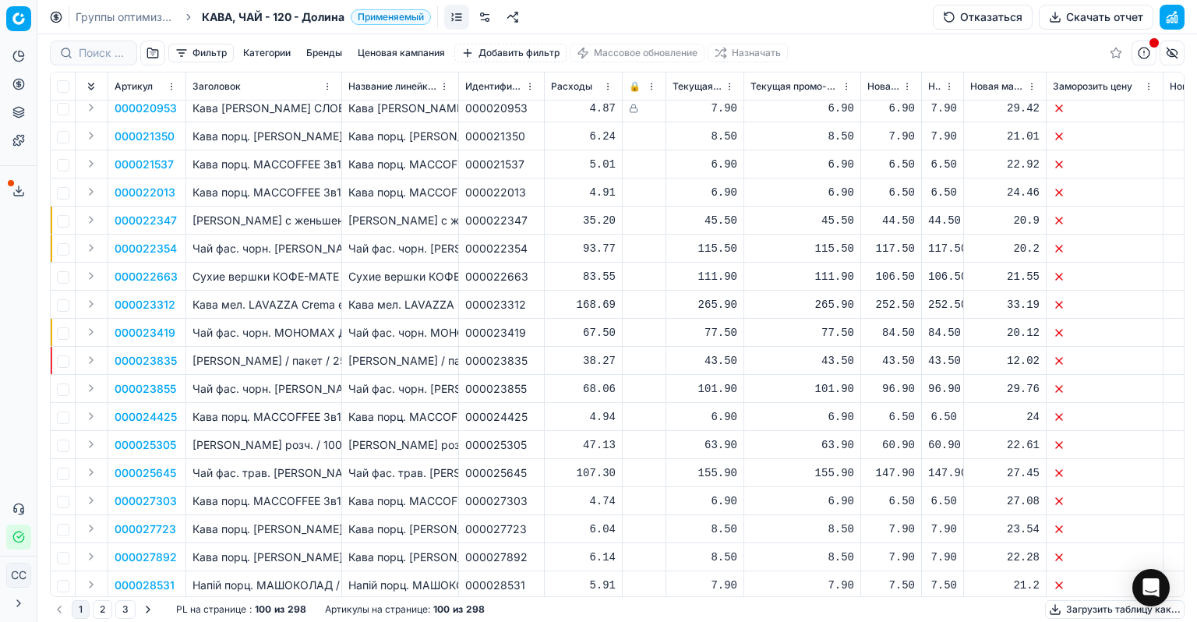
click at [1061, 332] on icon at bounding box center [1059, 333] width 12 height 12
click at [25, 200] on button "Экспорт услуг" at bounding box center [18, 190] width 25 height 25
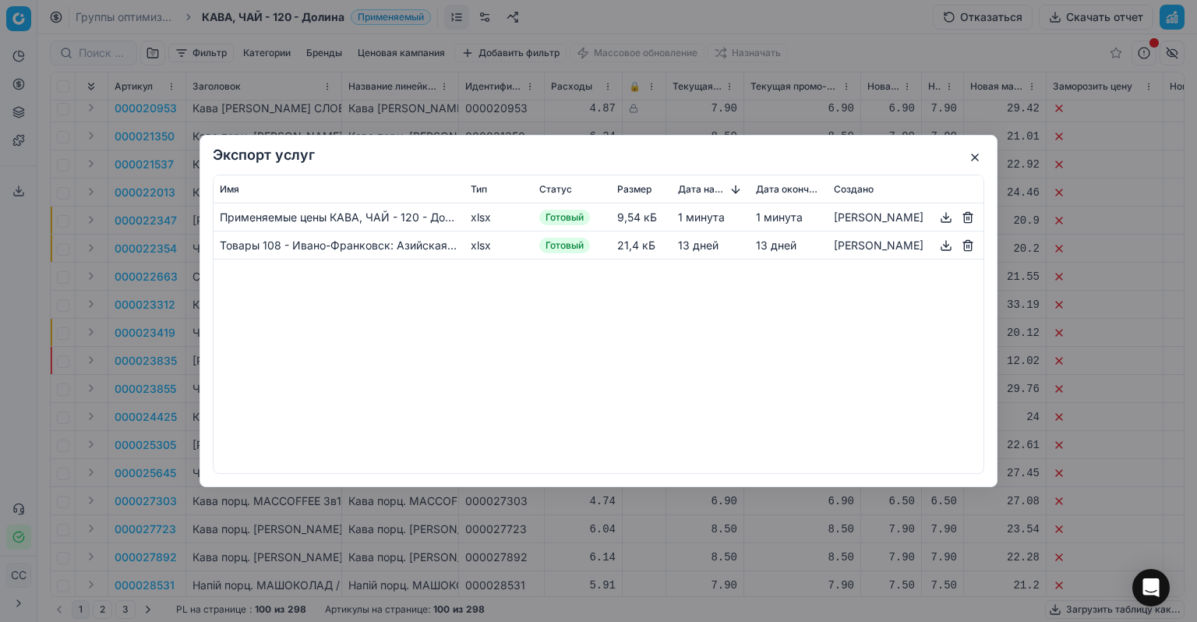
drag, startPoint x: 423, startPoint y: 222, endPoint x: 938, endPoint y: 270, distance: 517.4
click at [967, 379] on body "Исходный текст Оцените этот перевод Ваш отзыв поможет нам улучшить Google Перев…" at bounding box center [598, 311] width 1197 height 622
click at [945, 222] on button "button" at bounding box center [946, 217] width 19 height 19
click at [981, 157] on button "button" at bounding box center [975, 157] width 19 height 19
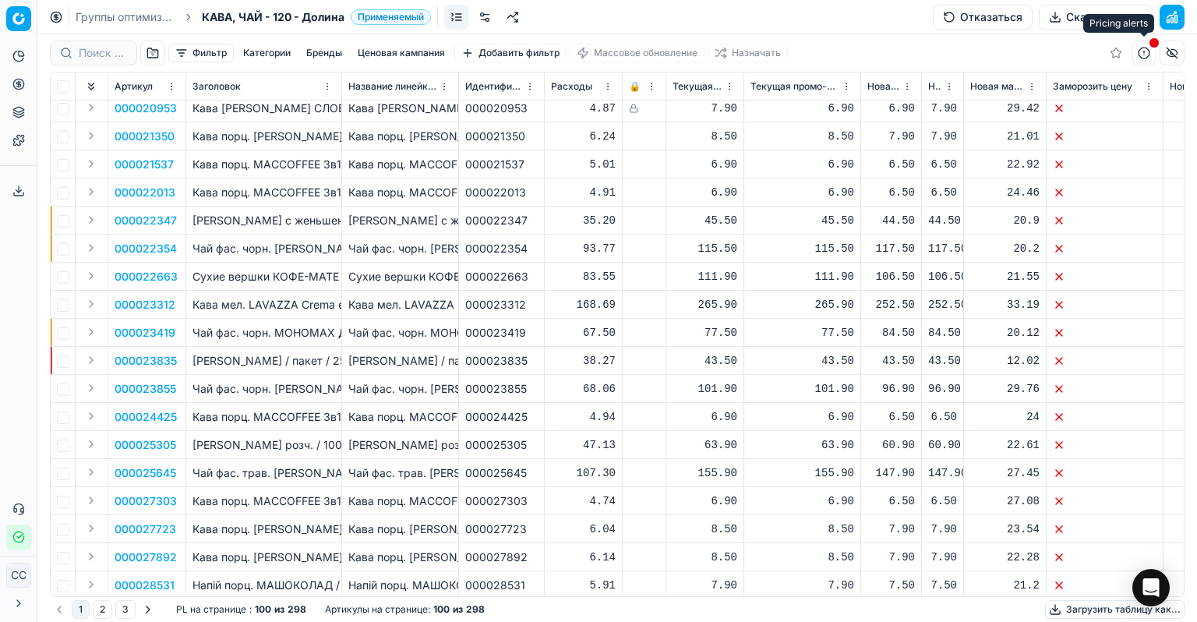
click at [1151, 58] on button "button" at bounding box center [1144, 53] width 25 height 25
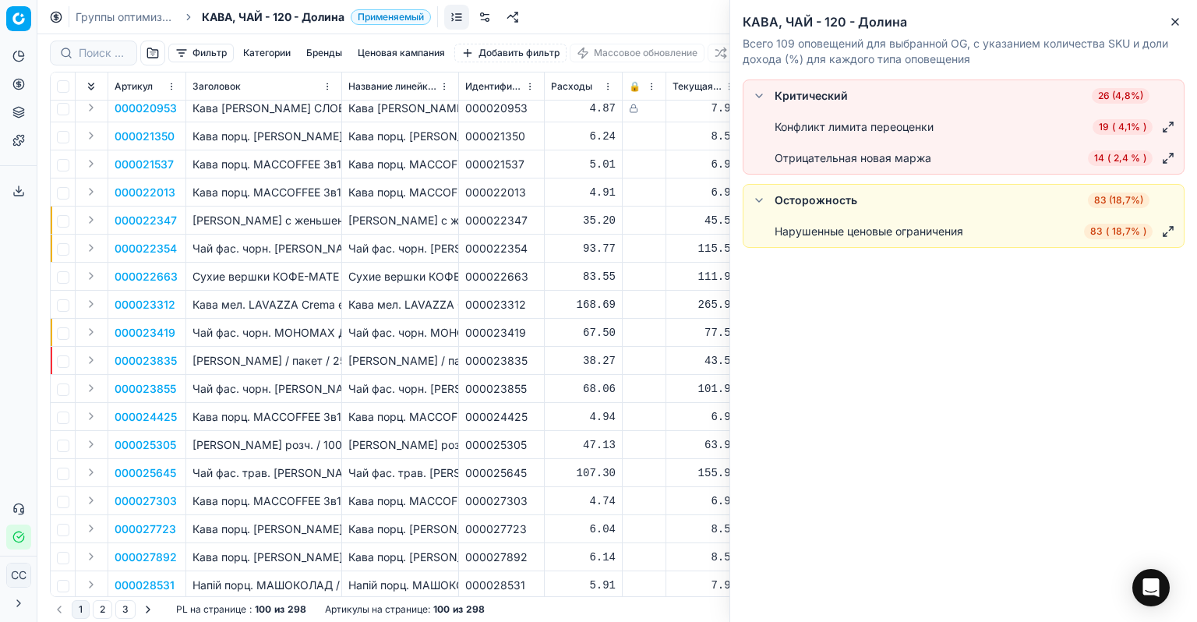
click at [1119, 232] on font "18,7%" at bounding box center [1126, 231] width 28 height 12
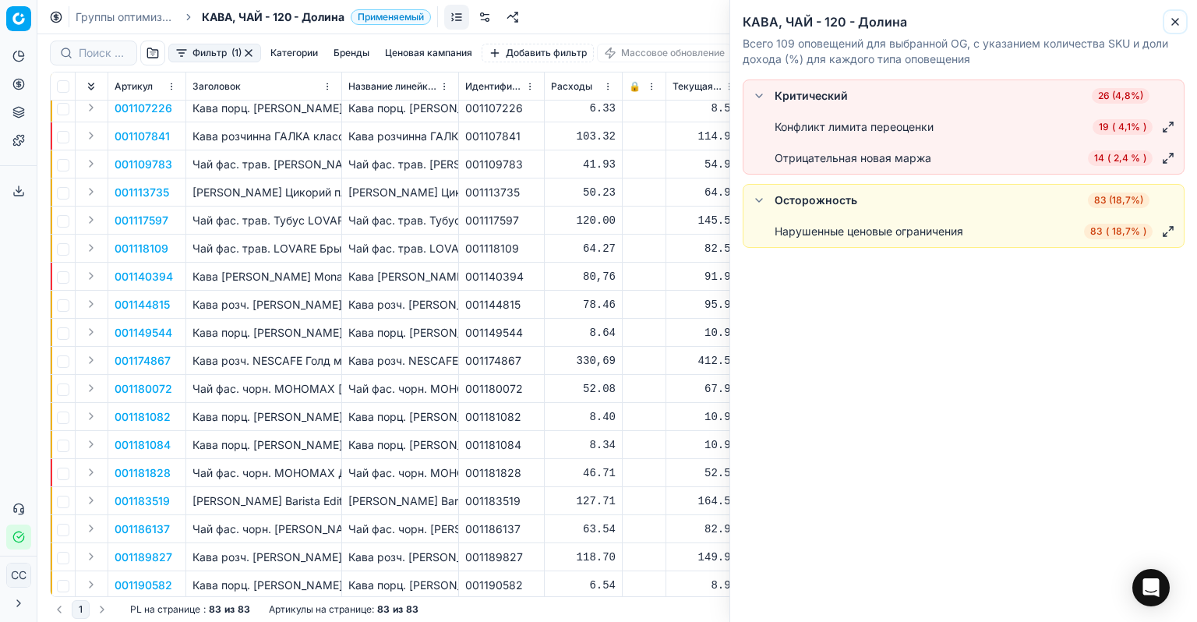
click at [1172, 28] on button "Close" at bounding box center [1175, 21] width 19 height 19
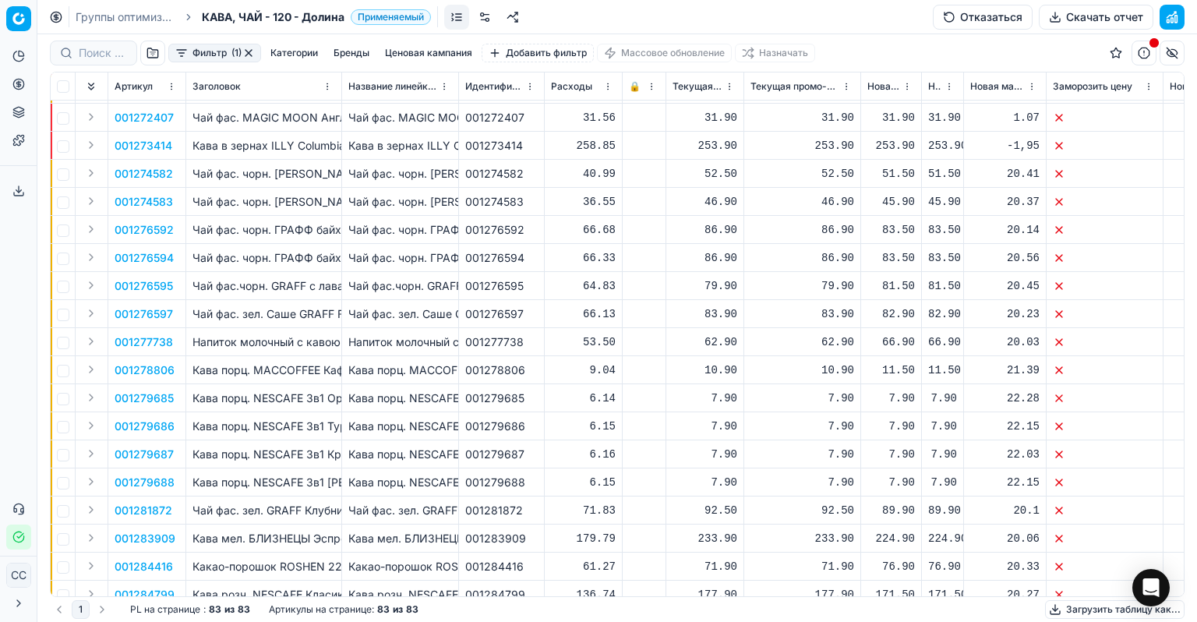
scroll to position [1844, 0]
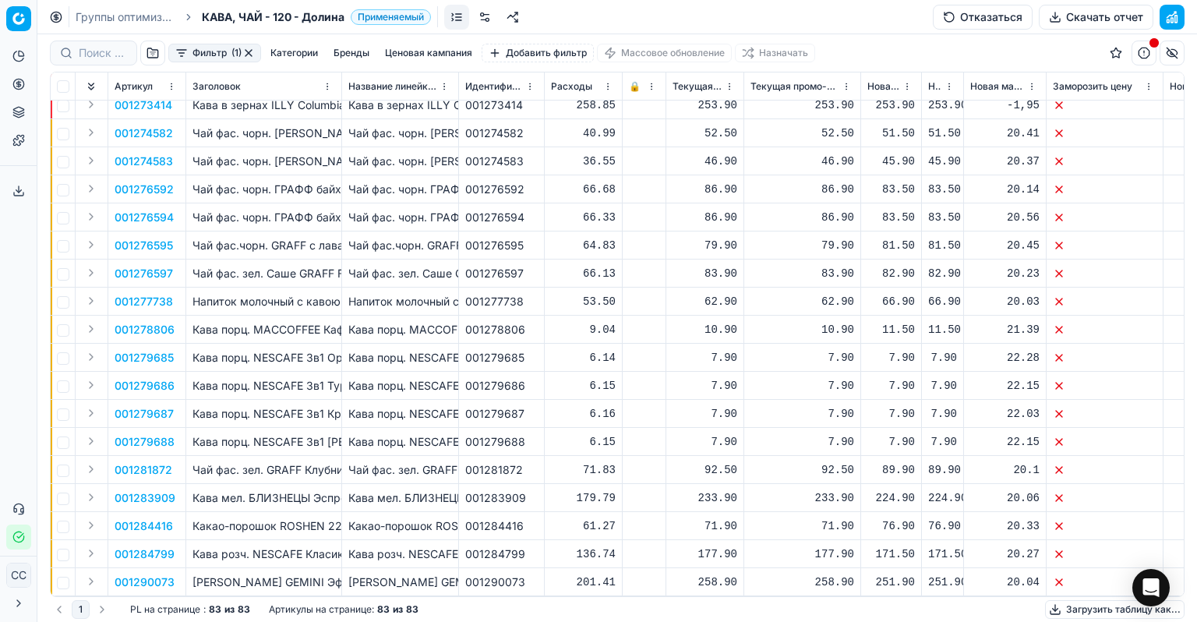
click at [680, 618] on div "1 PL на странице : 83 из 83 Артикулы на странице : 83 из 83 Загрузить таблицу к…" at bounding box center [617, 609] width 1135 height 25
